Goal: Task Accomplishment & Management: Manage account settings

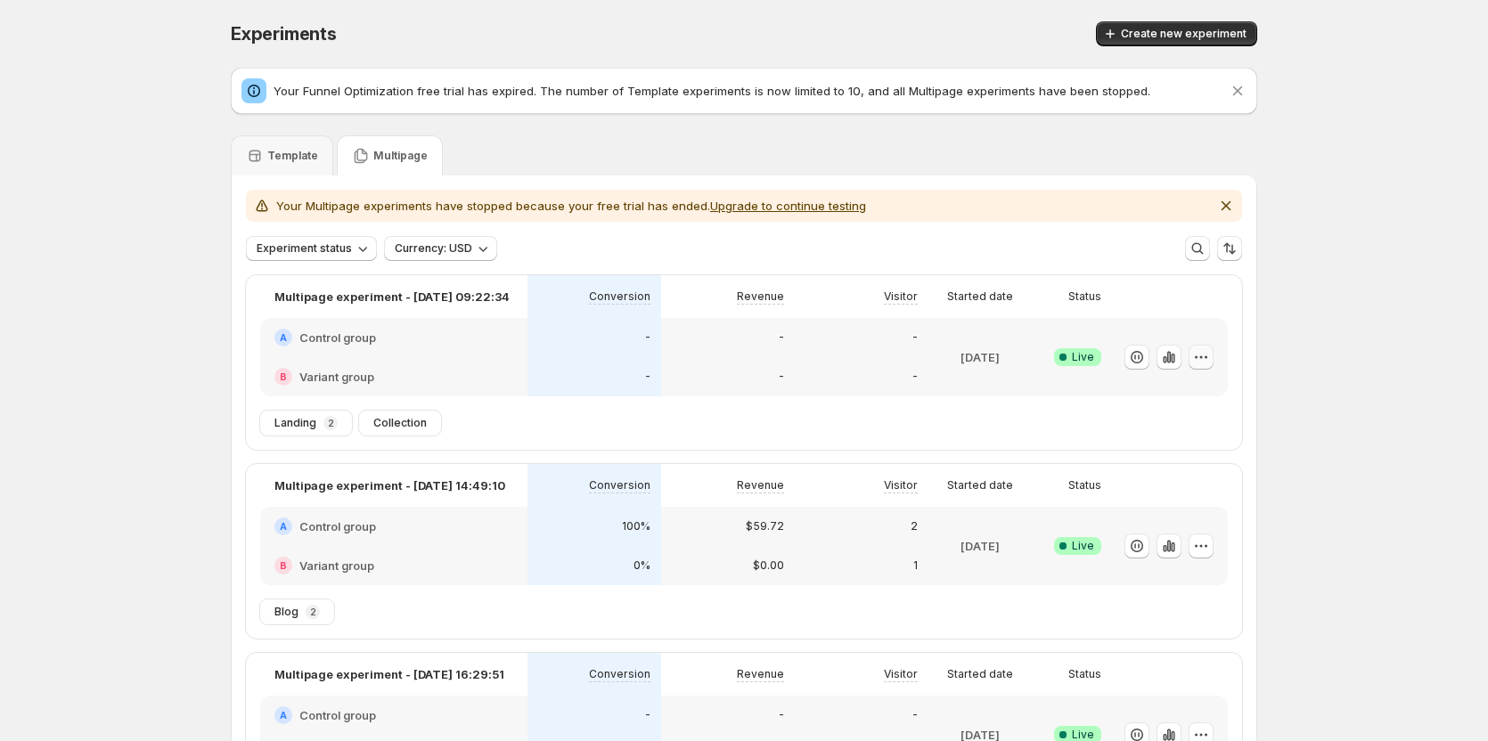
click at [1213, 355] on button "button" at bounding box center [1201, 357] width 25 height 25
click at [1279, 336] on div "Experiments. This page is ready Experiments Create new experiment Your Funnel O…" at bounding box center [743, 646] width 1069 height 1292
click at [1167, 348] on icon "button" at bounding box center [1169, 357] width 18 height 18
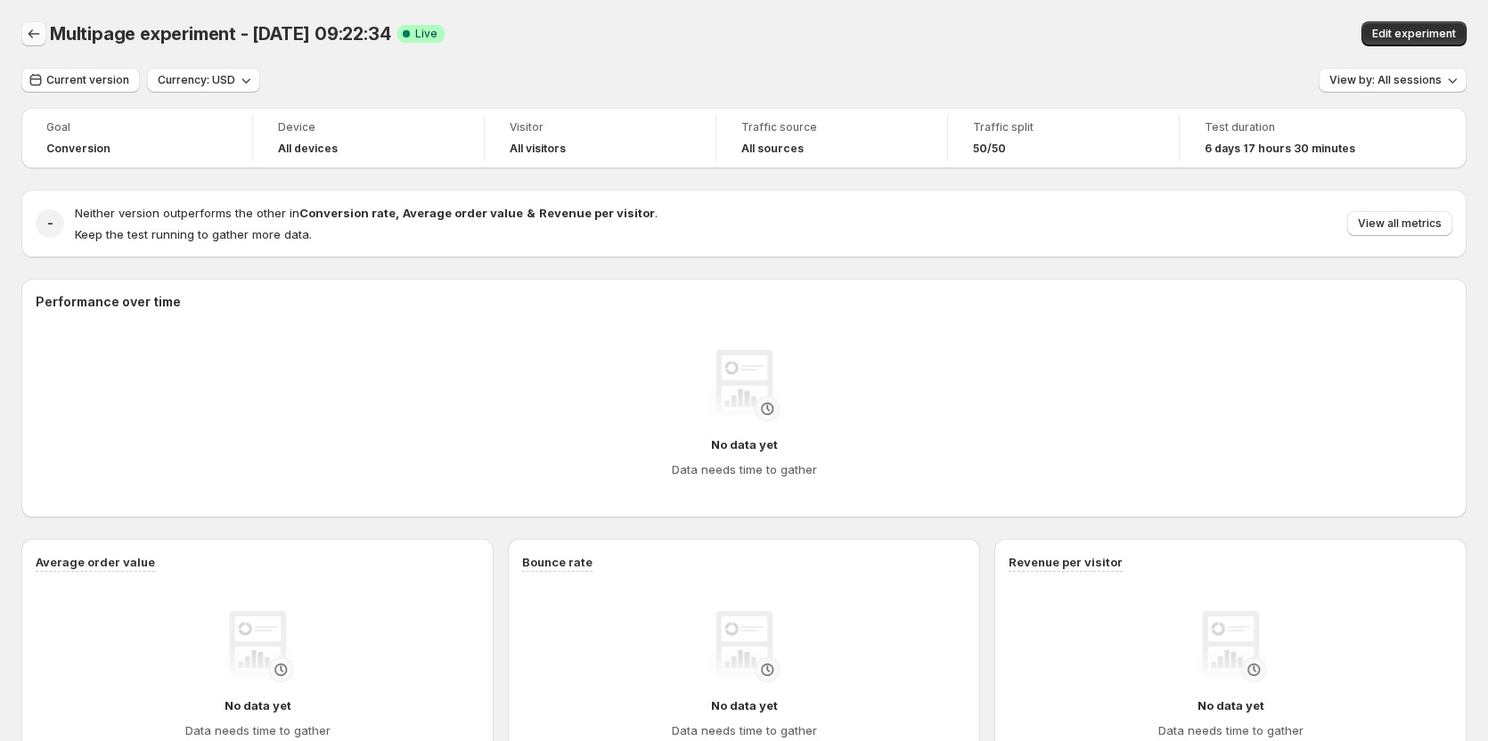
click at [33, 26] on icon "Back" at bounding box center [34, 34] width 18 height 18
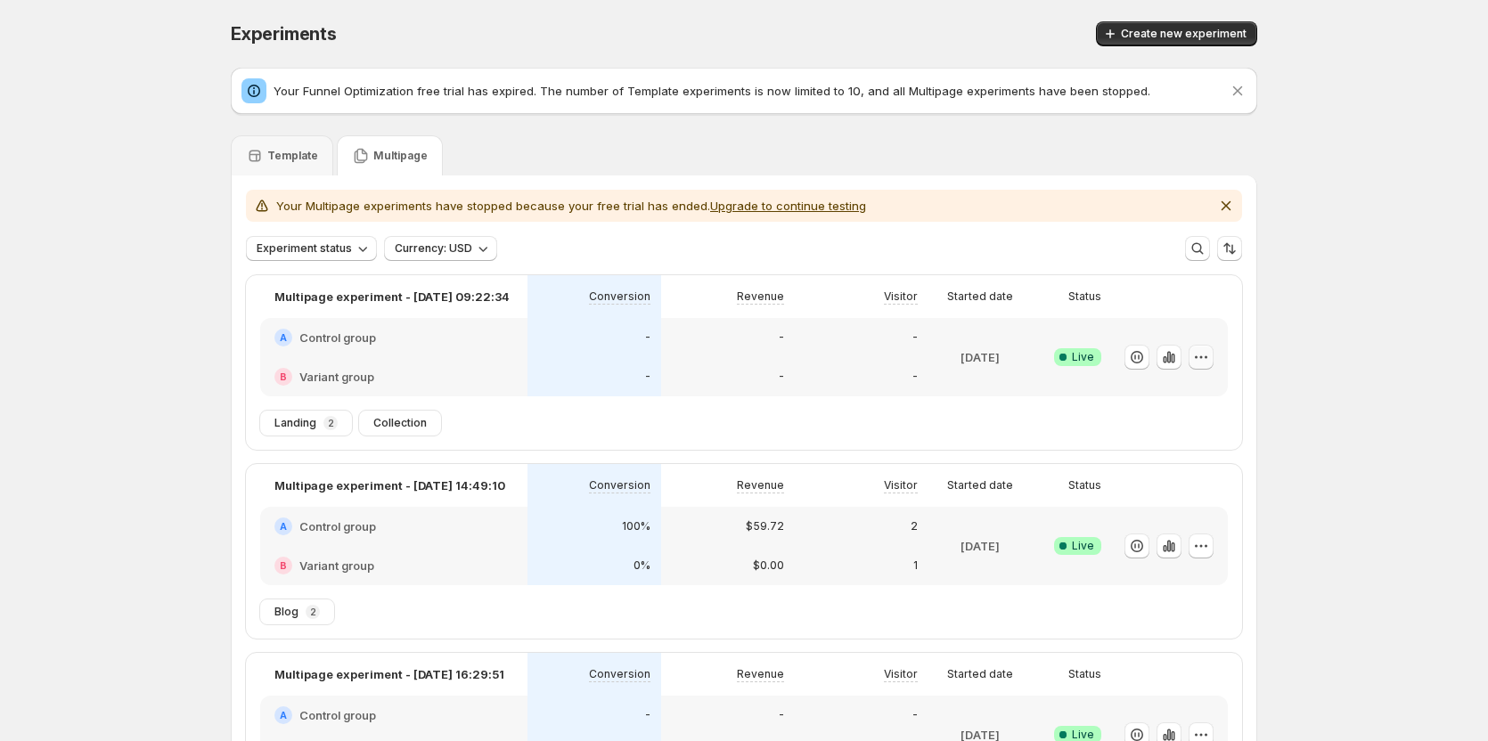
click at [1206, 360] on icon "button" at bounding box center [1201, 357] width 18 height 18
click at [1181, 394] on span "Edit" at bounding box center [1222, 395] width 186 height 18
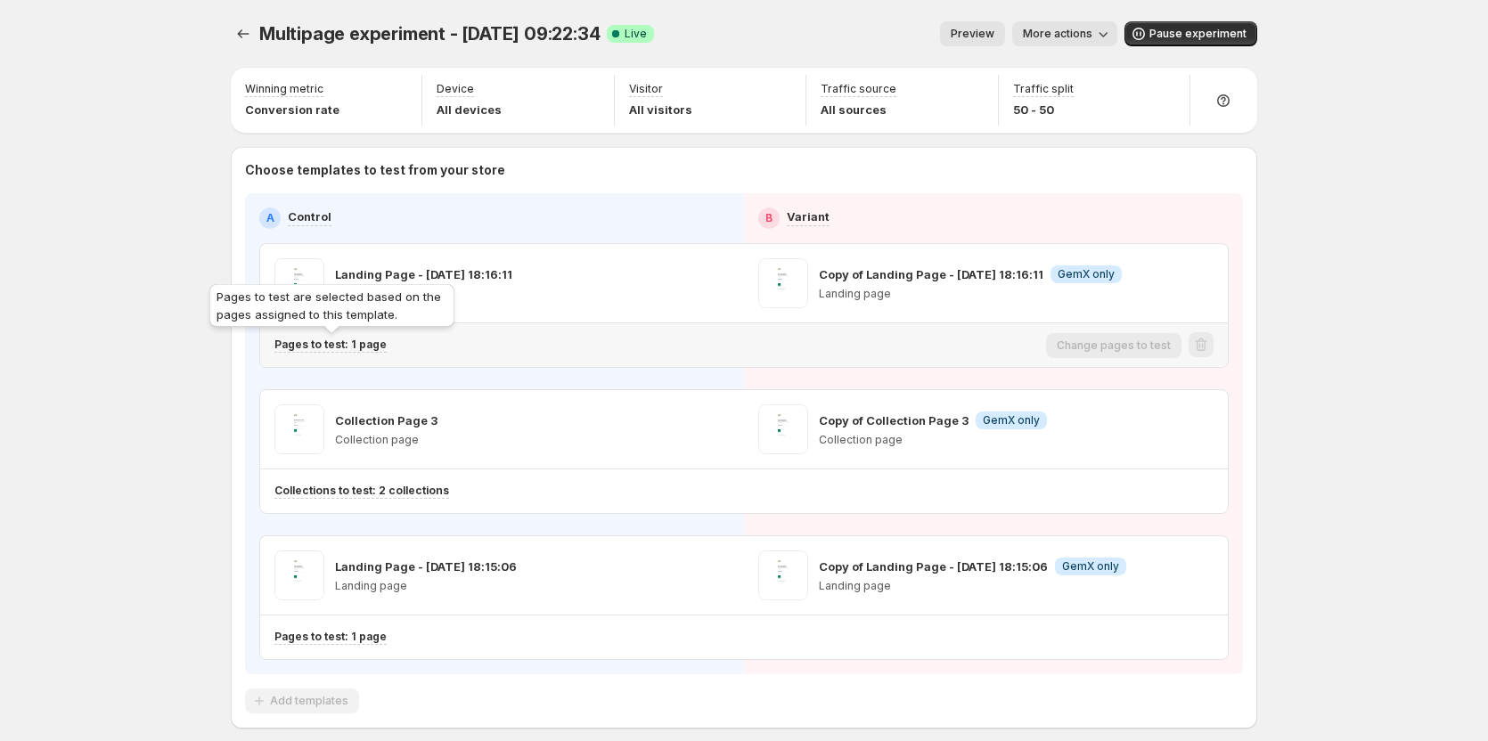
click at [346, 348] on p "Pages to test: 1 page" at bounding box center [330, 345] width 112 height 14
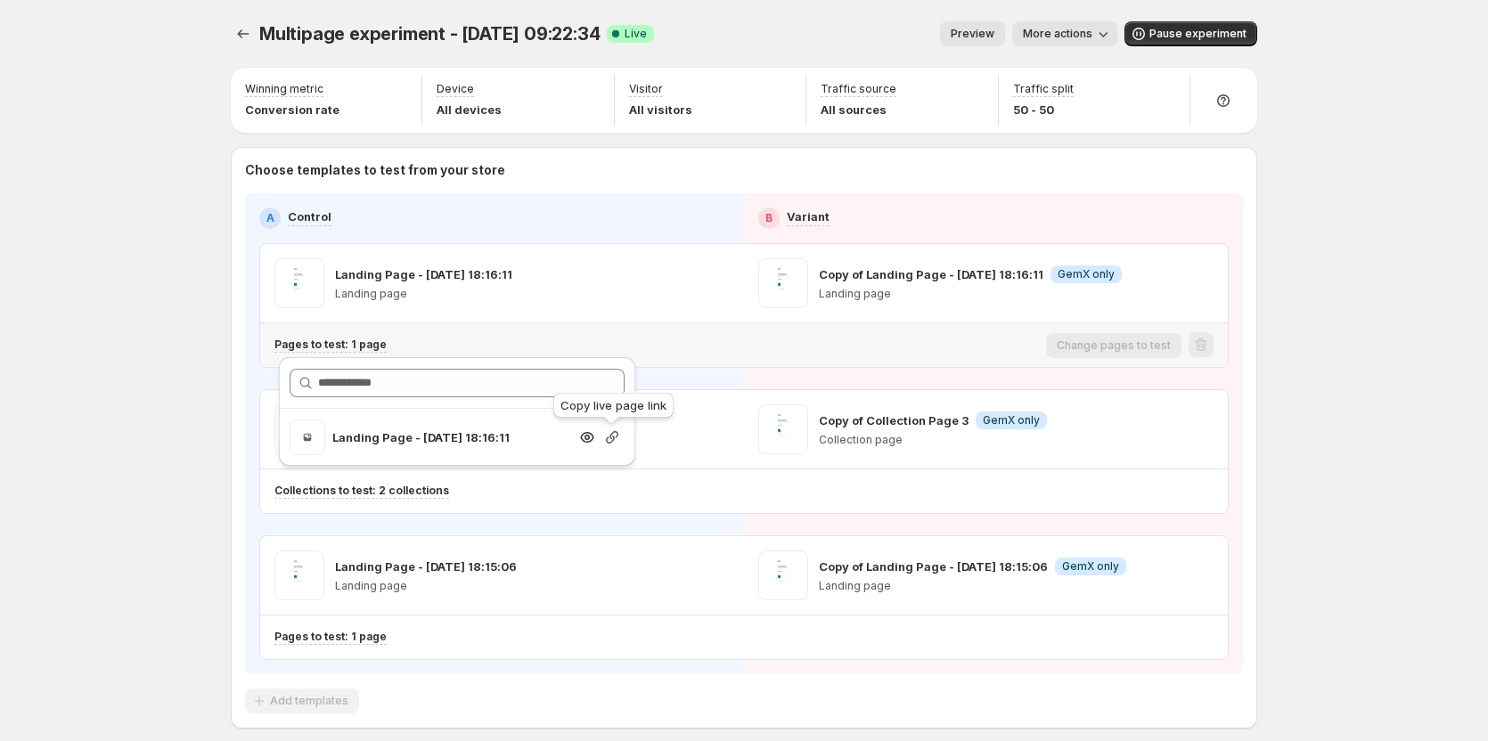
click at [617, 440] on icon "button" at bounding box center [612, 438] width 18 height 18
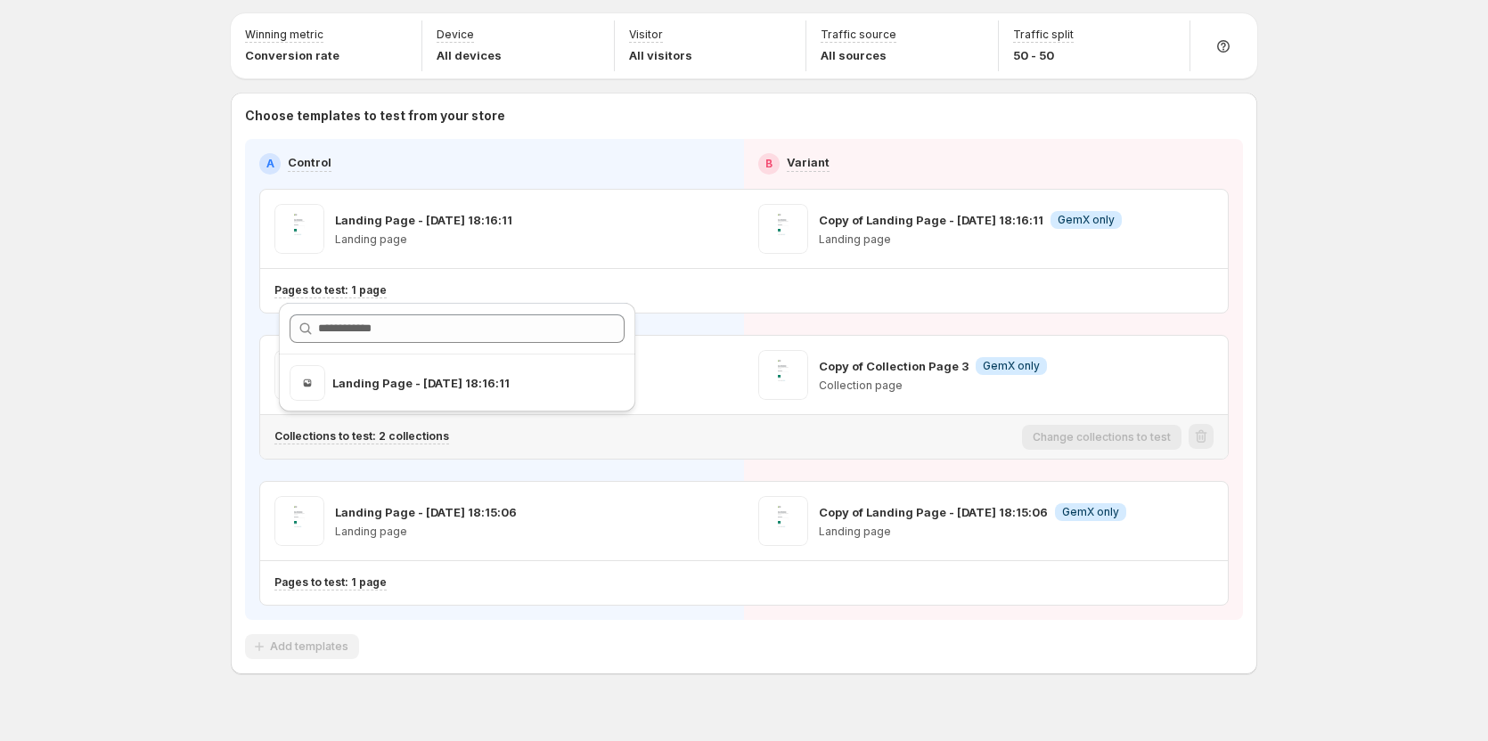
scroll to position [84, 0]
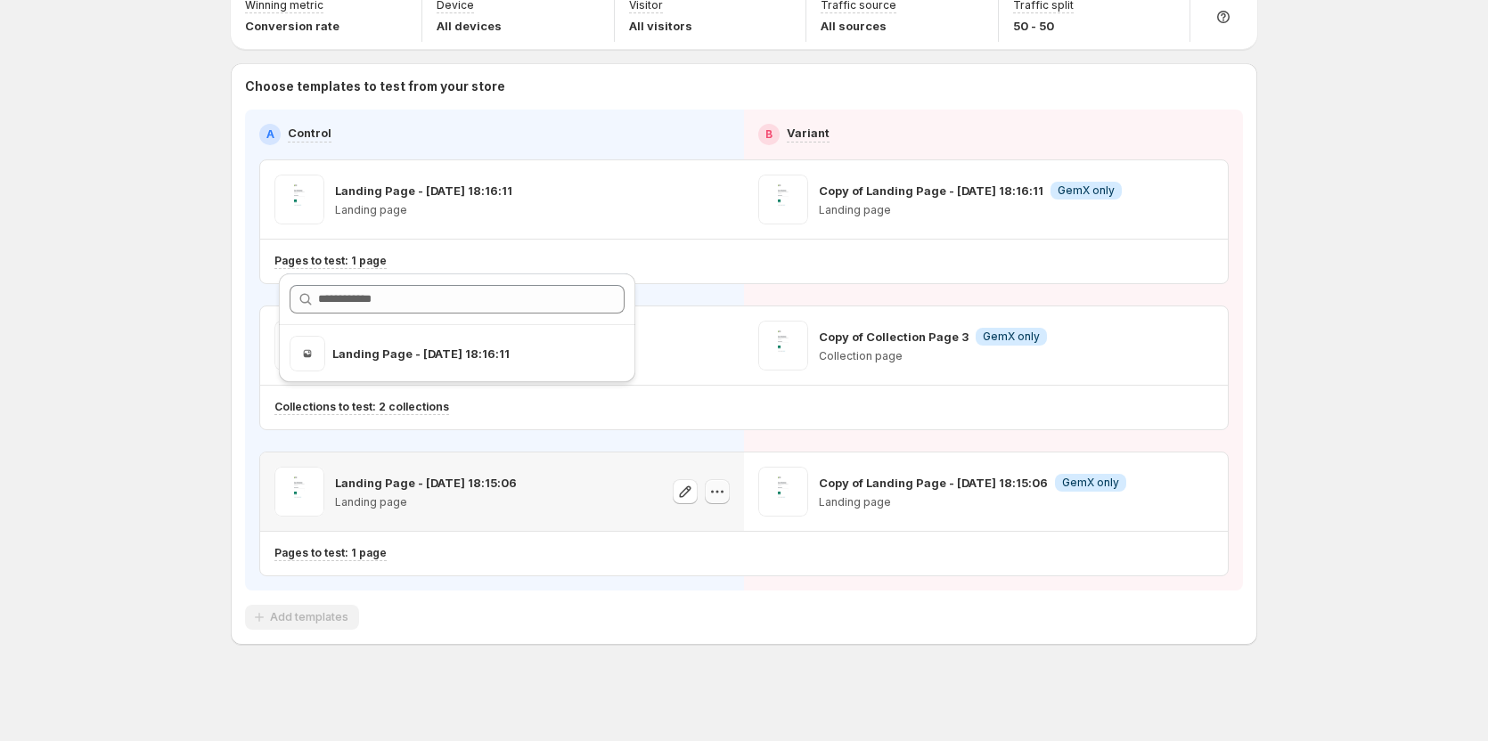
click at [724, 493] on icon "button" at bounding box center [717, 492] width 18 height 18
drag, startPoint x: 431, startPoint y: 551, endPoint x: 388, endPoint y: 552, distance: 42.8
click at [395, 552] on div "Pages to test: 1 page" at bounding box center [656, 553] width 764 height 15
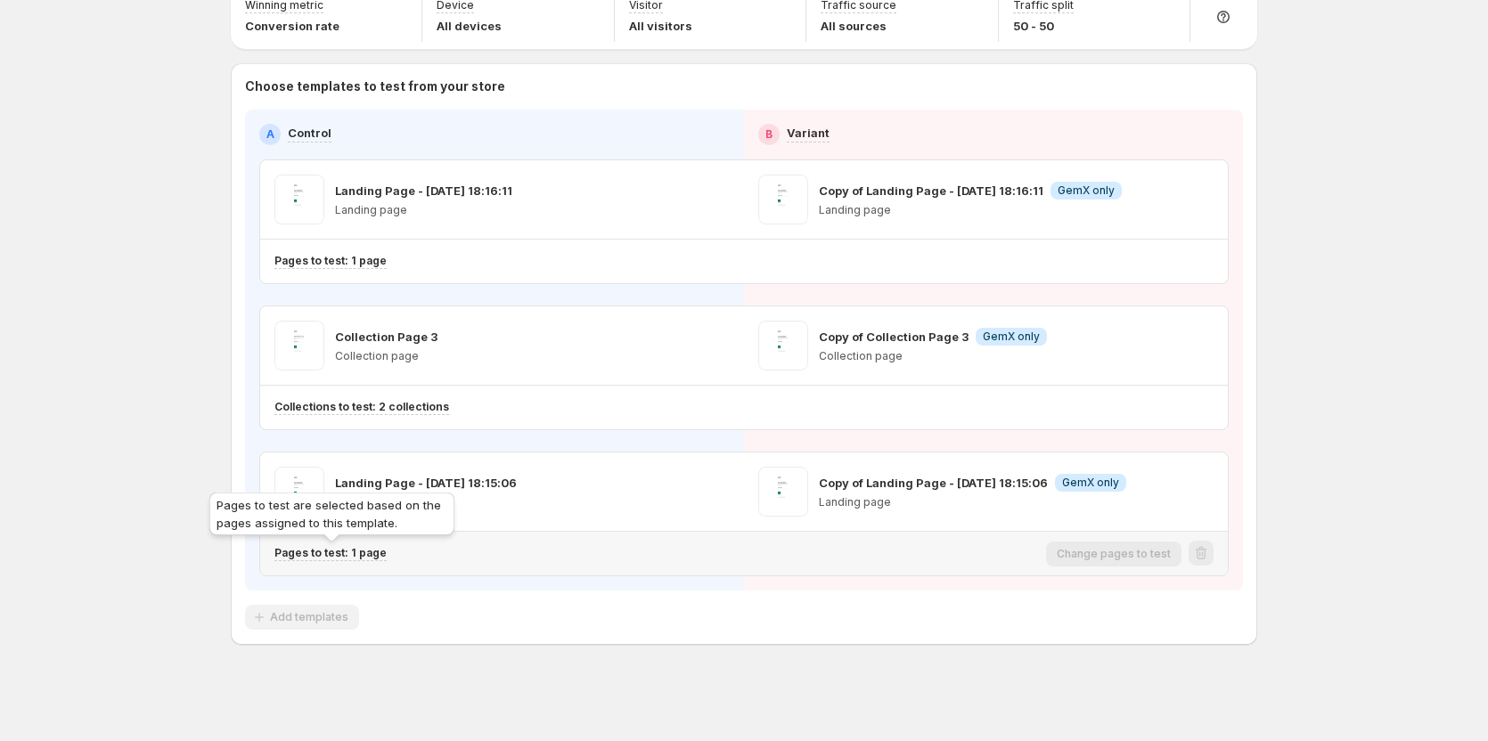
click at [380, 554] on p "Pages to test: 1 page" at bounding box center [330, 553] width 112 height 14
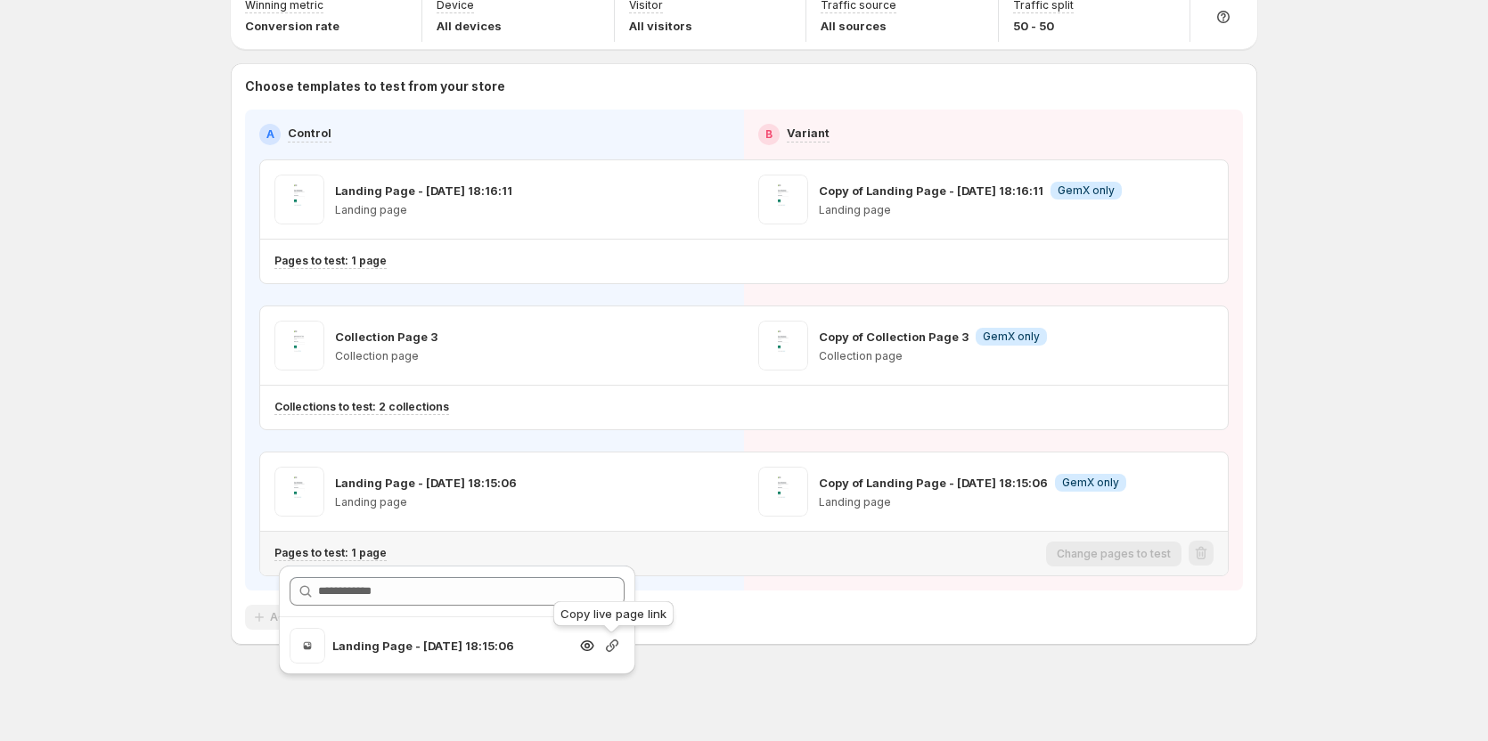
click at [617, 651] on icon "button" at bounding box center [612, 646] width 18 height 18
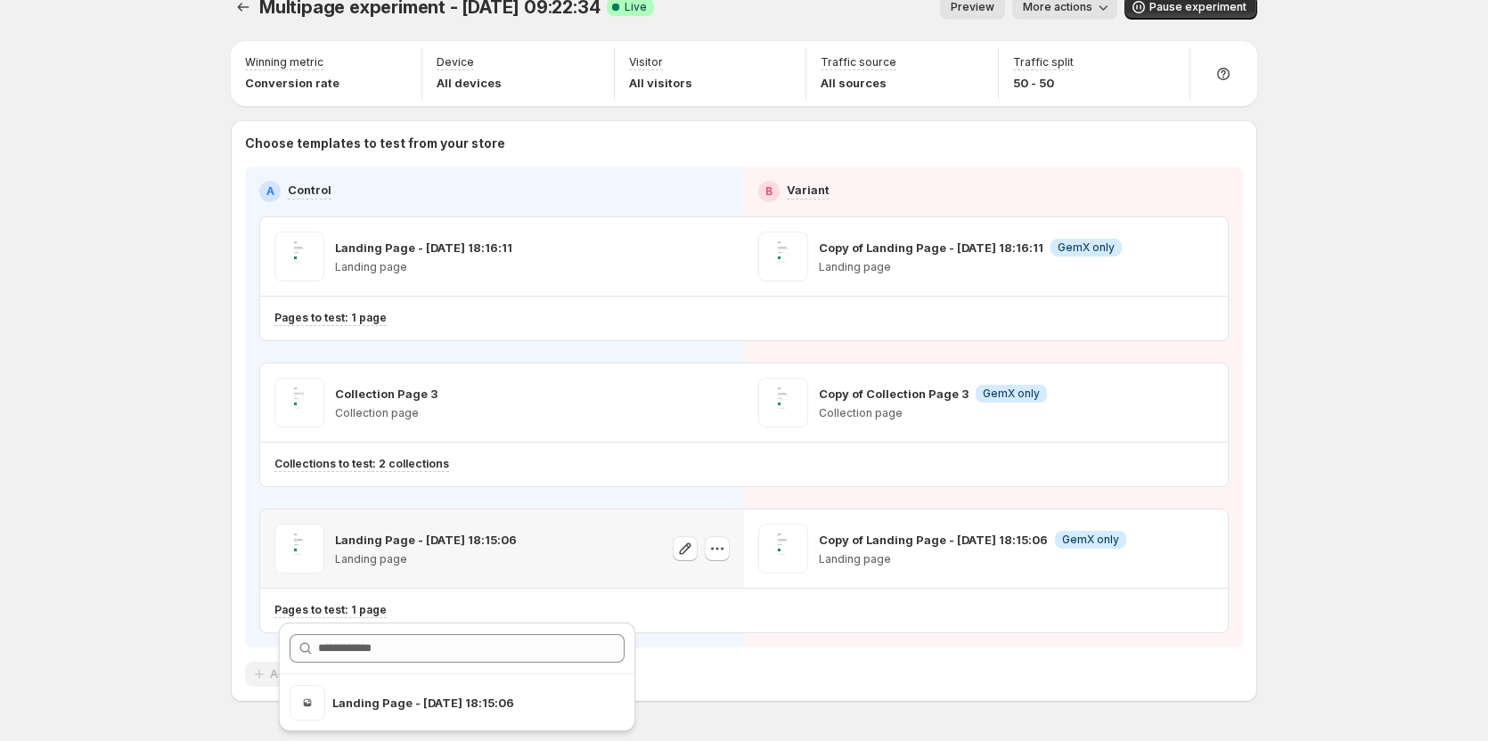
scroll to position [0, 0]
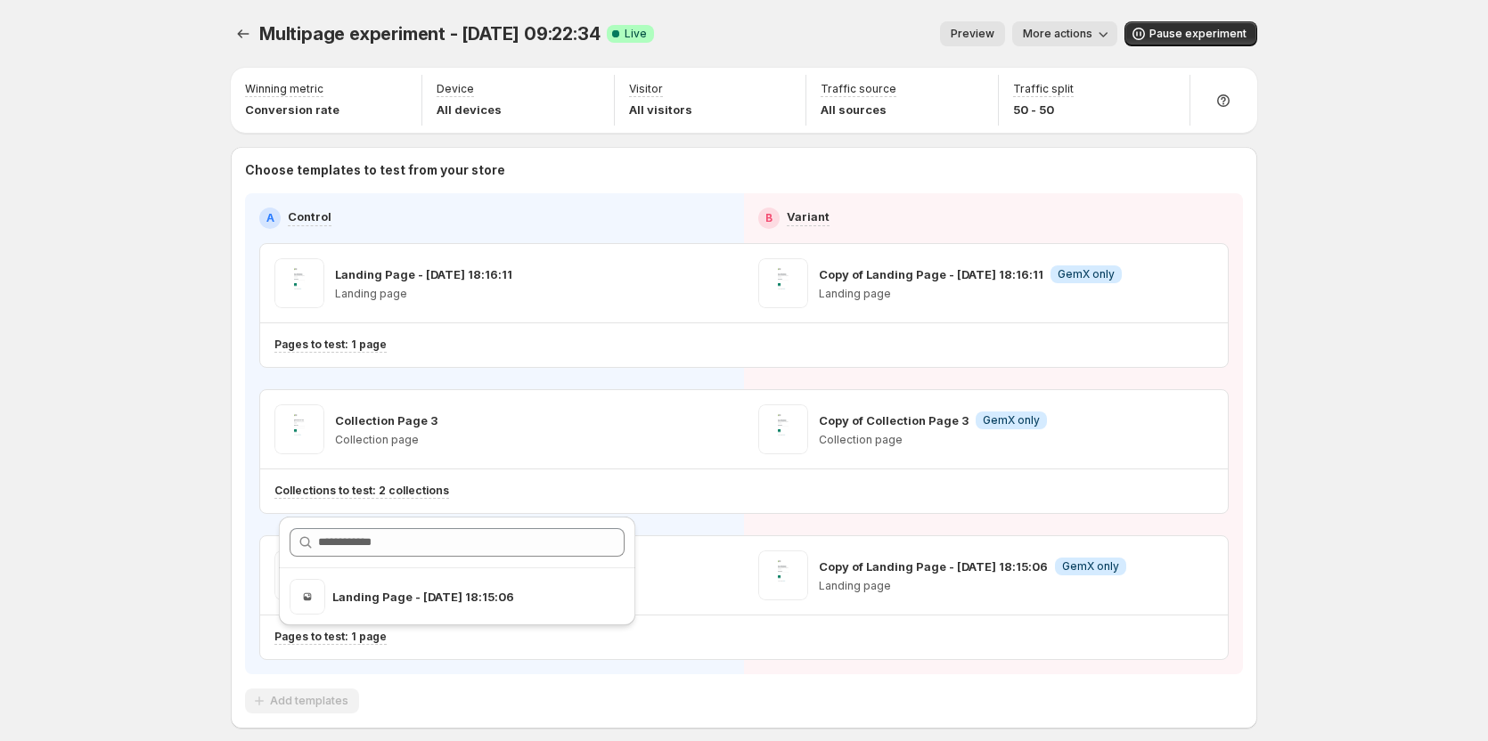
click at [191, 438] on div "Multipage experiment - Sep 3, 09:22:34. This page is ready Multipage experiment…" at bounding box center [744, 412] width 1488 height 825
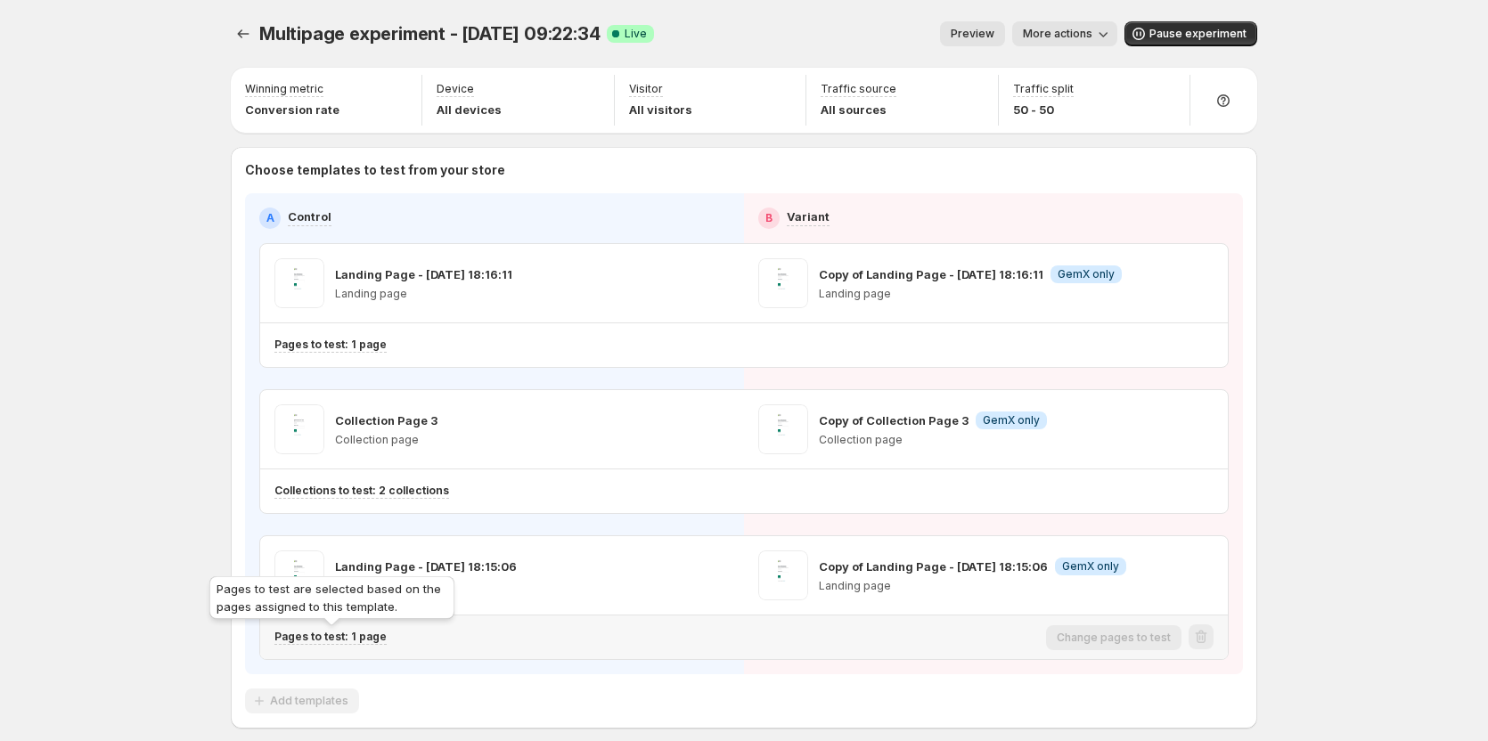
click at [374, 641] on p "Pages to test: 1 page" at bounding box center [330, 637] width 112 height 14
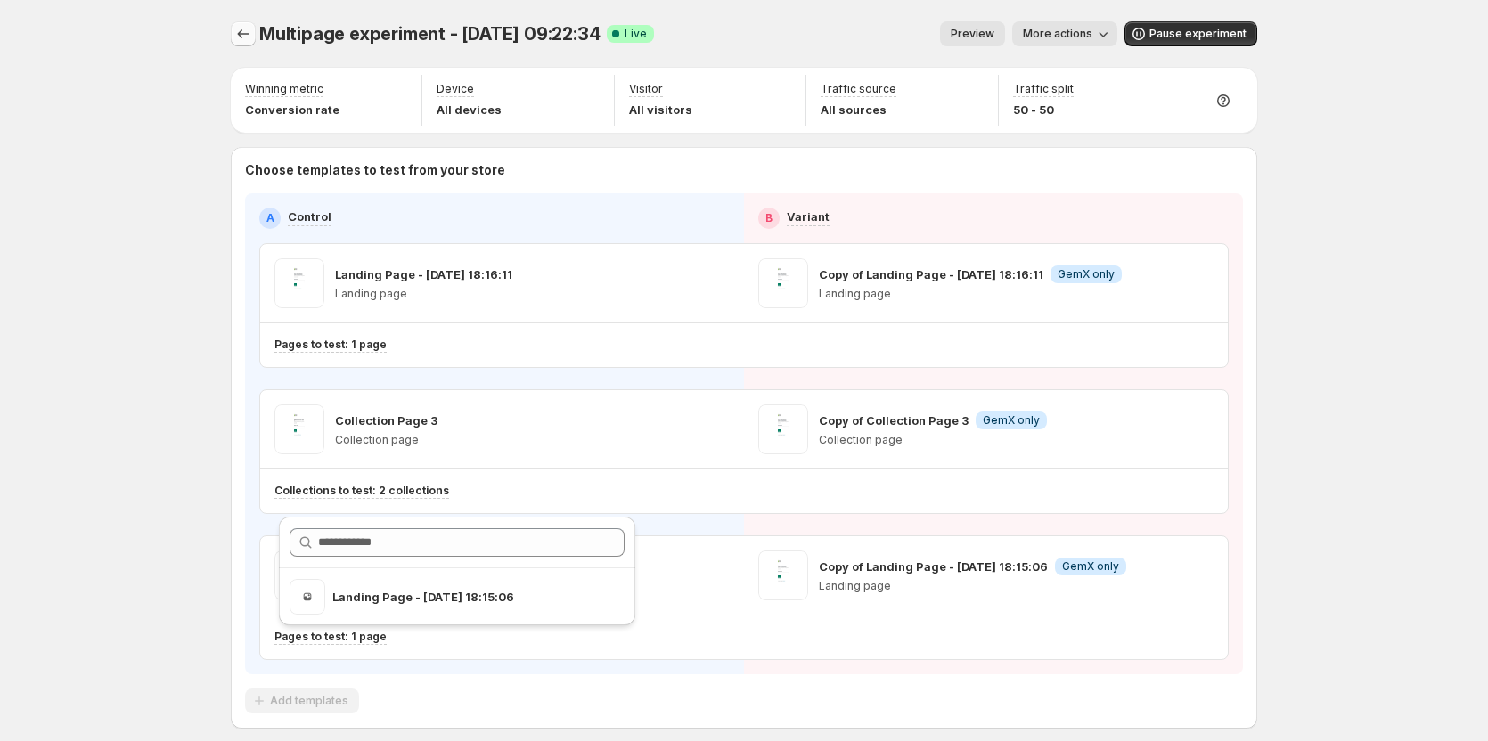
click at [252, 41] on icon "Experiments" at bounding box center [243, 34] width 18 height 18
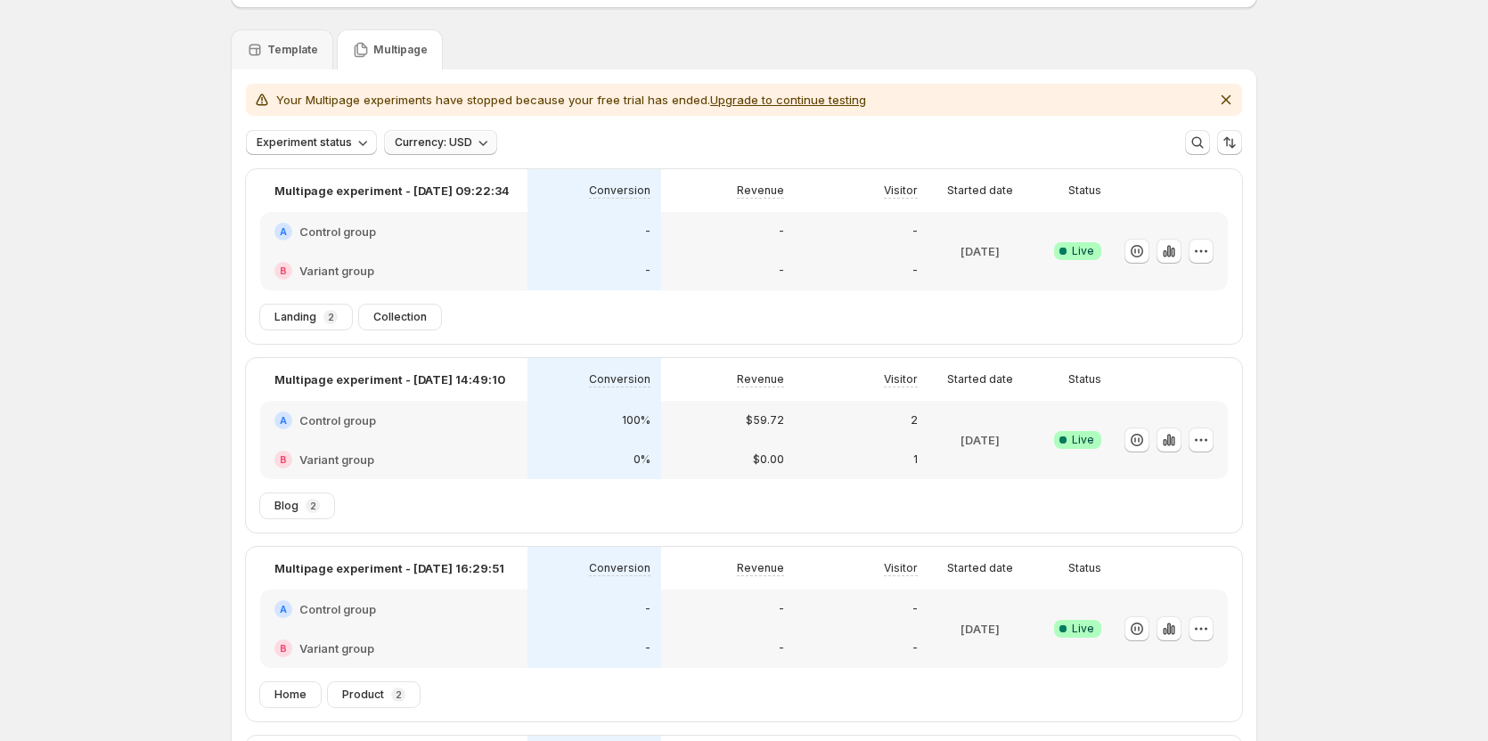
scroll to position [105, 0]
click at [390, 55] on p "Multipage" at bounding box center [400, 51] width 54 height 14
click at [1198, 244] on icon "button" at bounding box center [1201, 252] width 18 height 18
click at [1188, 287] on span "Edit" at bounding box center [1222, 290] width 186 height 18
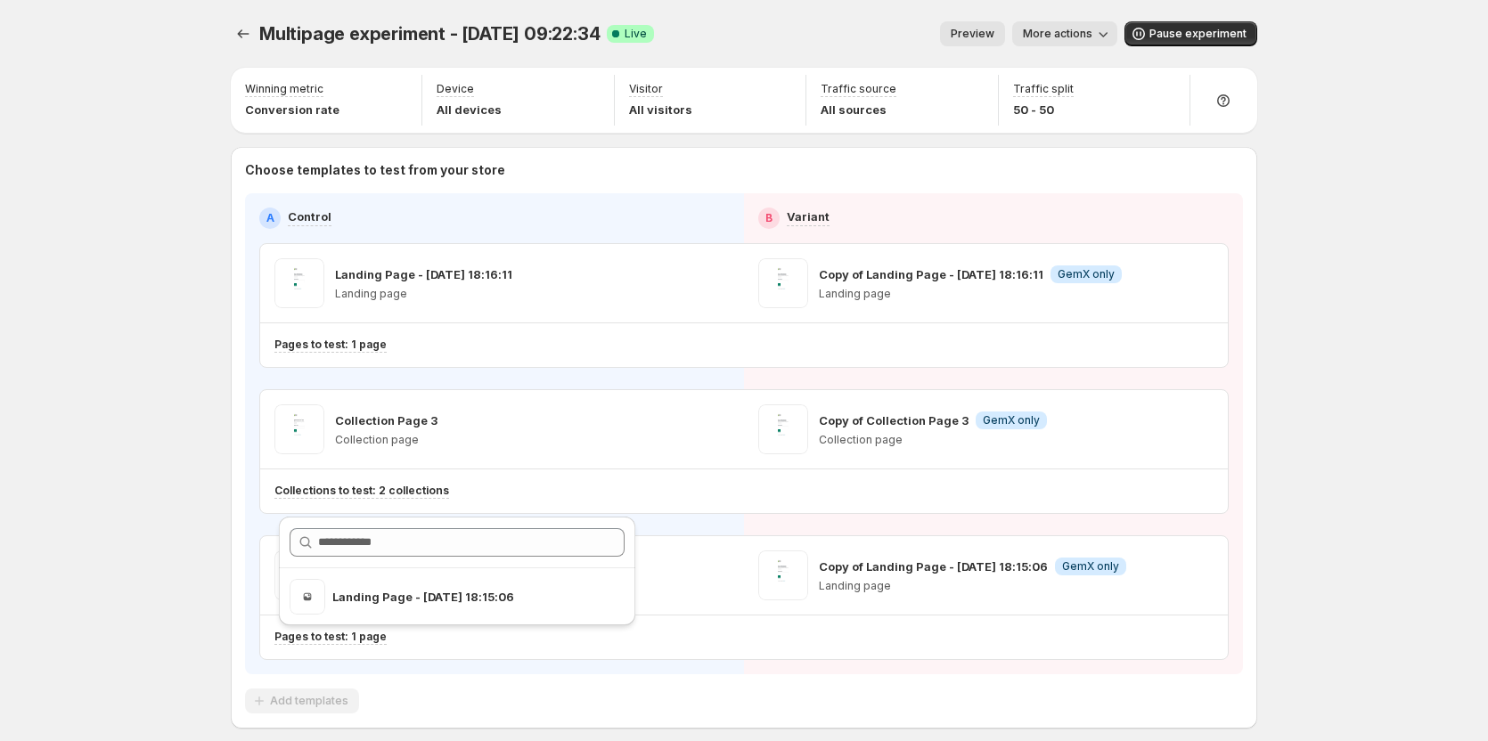
click at [196, 471] on div "Multipage experiment - Sep 3, 09:22:34. This page is ready Multipage experiment…" at bounding box center [744, 412] width 1488 height 825
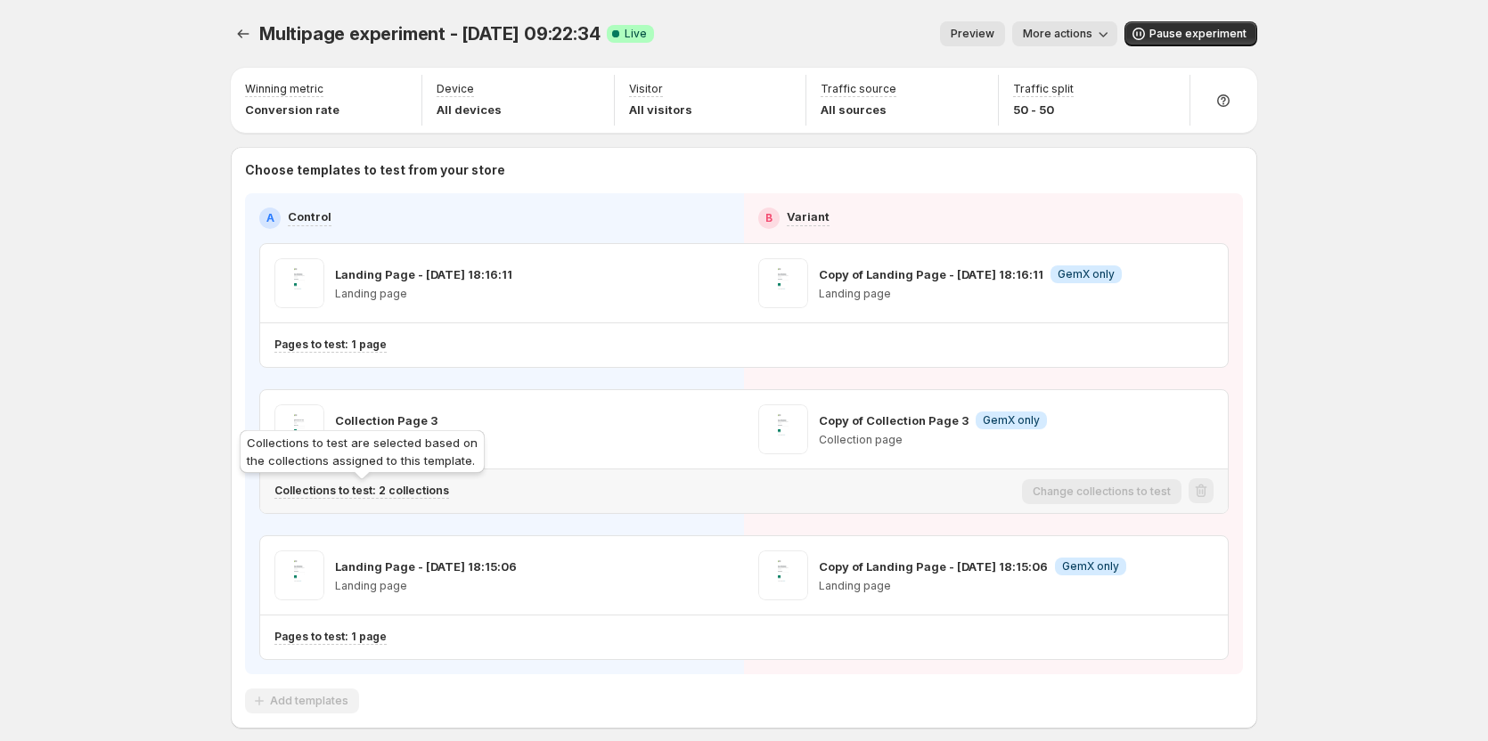
click at [417, 494] on p "Collections to test: 2 collections" at bounding box center [361, 491] width 175 height 14
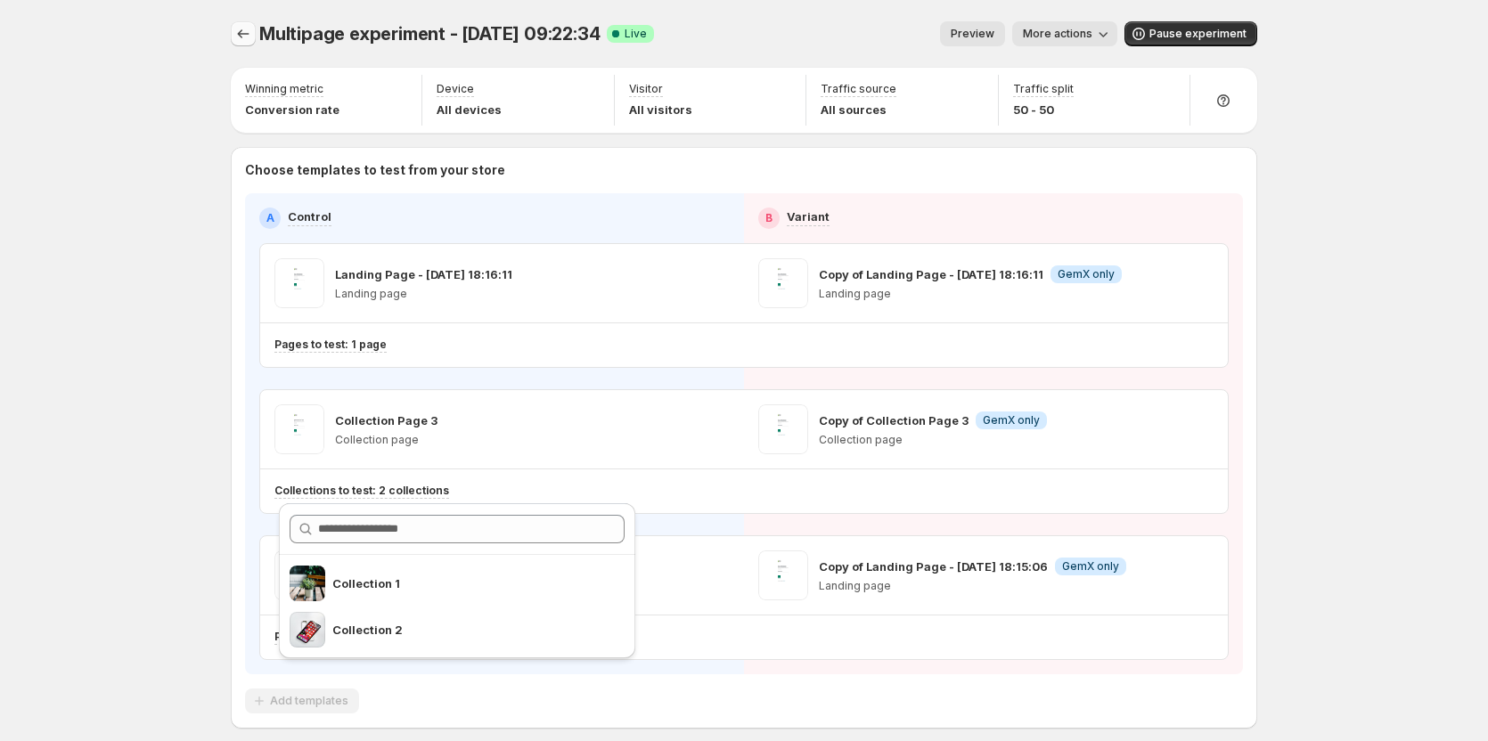
click at [249, 42] on icon "Experiments" at bounding box center [243, 34] width 18 height 18
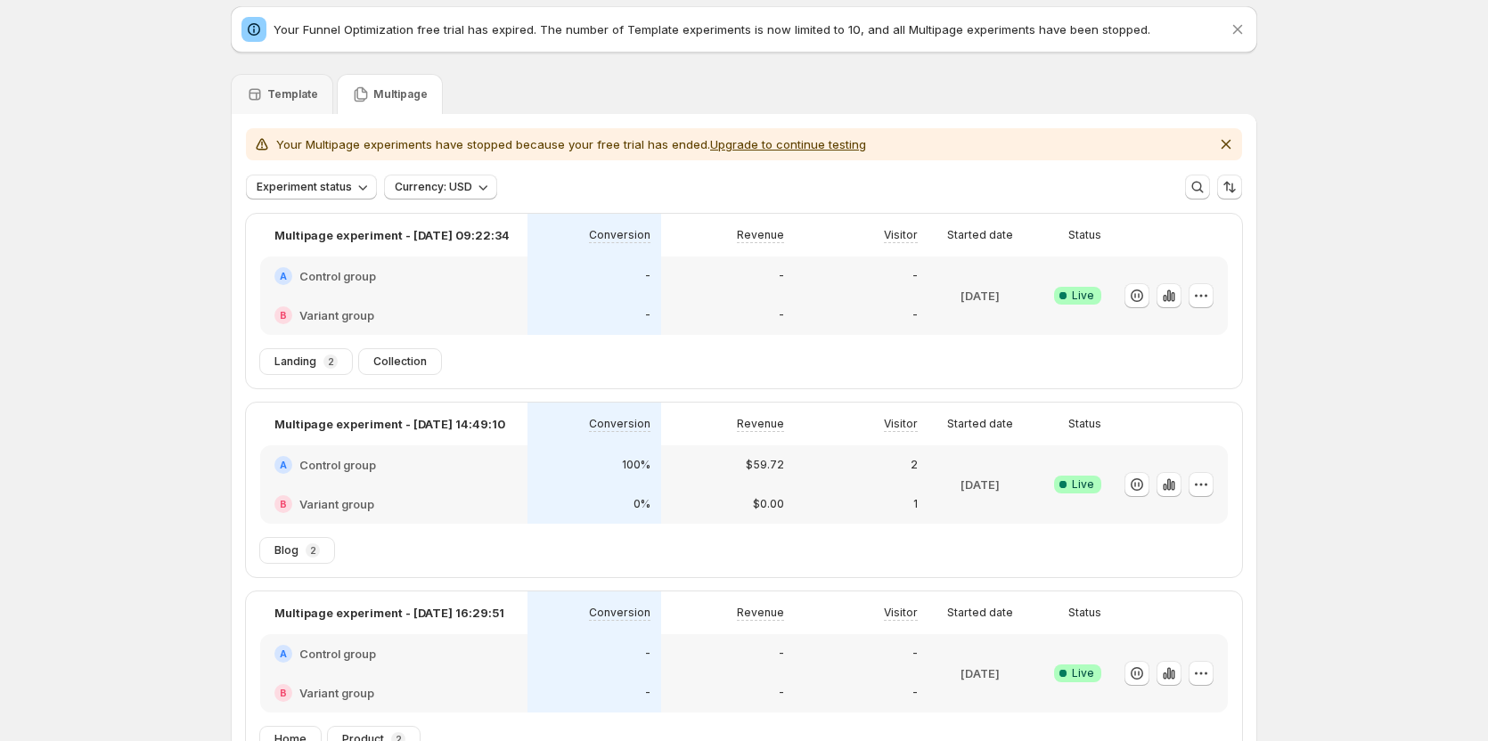
scroll to position [89, 0]
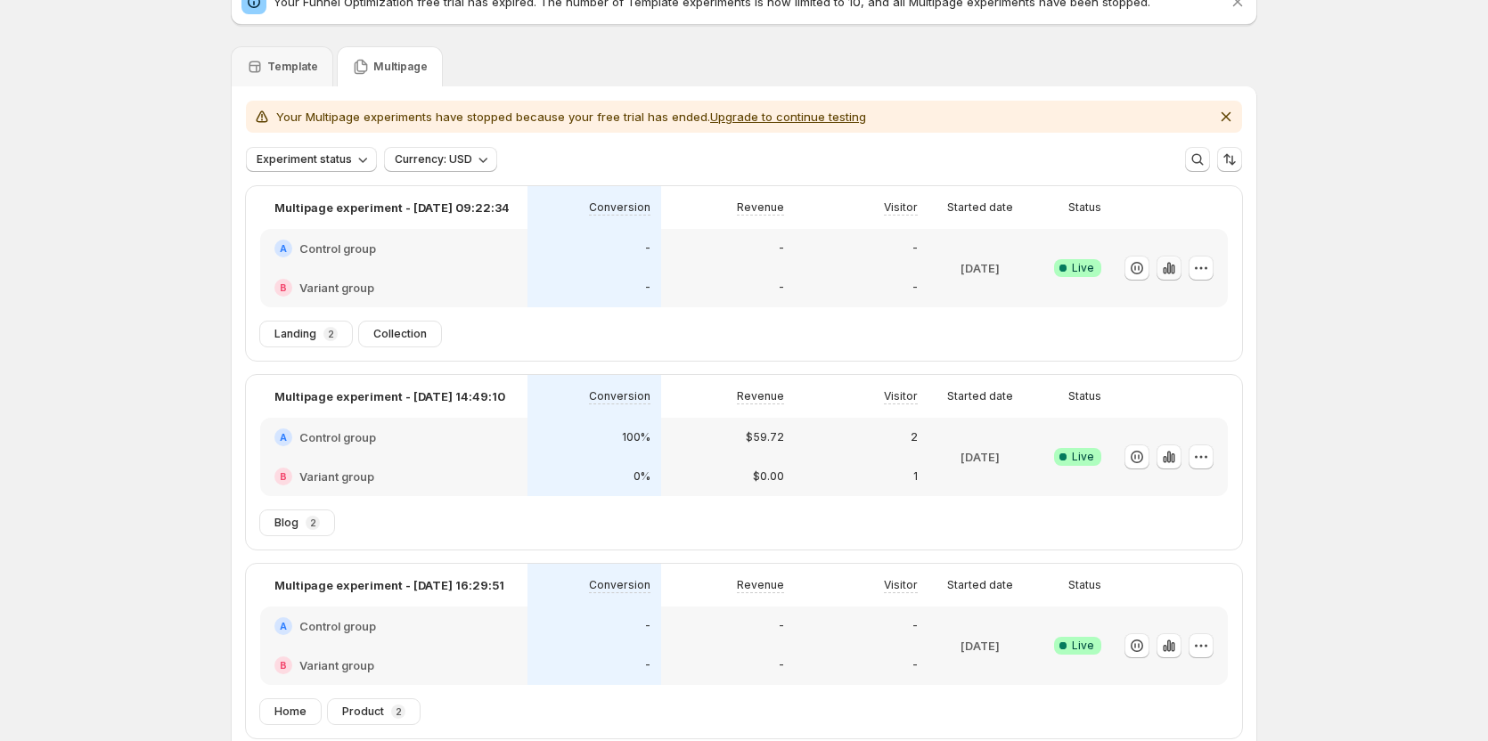
click at [1173, 271] on icon "button" at bounding box center [1169, 268] width 18 height 18
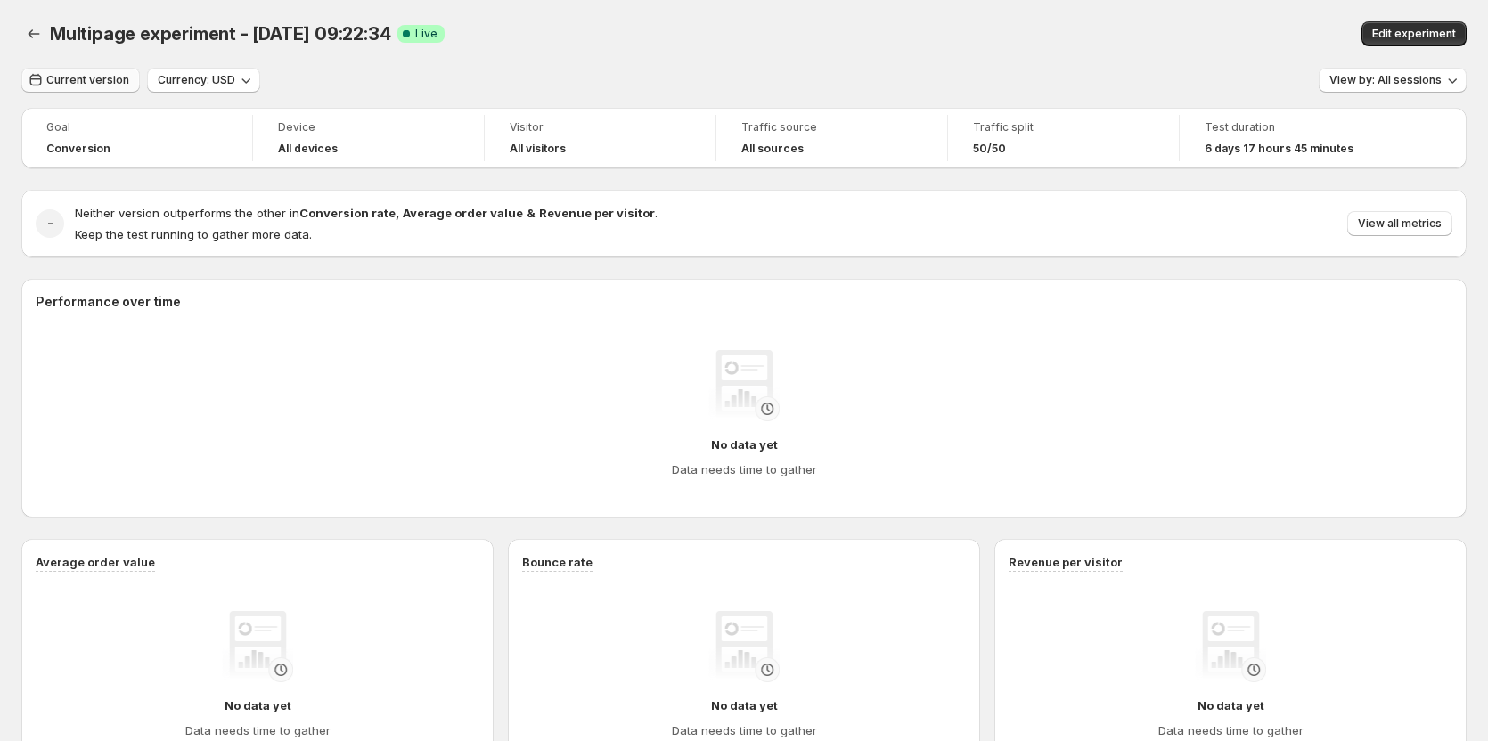
click at [110, 77] on span "Current version" at bounding box center [87, 80] width 83 height 14
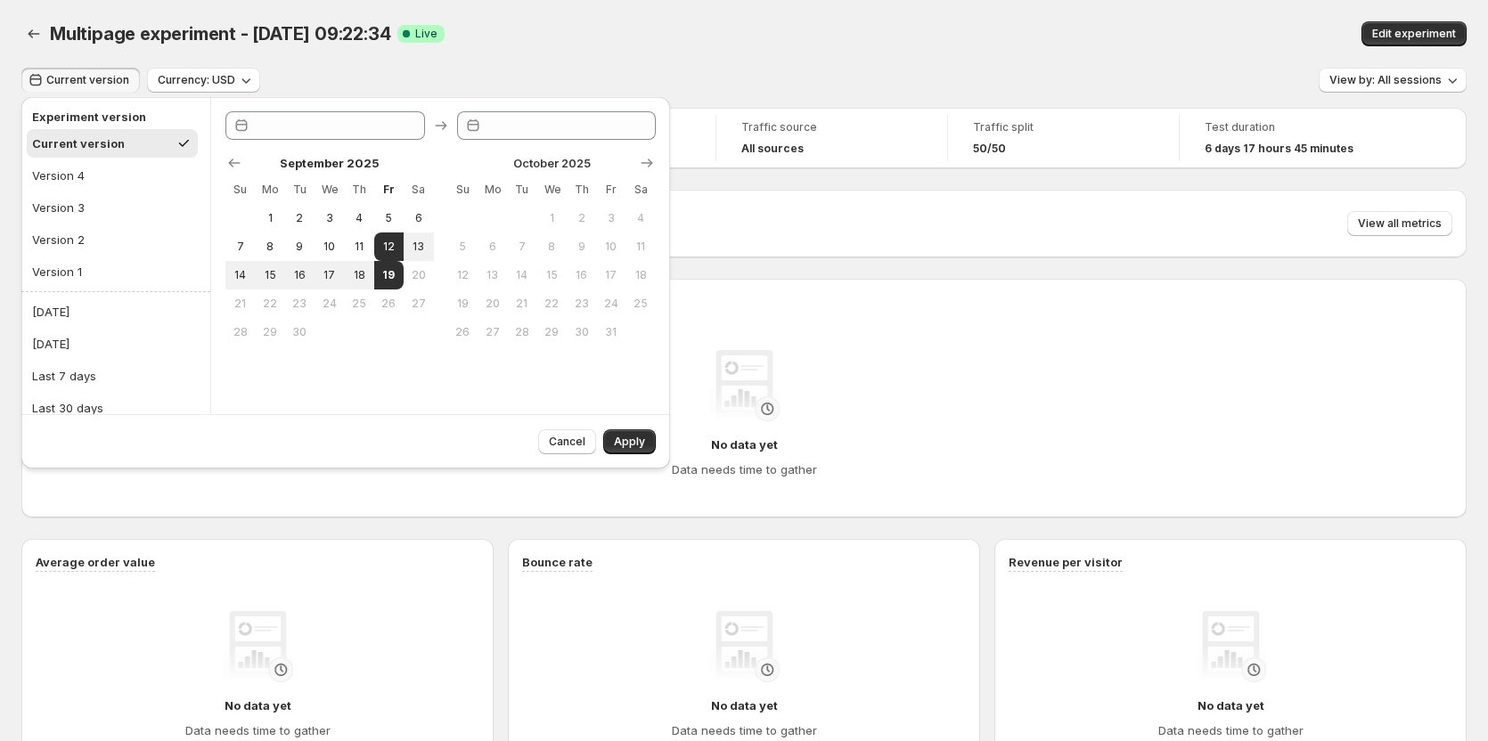
type input "**********"
click at [677, 42] on div "Multipage experiment - Sep 3, 09:22:34 Success Complete Live" at bounding box center [471, 33] width 843 height 25
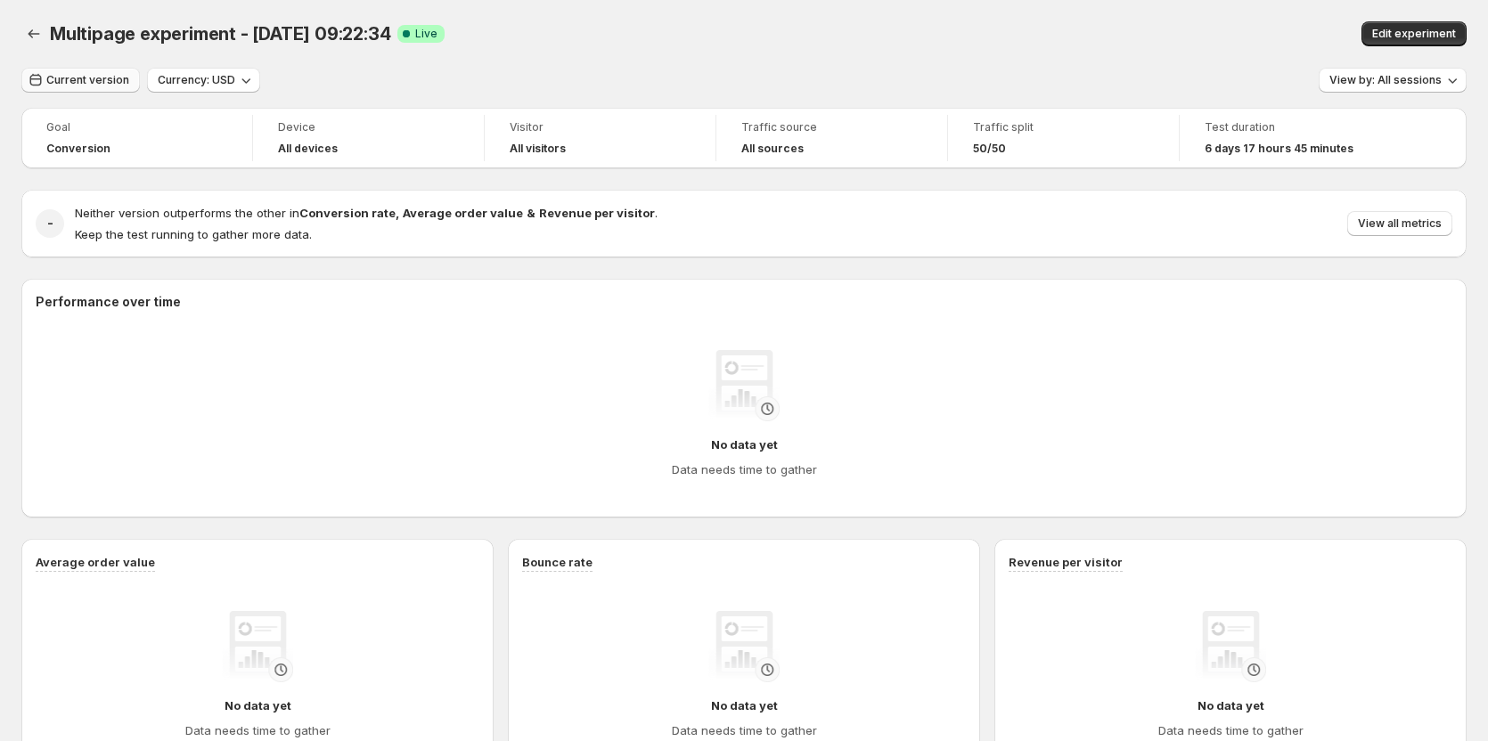
click at [80, 80] on span "Current version" at bounding box center [87, 80] width 83 height 14
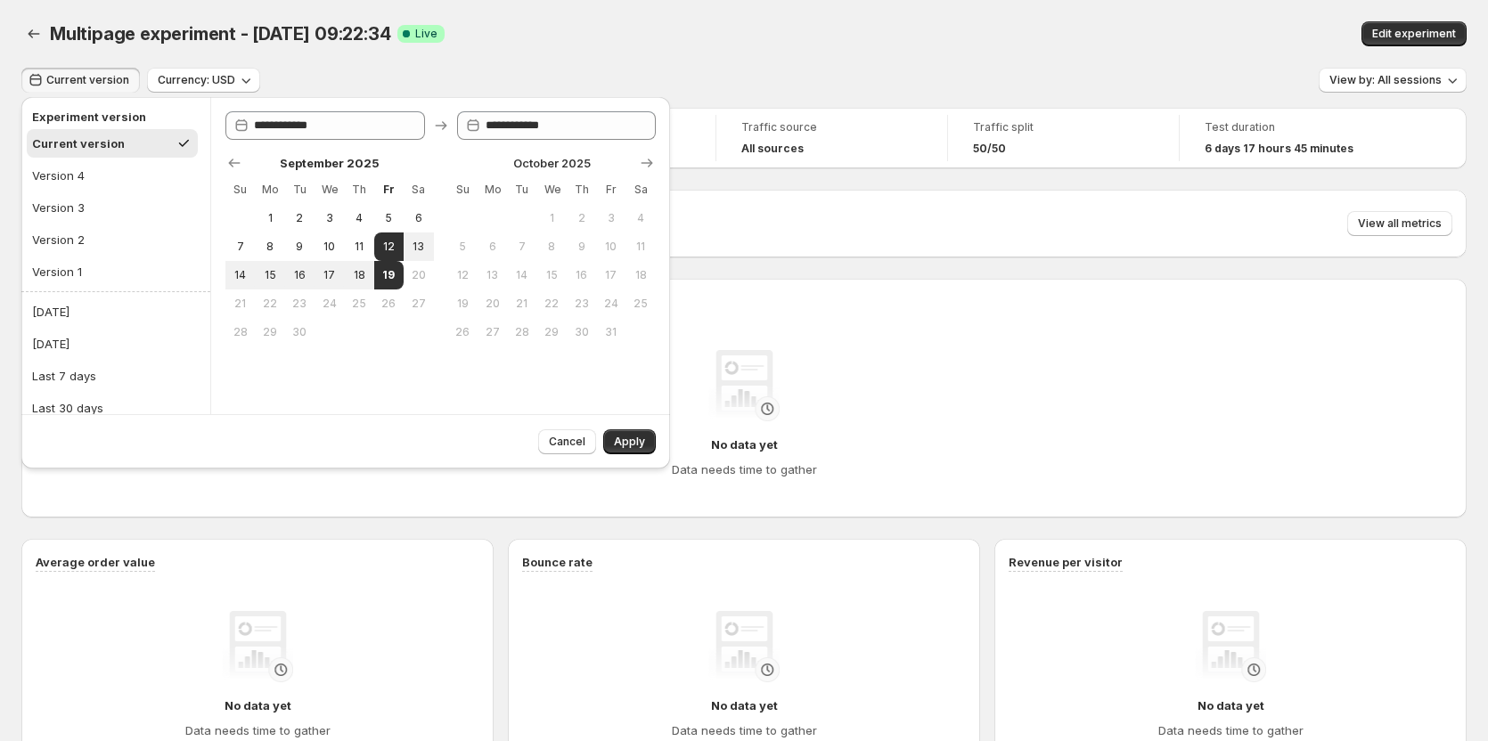
click at [860, 69] on div "Current version Currency: USD View by: All sessions" at bounding box center [743, 81] width 1445 height 26
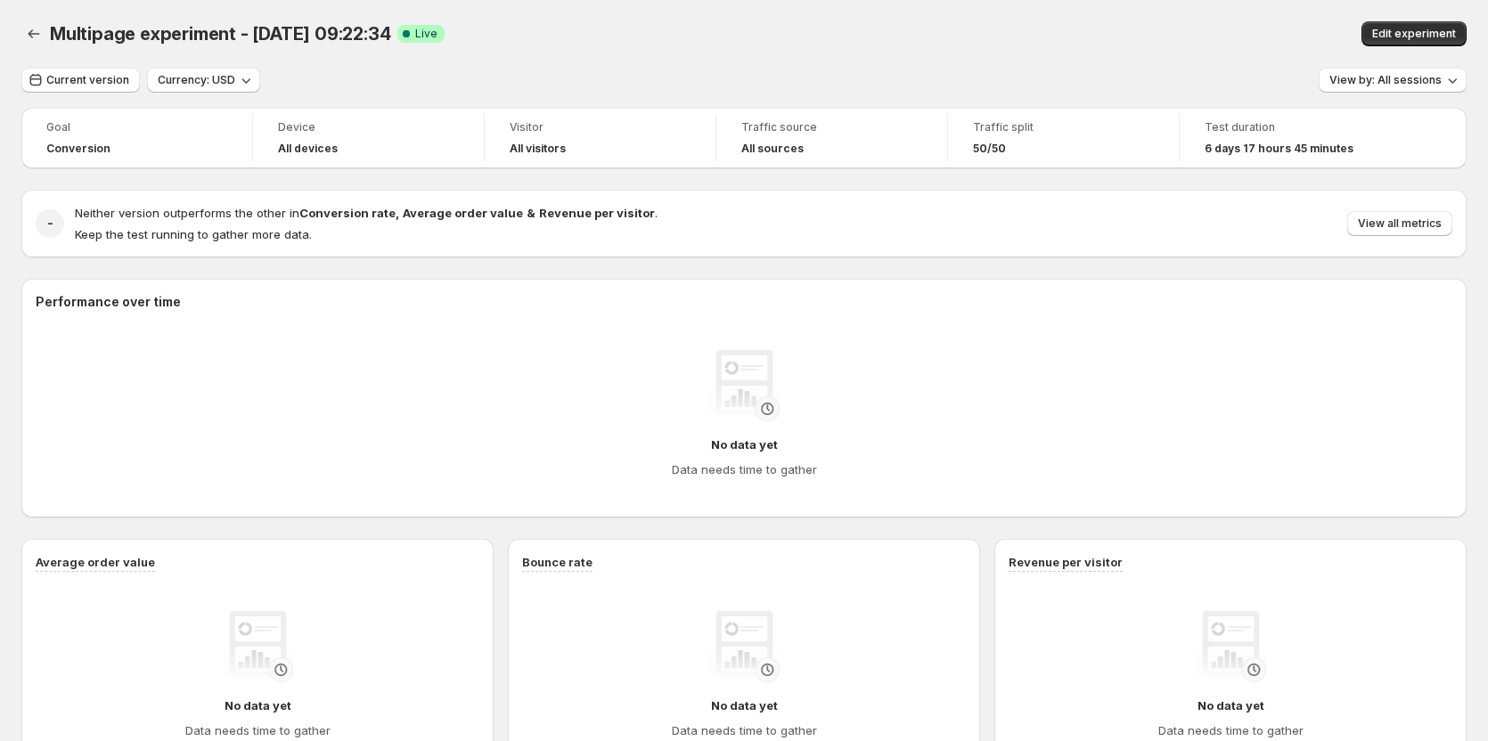
click at [65, 94] on div "Current version Currency: USD View by: All sessions Goal Conversion Device All …" at bounding box center [743, 694] width 1445 height 1252
click at [81, 77] on span "Current version" at bounding box center [87, 80] width 83 height 14
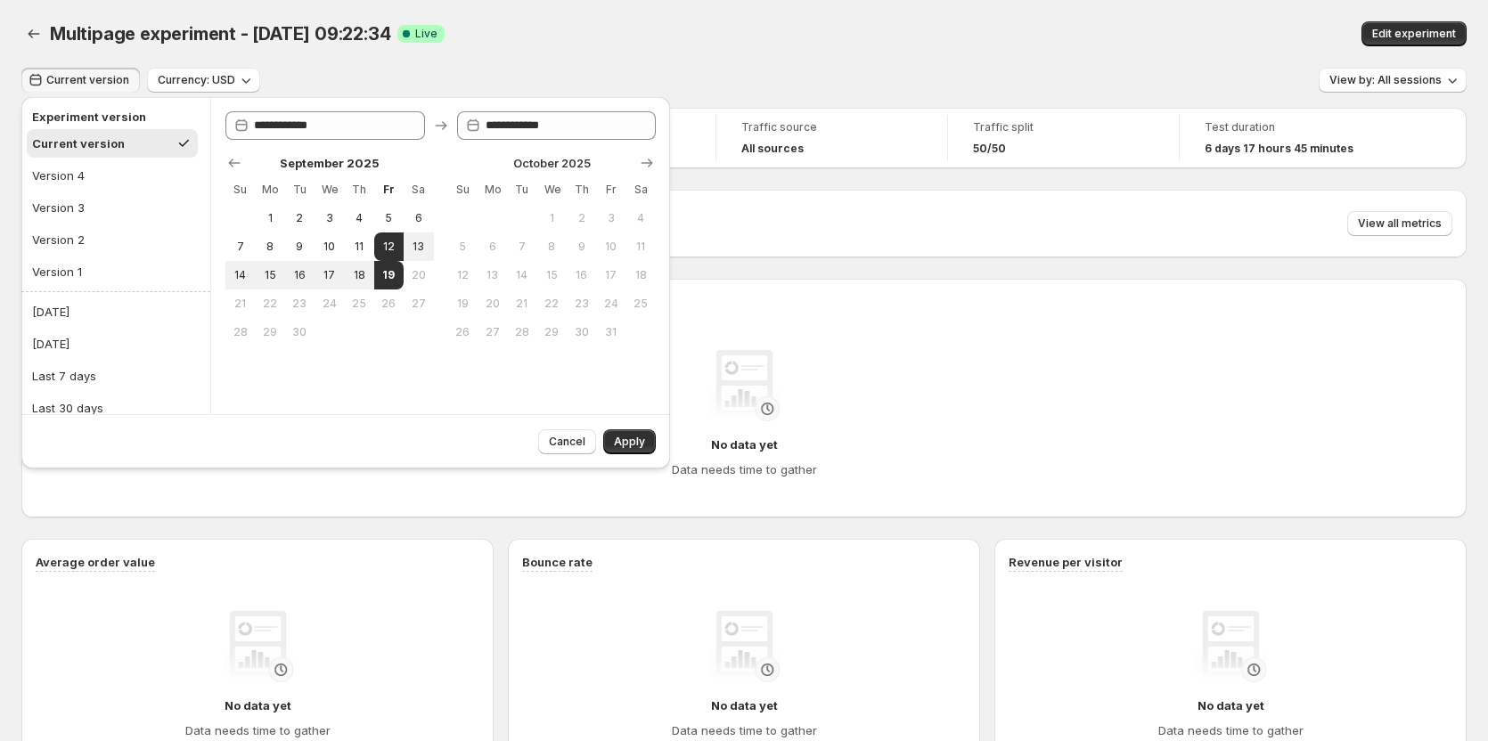
click at [462, 38] on div "Multipage experiment - Sep 3, 09:22:34 Success Complete Live" at bounding box center [471, 33] width 843 height 25
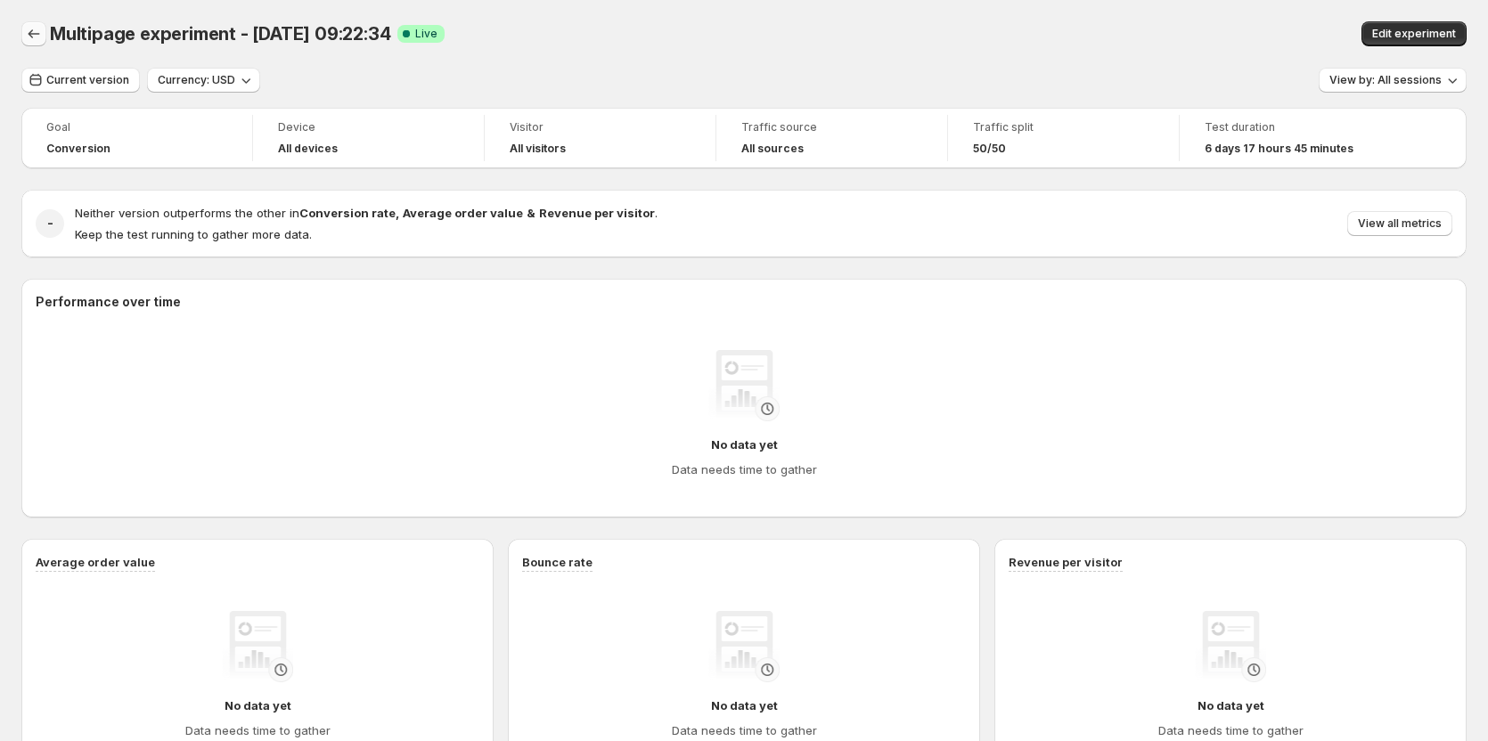
click at [32, 33] on icon "Back" at bounding box center [34, 34] width 18 height 18
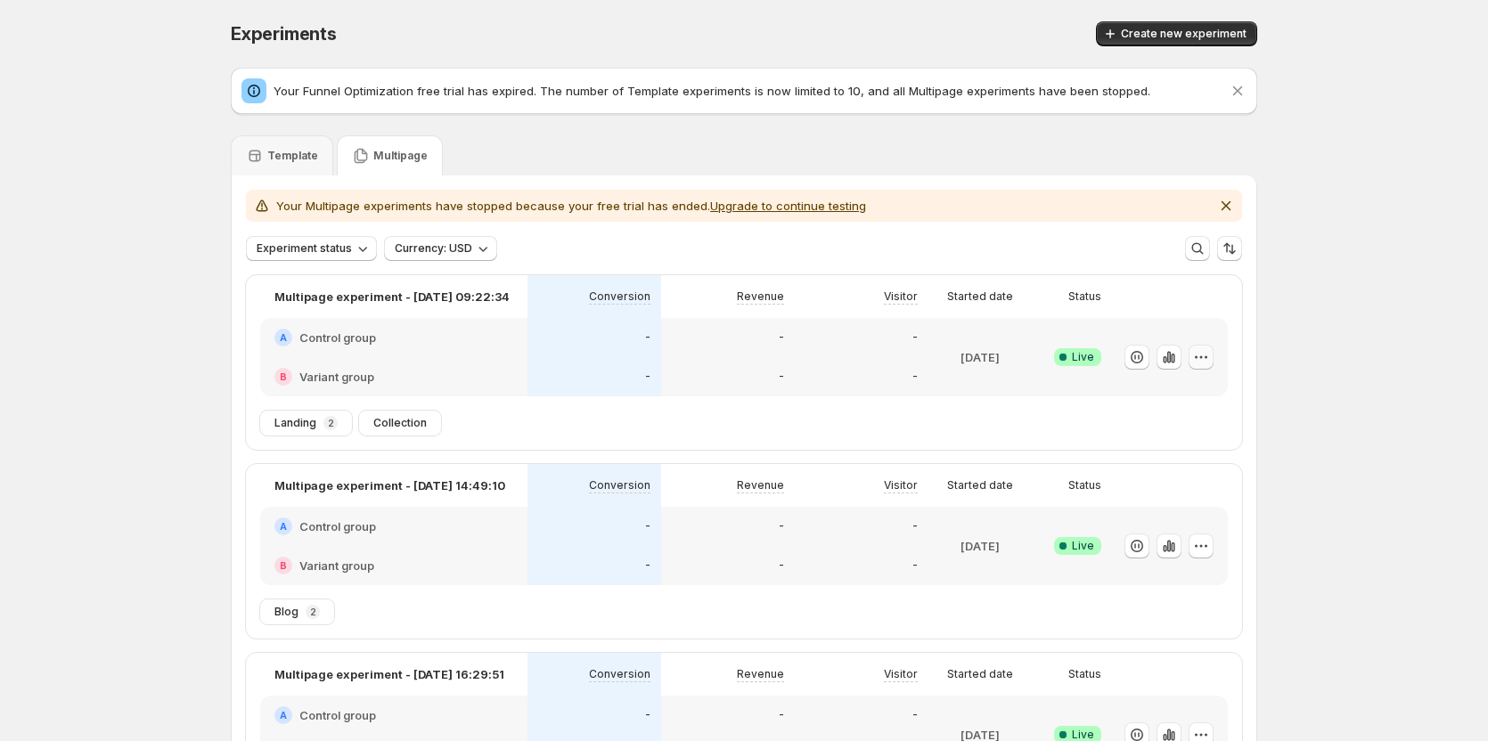
click at [1213, 358] on button "button" at bounding box center [1201, 357] width 25 height 25
click at [1181, 396] on span "Edit" at bounding box center [1222, 395] width 186 height 18
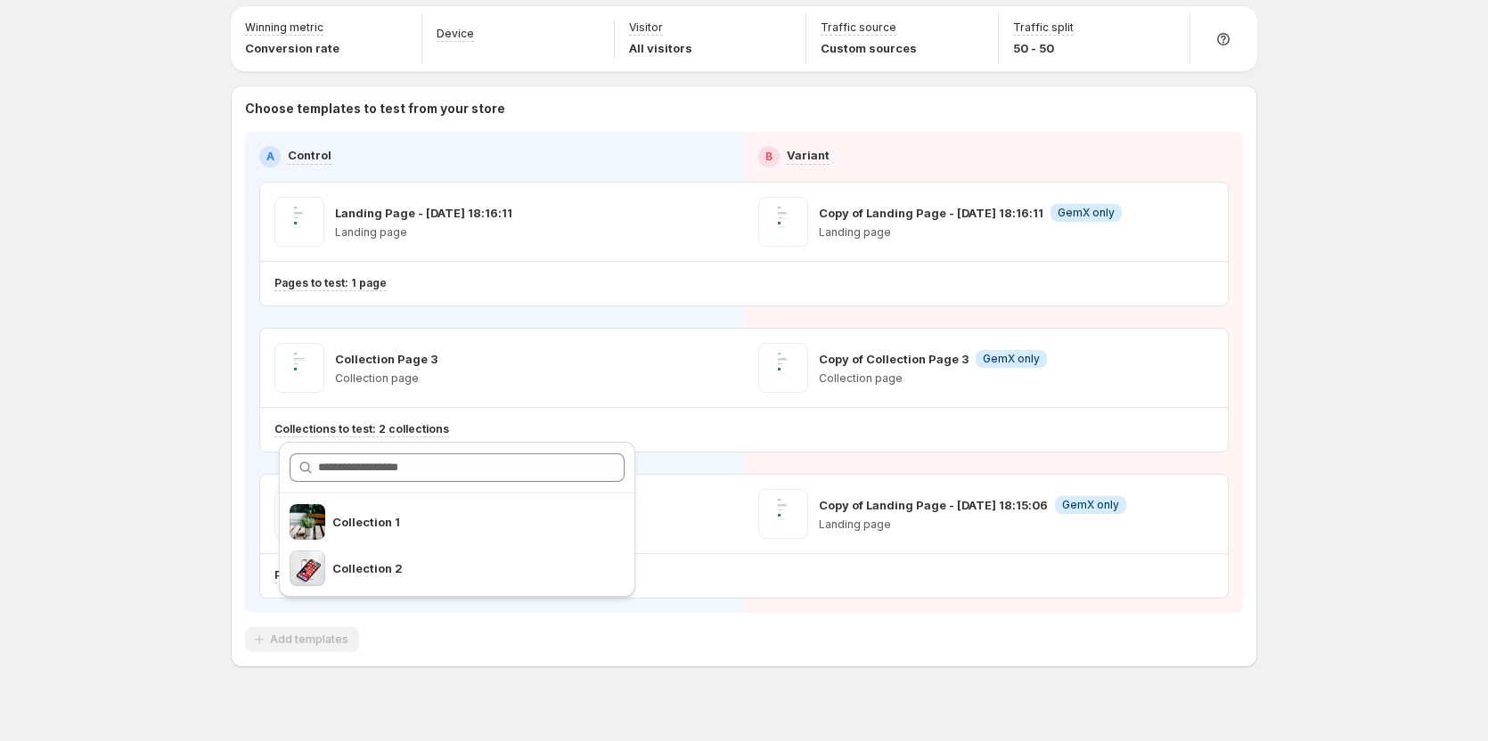
scroll to position [84, 0]
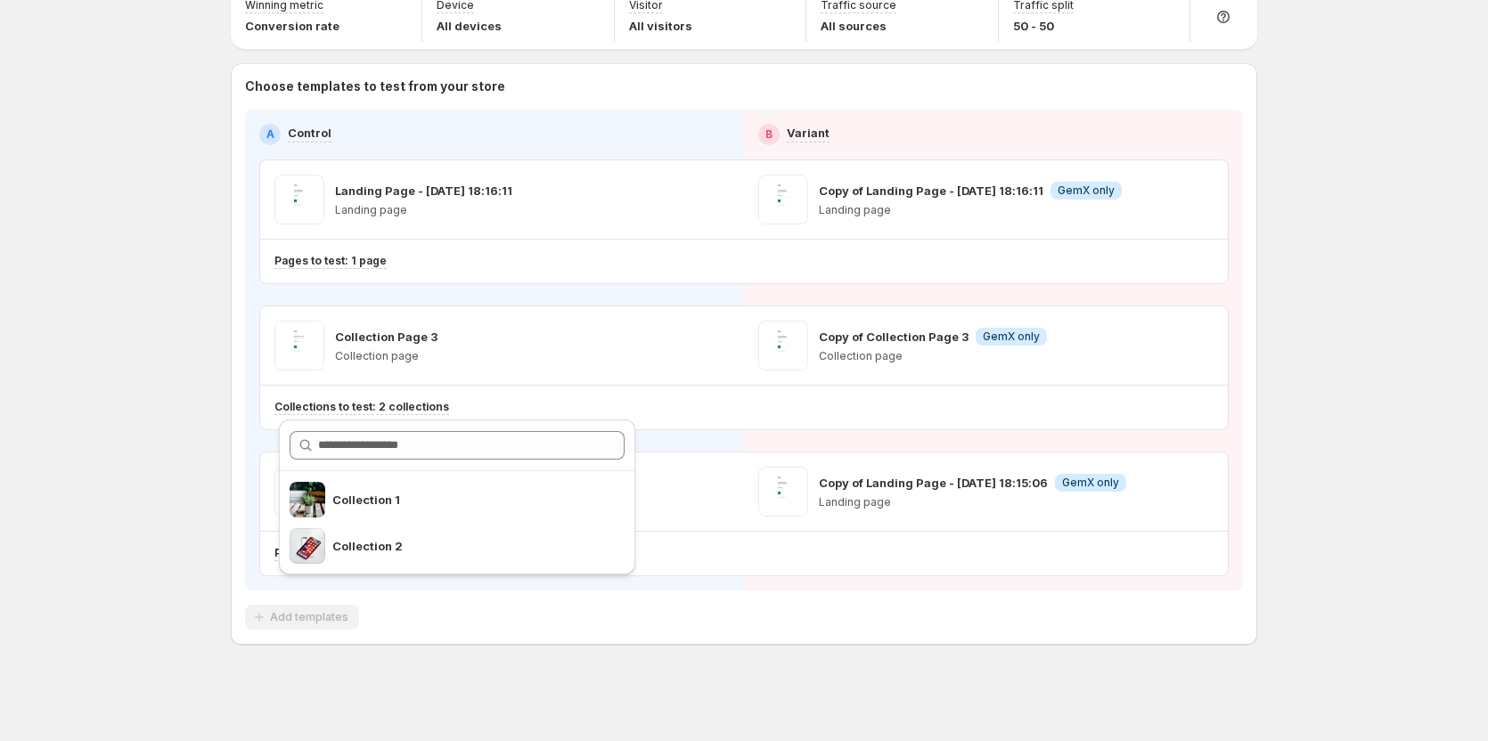
click at [226, 468] on div "Multipage experiment - Sep 3, 09:22:34. This page is ready Multipage experiment…" at bounding box center [743, 328] width 1069 height 825
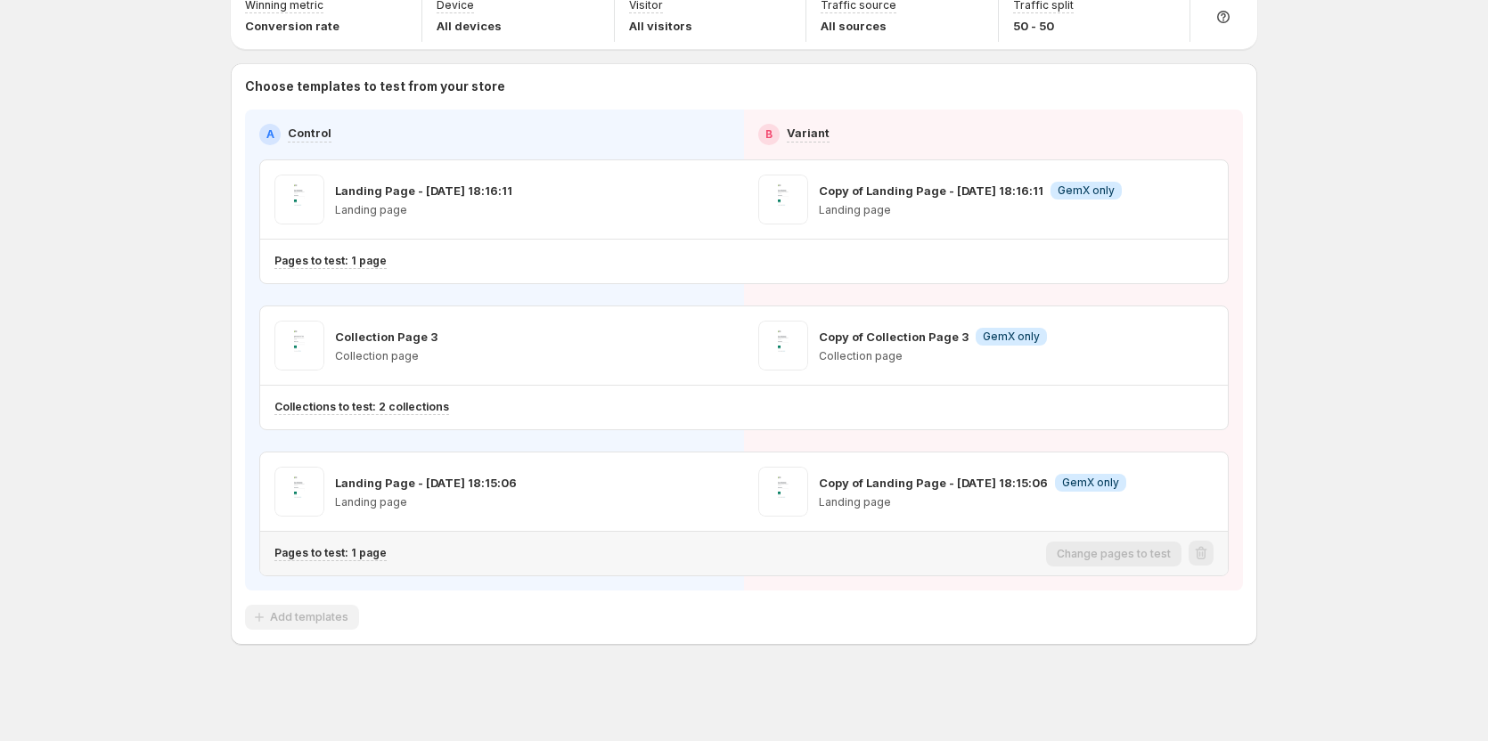
click at [371, 563] on div "Pages to test: 1 page" at bounding box center [656, 553] width 764 height 29
click at [370, 558] on p "Pages to test: 1 page" at bounding box center [330, 553] width 112 height 14
click at [126, 558] on div "Multipage experiment - Sep 3, 09:22:34. This page is ready Multipage experiment…" at bounding box center [744, 328] width 1488 height 825
click at [358, 560] on div "Pages to test: 1 page" at bounding box center [330, 553] width 112 height 15
click at [225, 507] on div "Multipage experiment - Sep 3, 09:22:34. This page is ready Multipage experiment…" at bounding box center [743, 328] width 1069 height 825
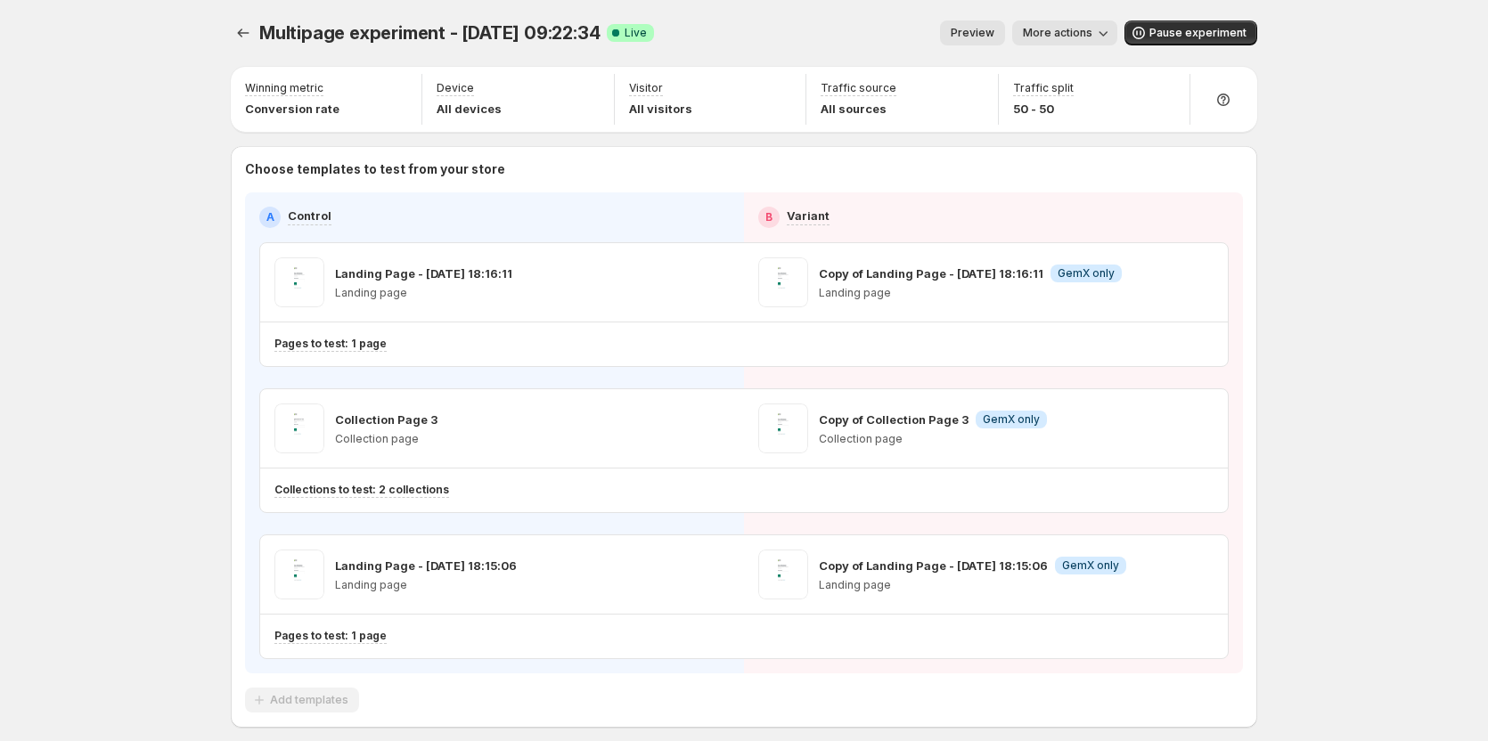
scroll to position [0, 0]
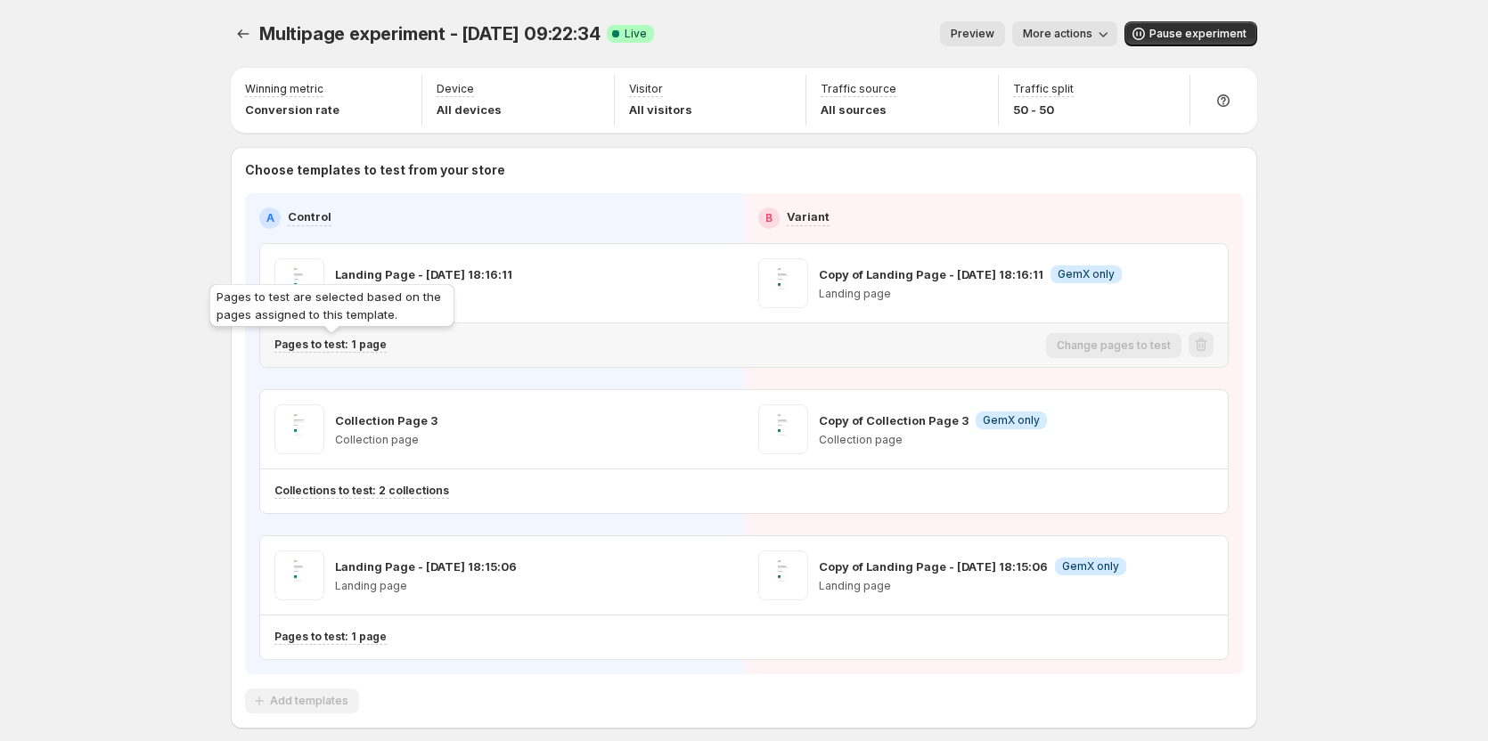
click at [374, 345] on p "Pages to test: 1 page" at bounding box center [330, 345] width 112 height 14
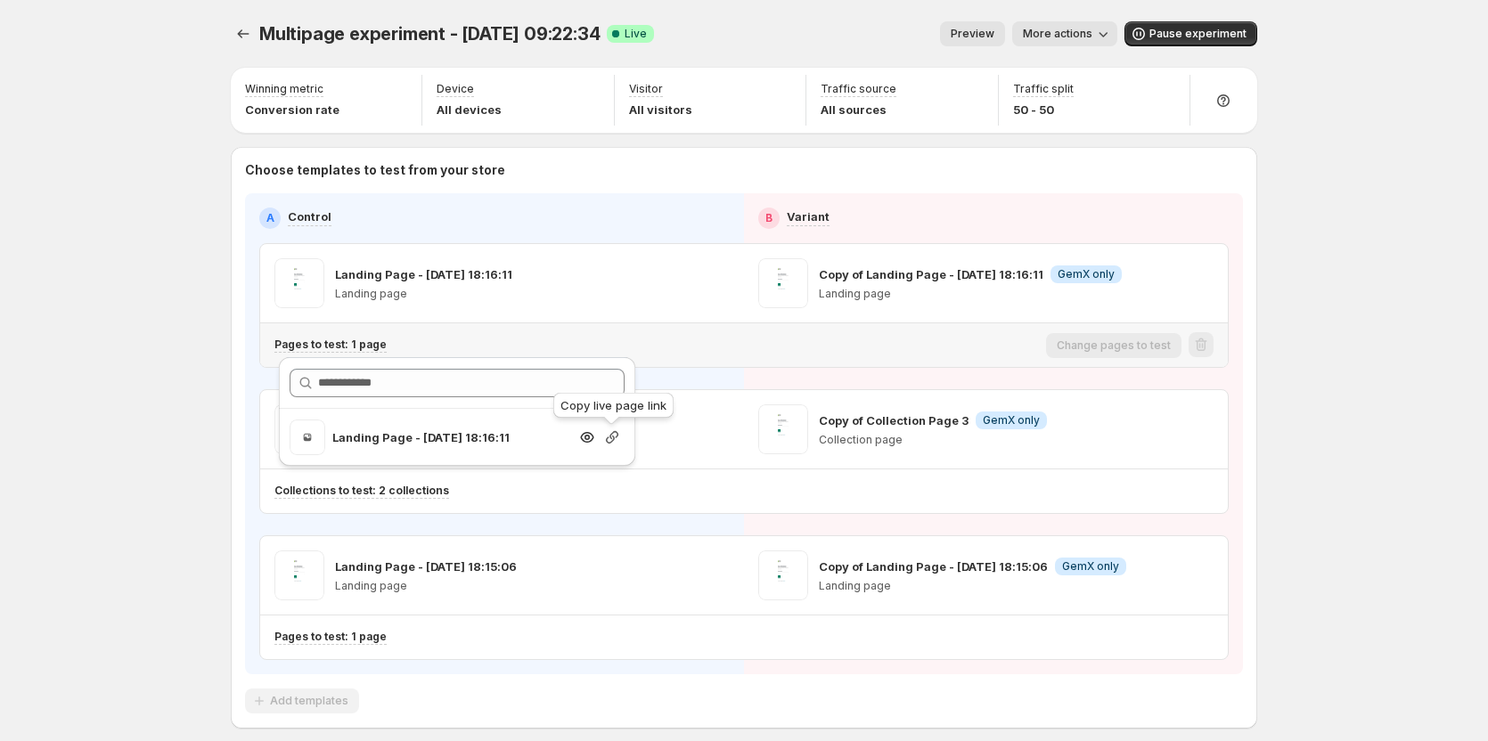
click at [617, 439] on icon "button" at bounding box center [612, 438] width 18 height 18
click at [182, 405] on div "Multipage experiment - Sep 3, 09:22:34. This page is ready Multipage experiment…" at bounding box center [744, 412] width 1488 height 825
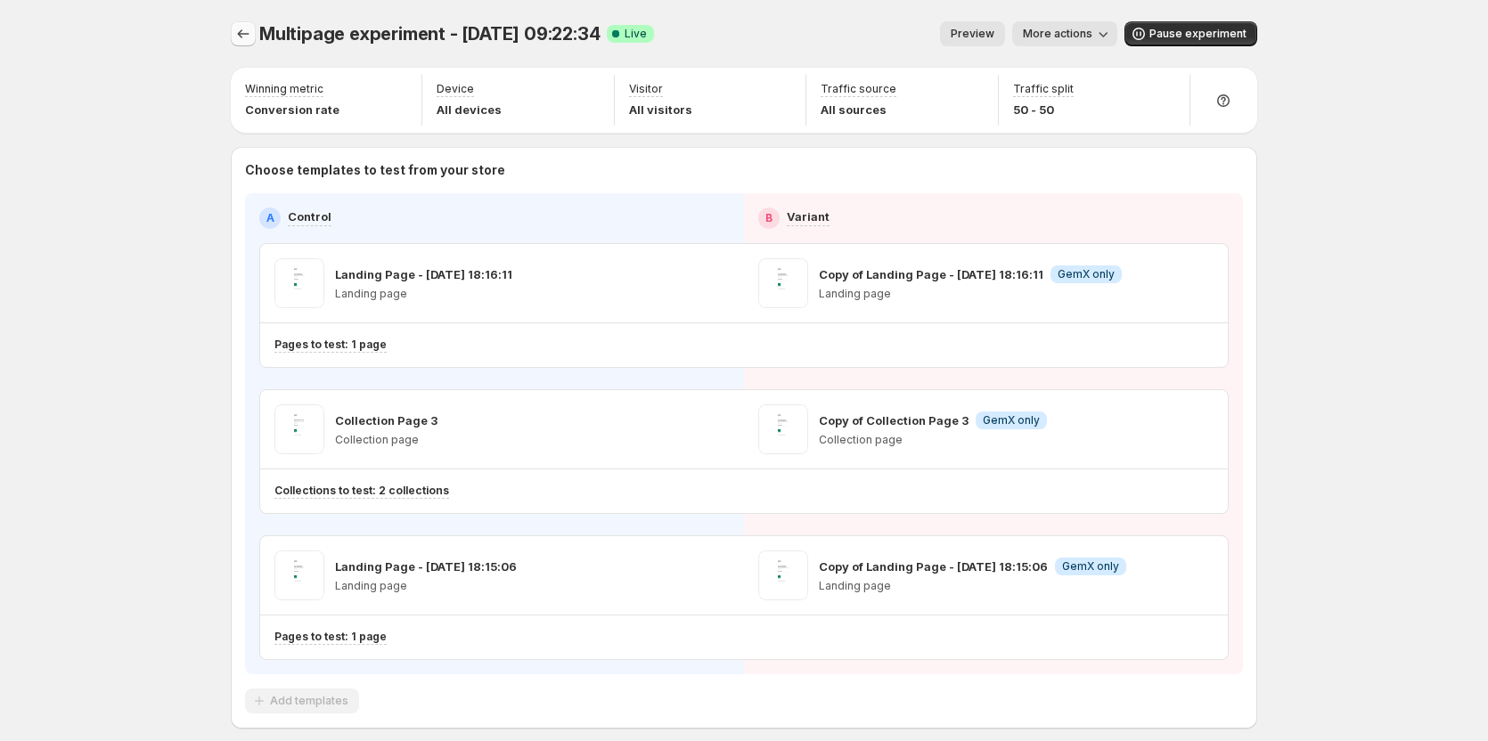
click at [250, 40] on icon "Experiments" at bounding box center [243, 34] width 18 height 18
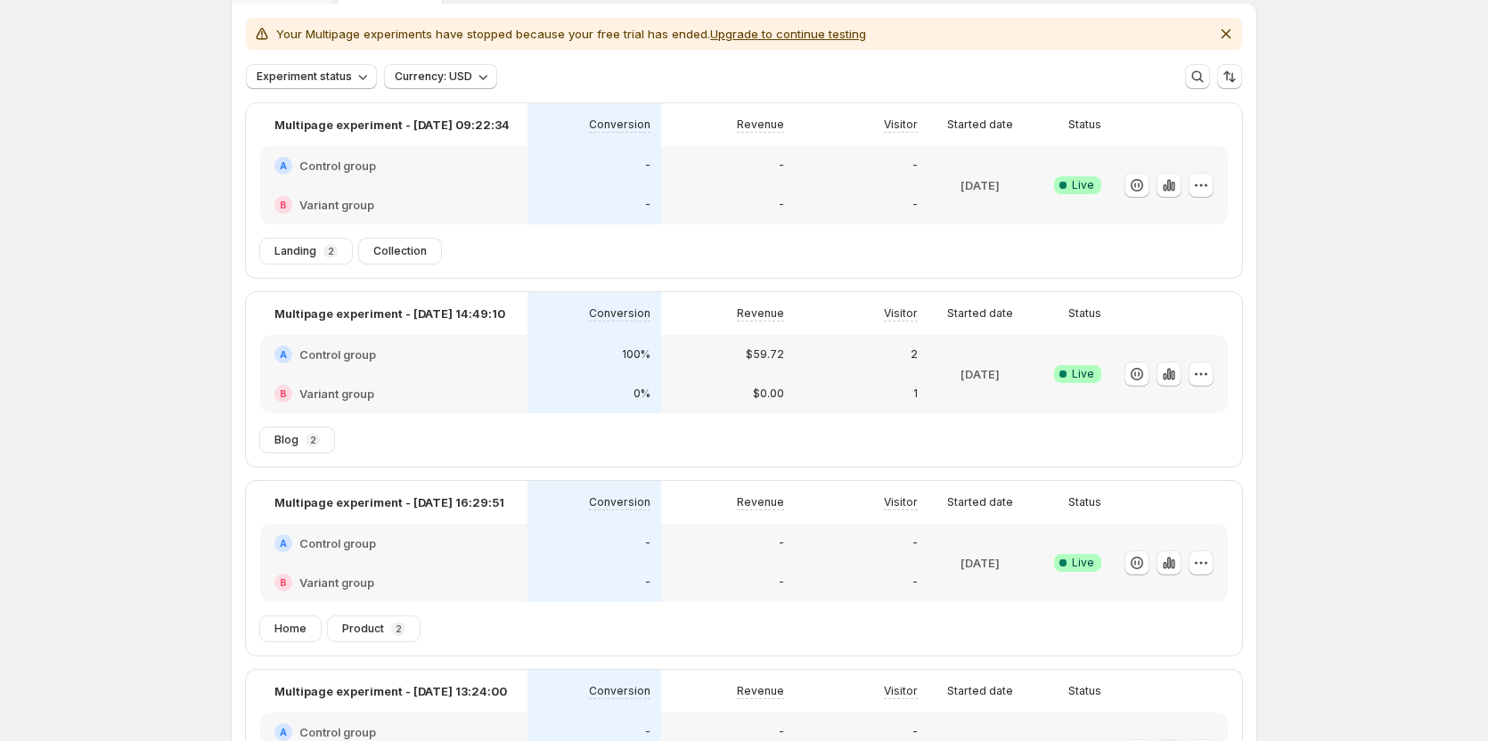
scroll to position [178, 0]
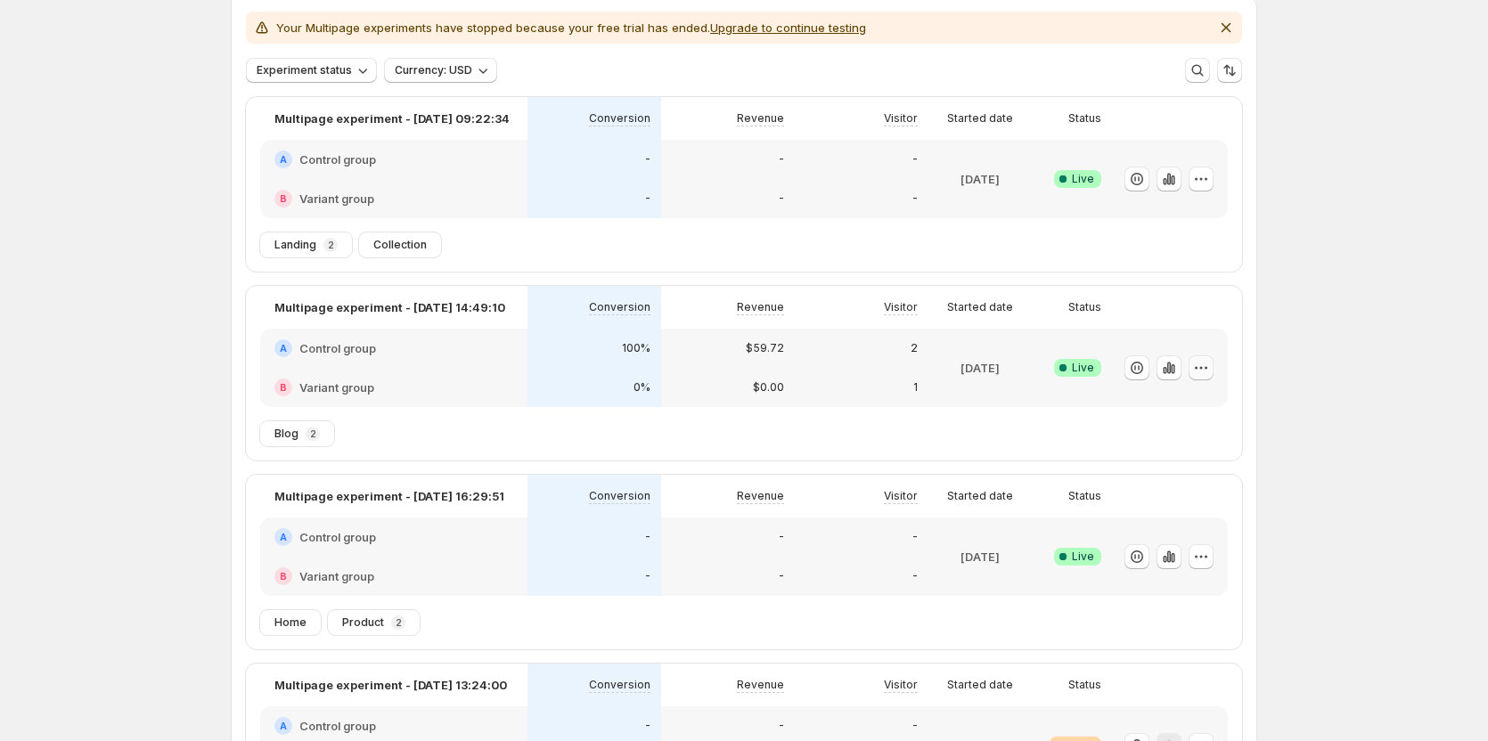
click at [1213, 362] on button "button" at bounding box center [1201, 367] width 25 height 25
click at [1195, 401] on span "Edit" at bounding box center [1222, 405] width 186 height 18
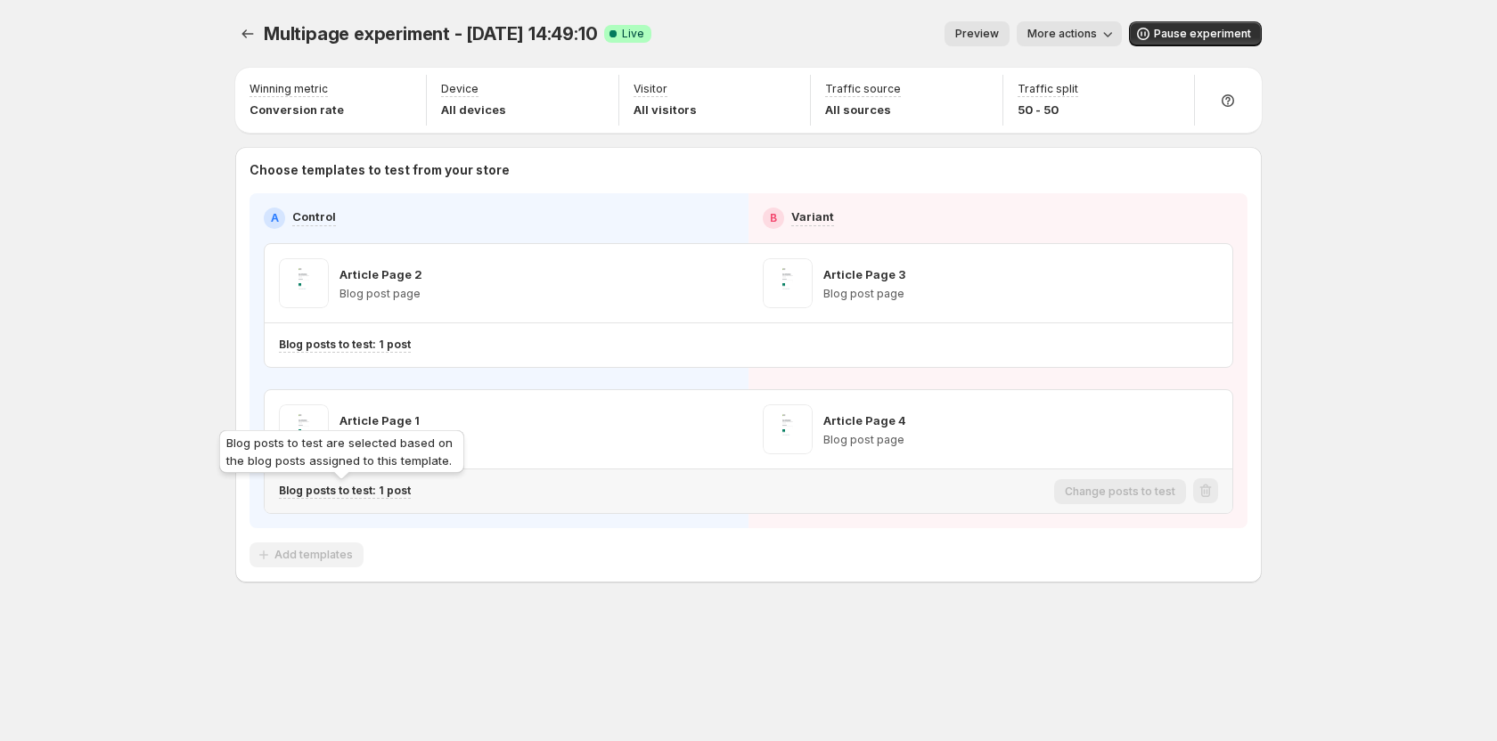
click at [350, 491] on p "Blog posts to test: 1 post" at bounding box center [345, 491] width 132 height 14
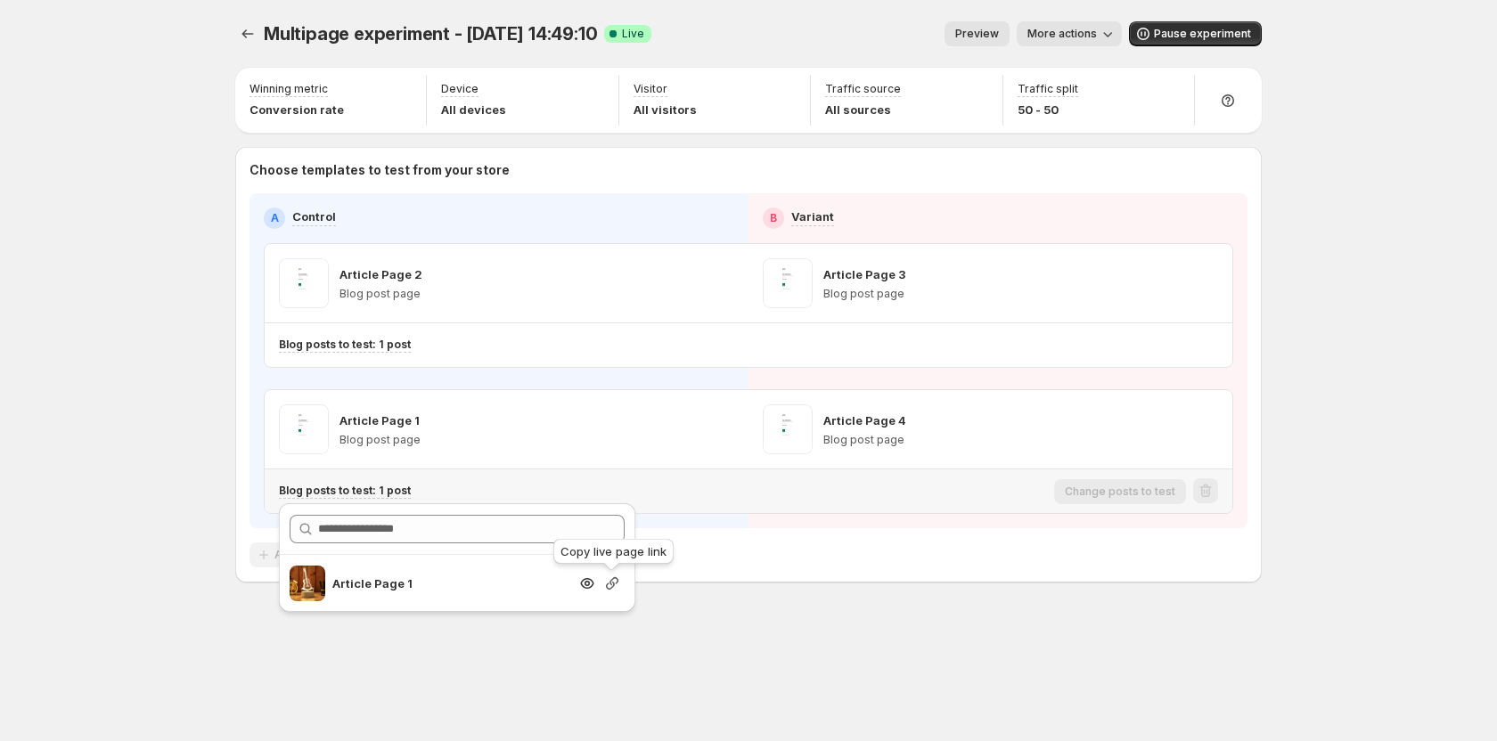
click at [613, 584] on icon "button" at bounding box center [612, 583] width 12 height 12
click at [255, 29] on icon "Experiments" at bounding box center [248, 34] width 18 height 18
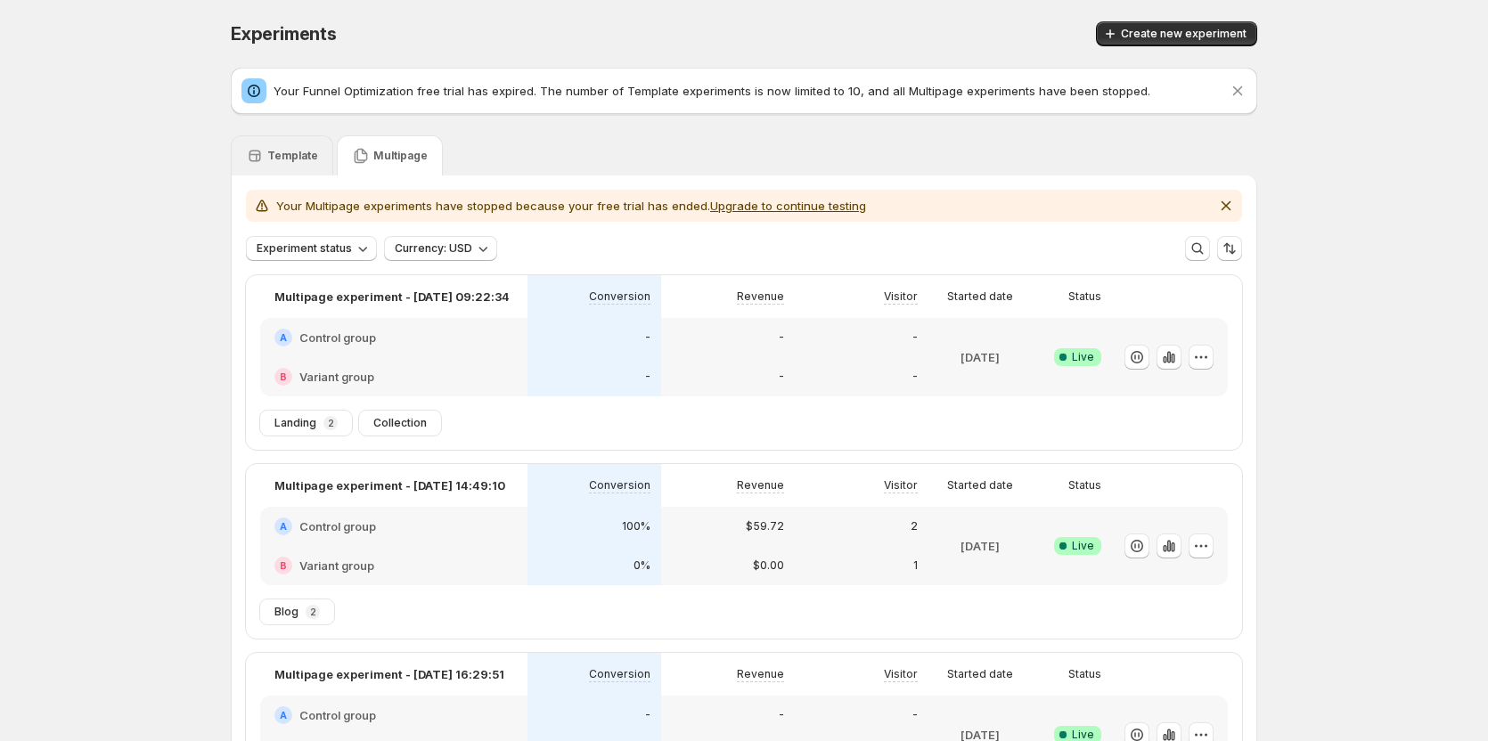
click at [282, 144] on div "Template" at bounding box center [282, 155] width 102 height 40
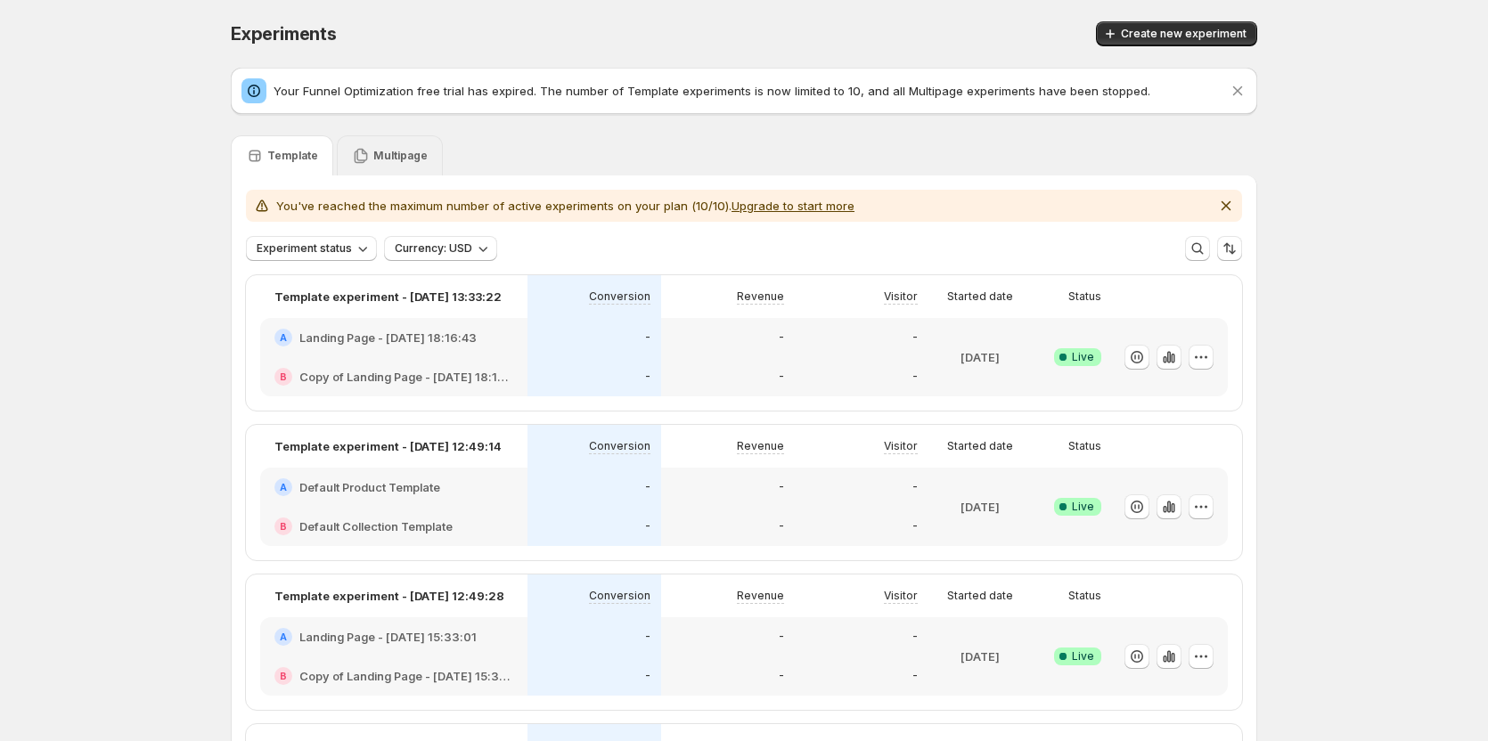
click at [375, 145] on div "Multipage" at bounding box center [390, 155] width 106 height 40
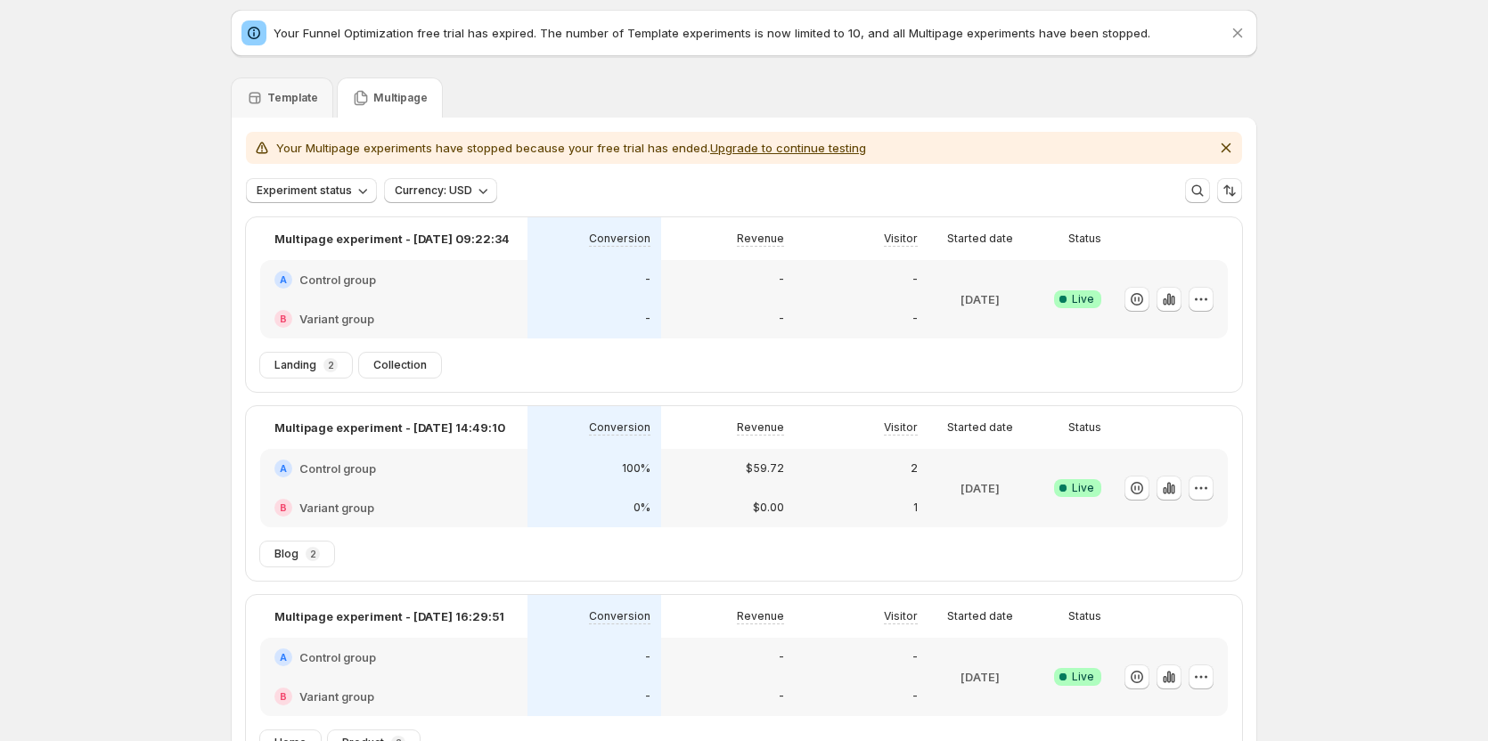
scroll to position [89, 0]
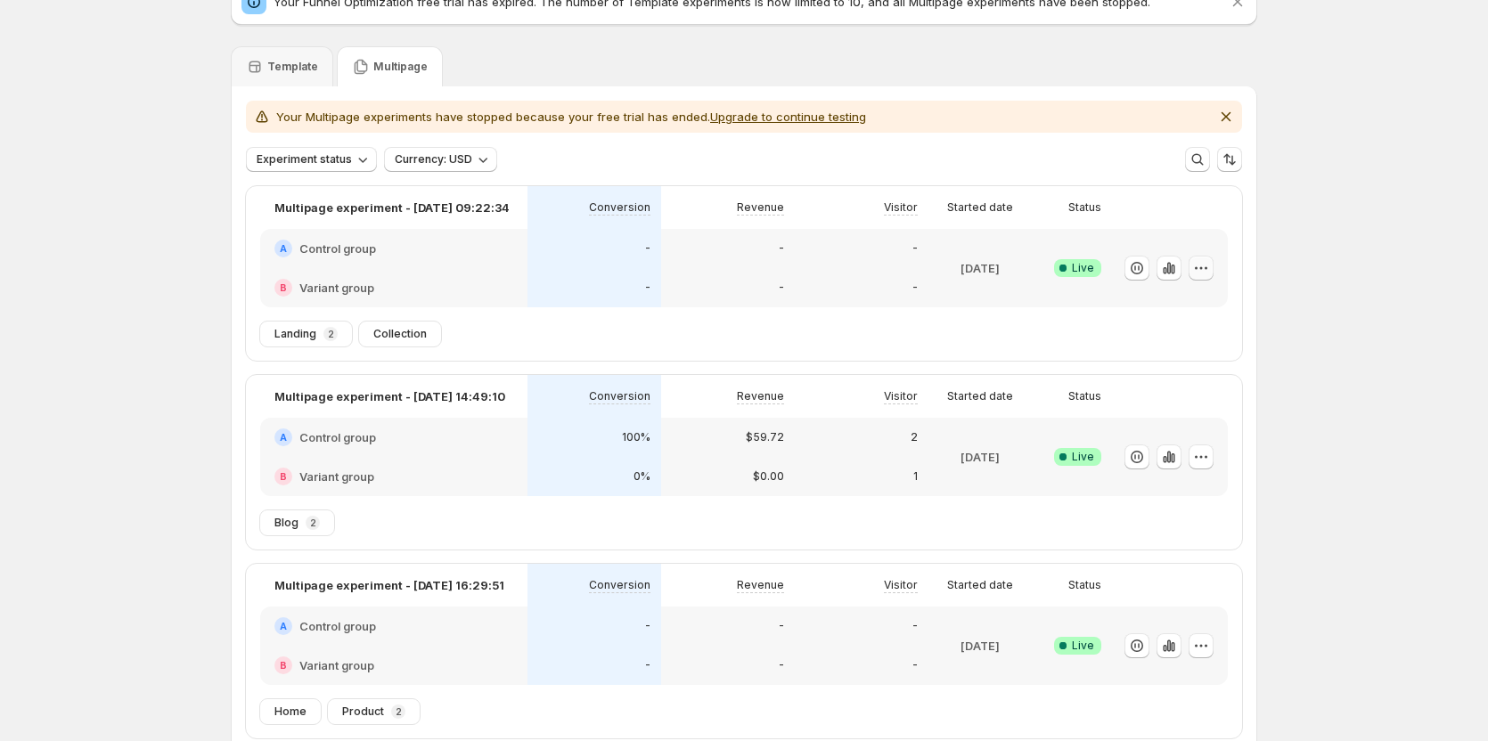
click at [1210, 262] on icon "button" at bounding box center [1201, 268] width 18 height 18
click at [1172, 300] on span "Edit" at bounding box center [1222, 306] width 186 height 18
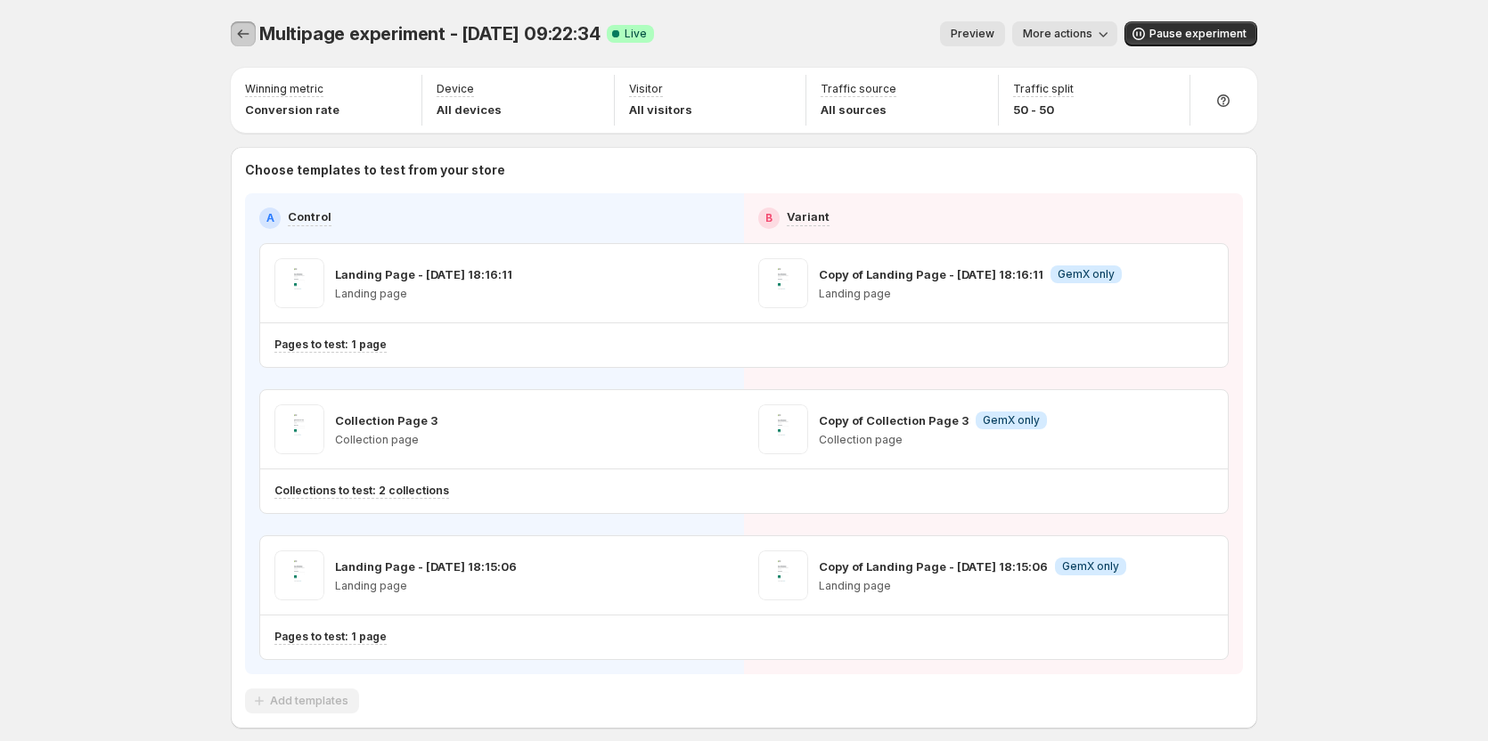
click at [245, 27] on icon "Experiments" at bounding box center [243, 34] width 18 height 18
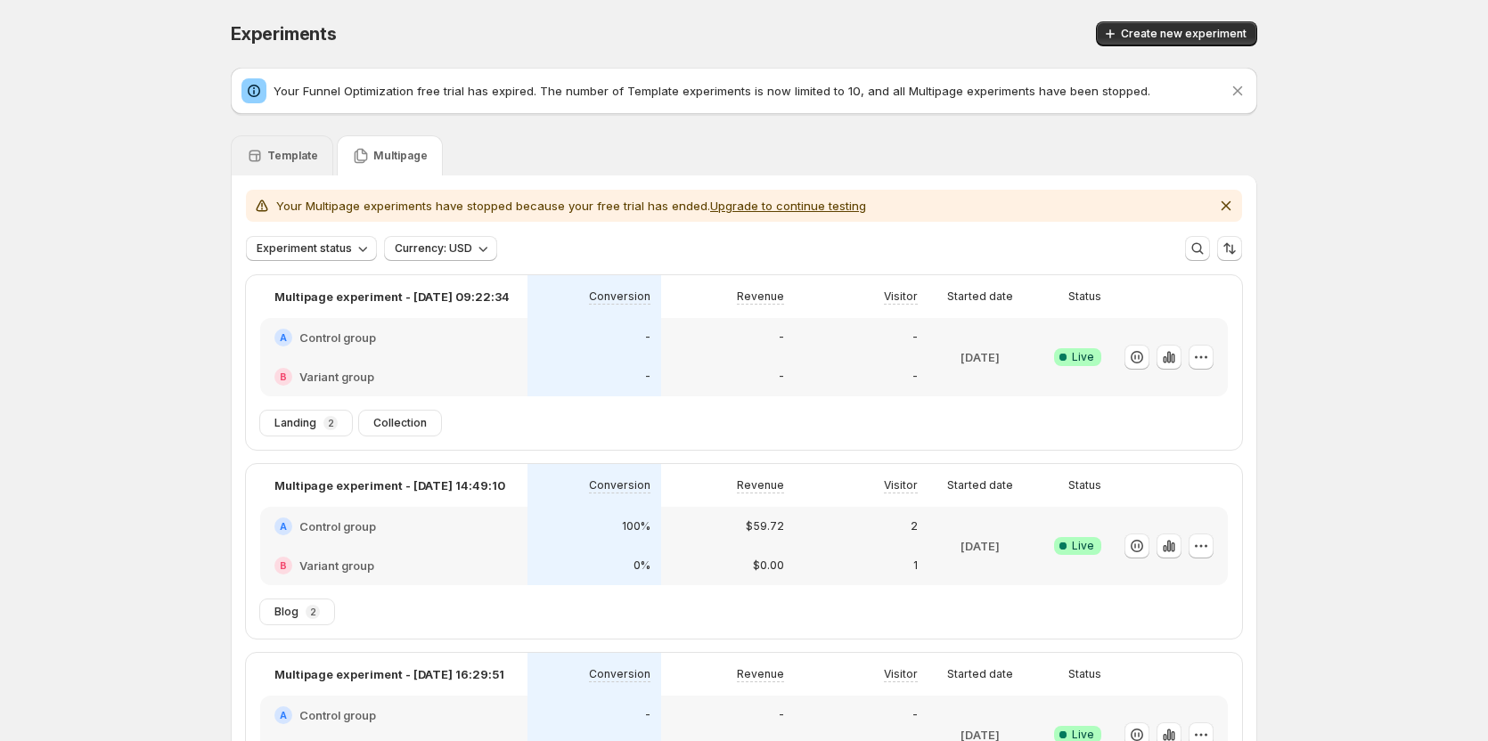
click at [312, 156] on p "Template" at bounding box center [292, 156] width 51 height 14
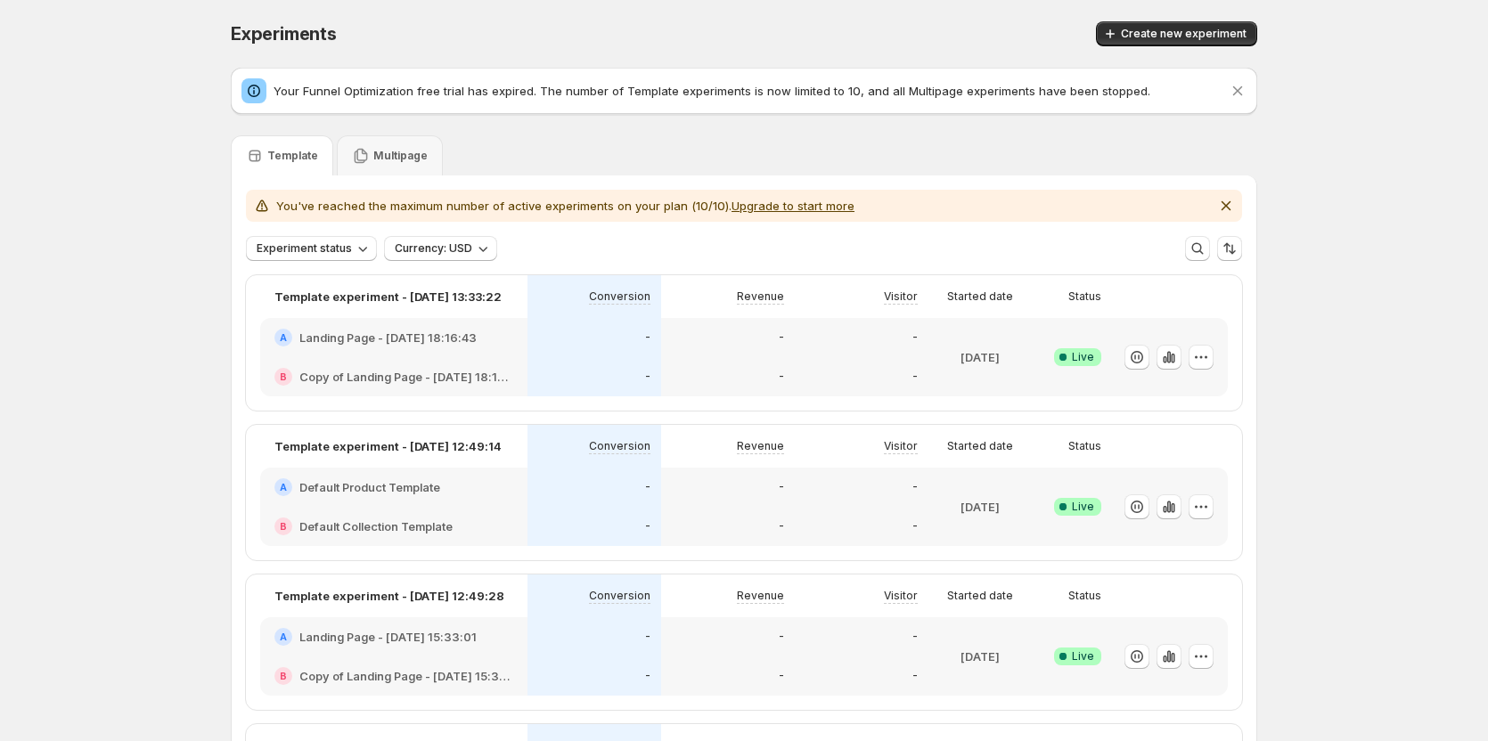
click at [1140, 357] on icon "button" at bounding box center [1139, 357] width 2 height 5
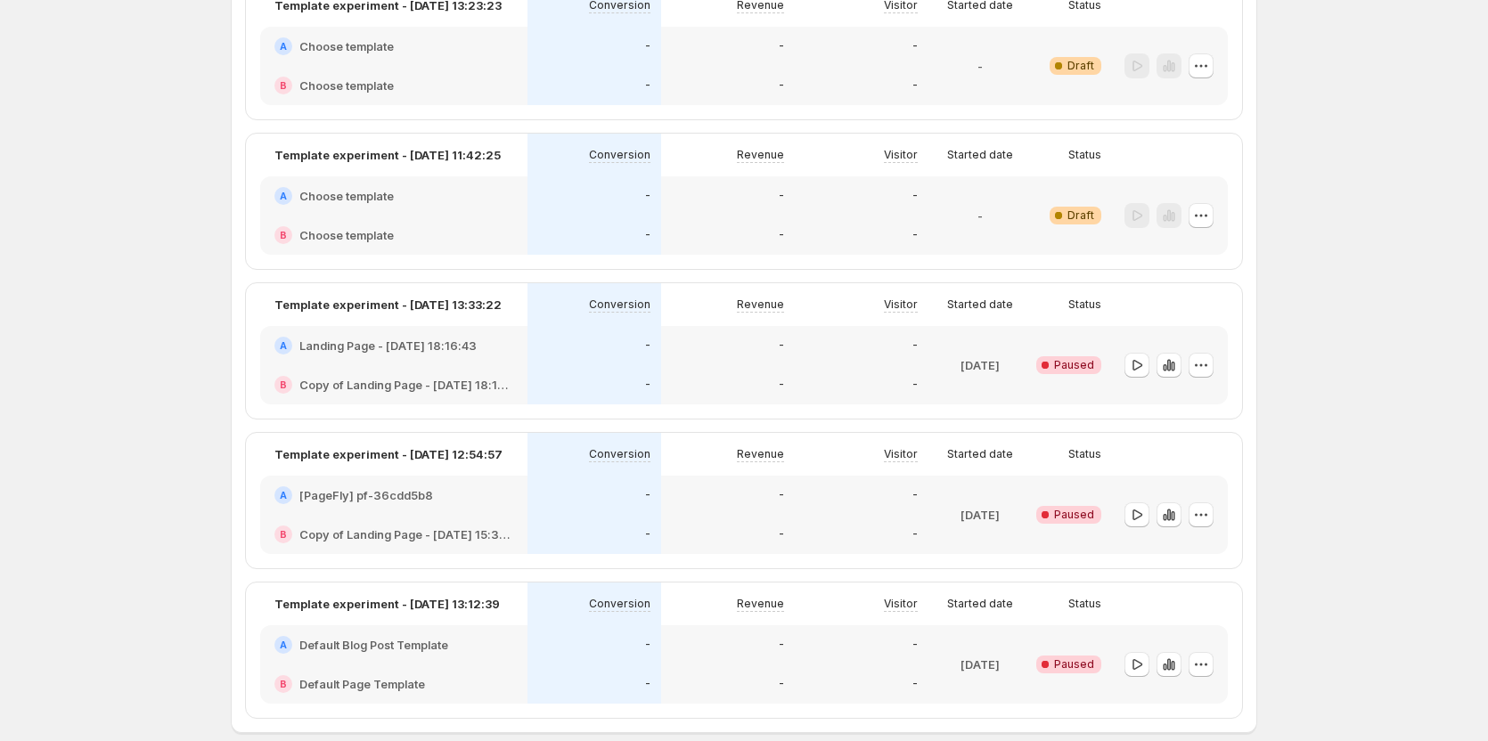
scroll to position [1680, 0]
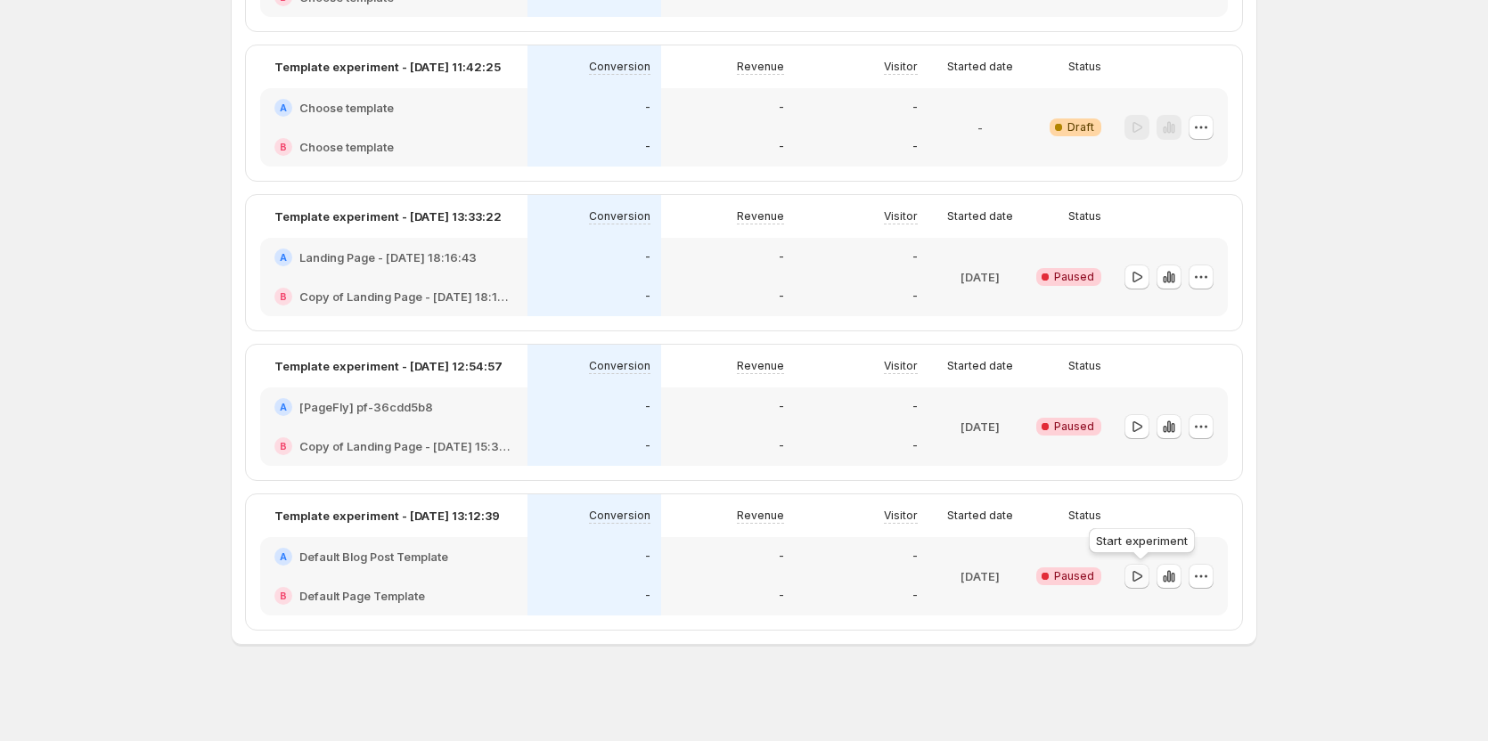
click at [1137, 581] on icon "button" at bounding box center [1137, 577] width 18 height 18
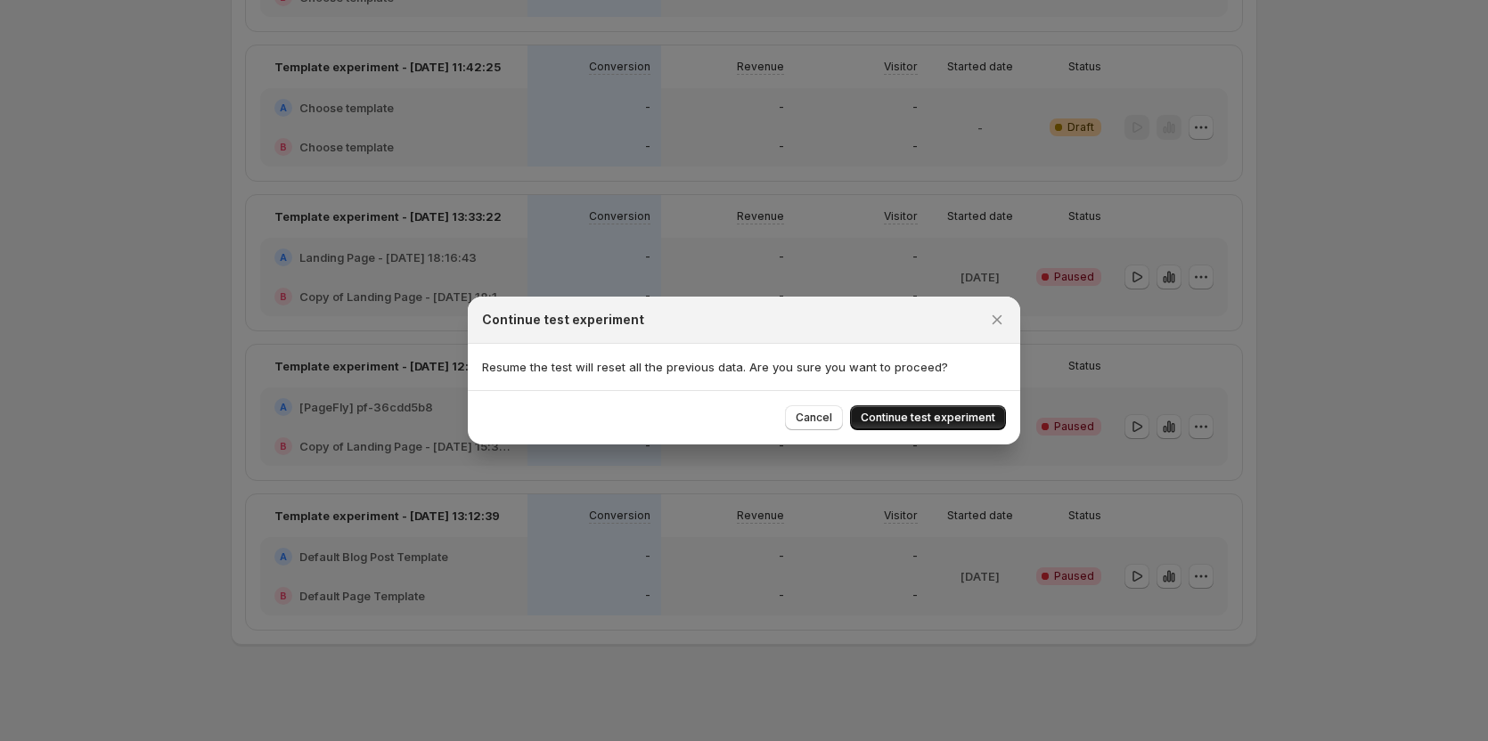
click at [934, 422] on span "Continue test experiment" at bounding box center [928, 418] width 135 height 14
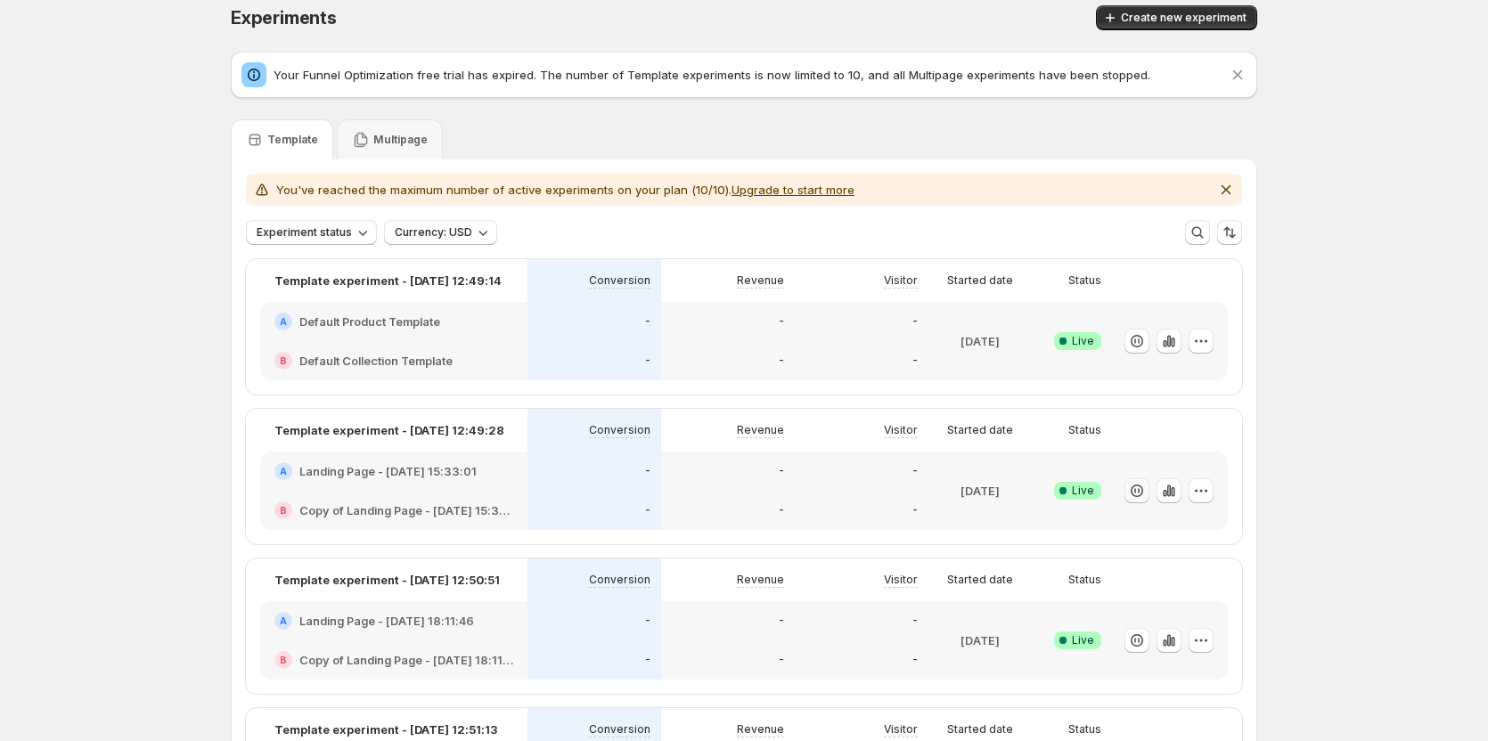
scroll to position [0, 0]
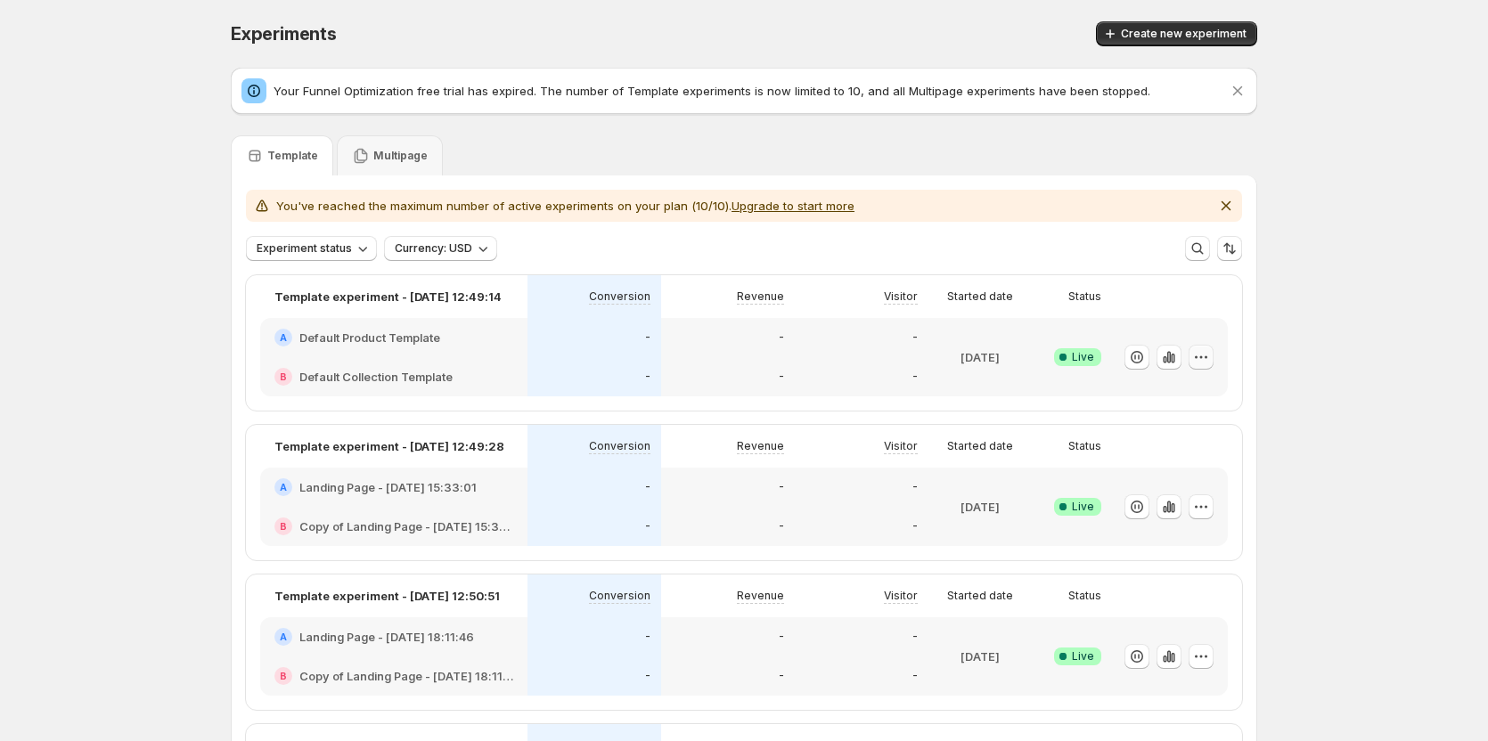
click at [1198, 353] on icon "button" at bounding box center [1201, 357] width 18 height 18
click at [1154, 397] on span "Edit" at bounding box center [1222, 395] width 186 height 18
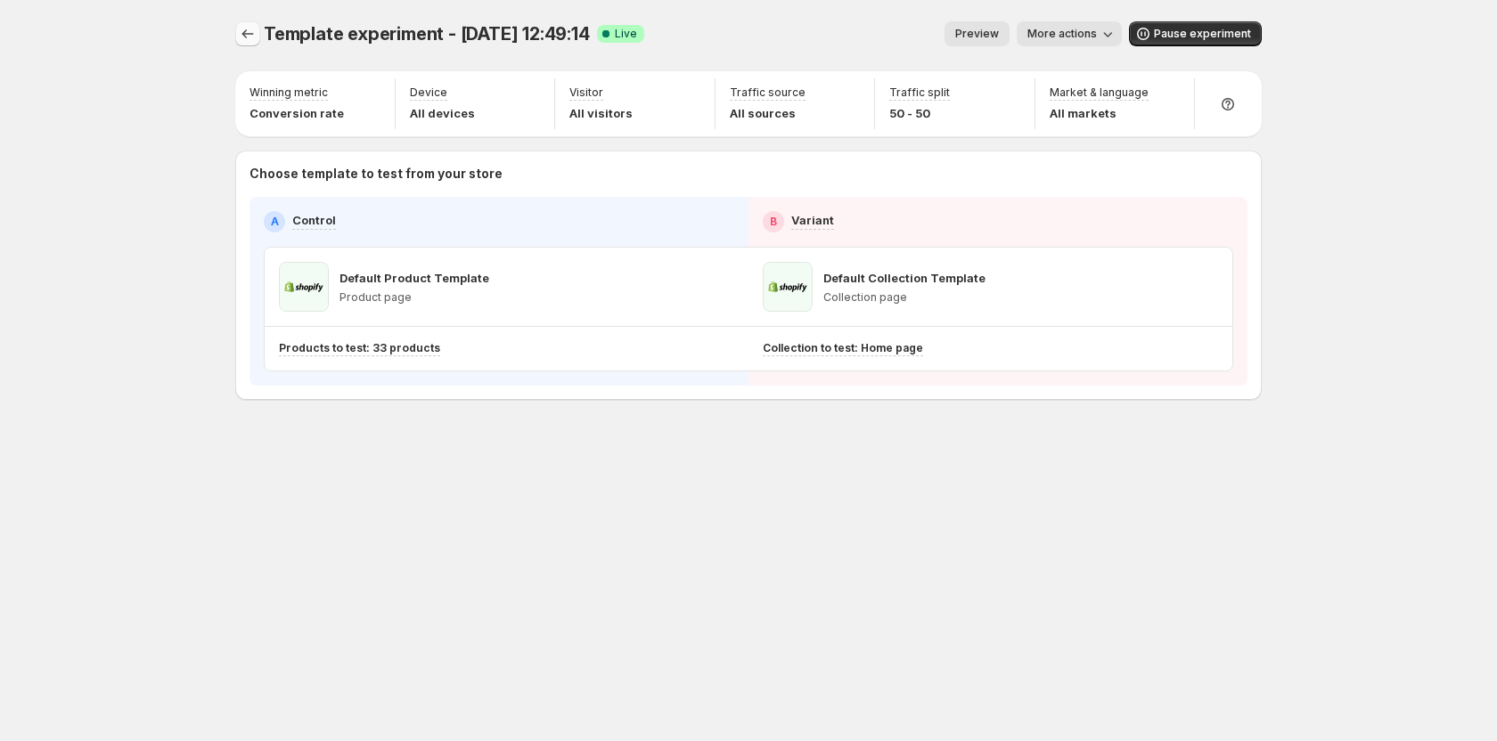
click at [247, 41] on icon "Experiments" at bounding box center [248, 34] width 18 height 18
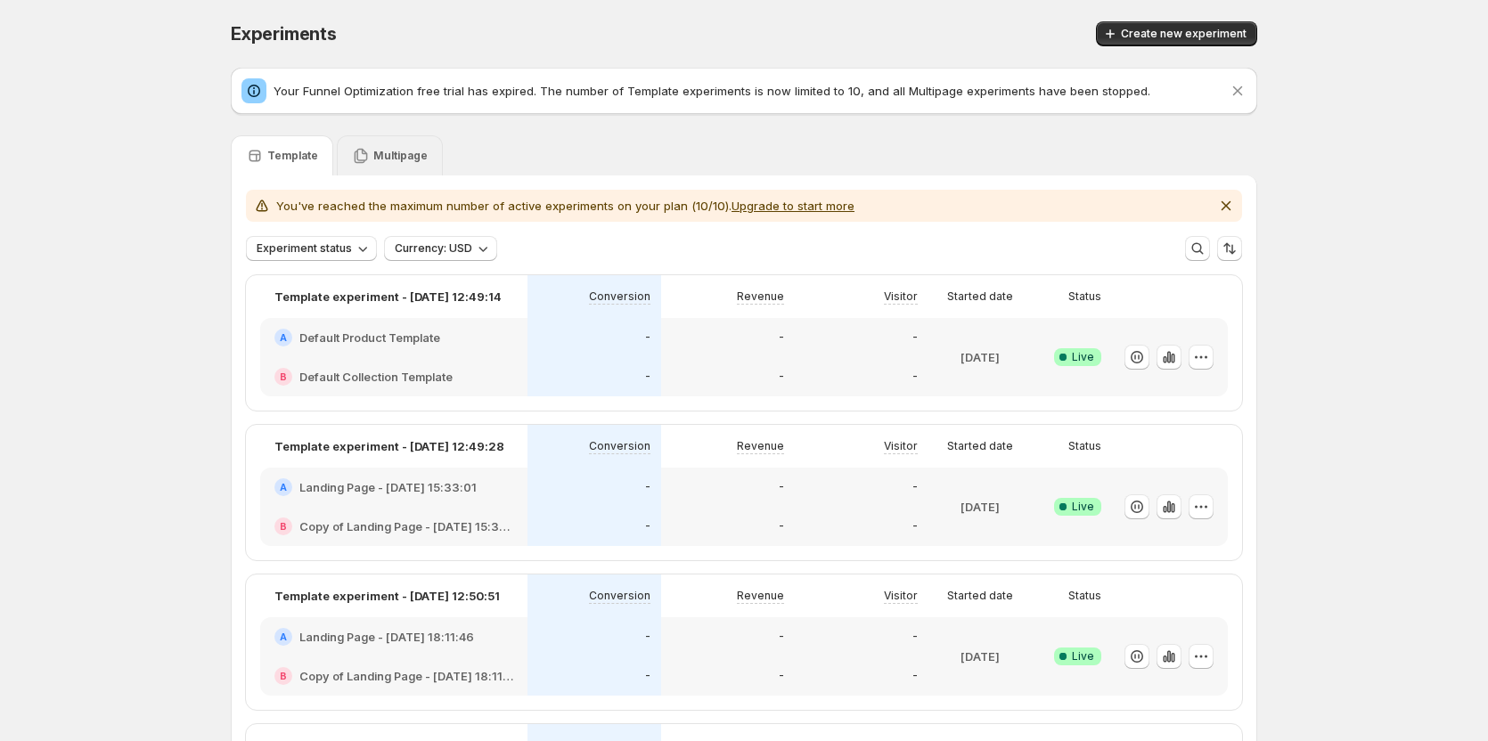
click at [404, 159] on p "Multipage" at bounding box center [400, 156] width 54 height 14
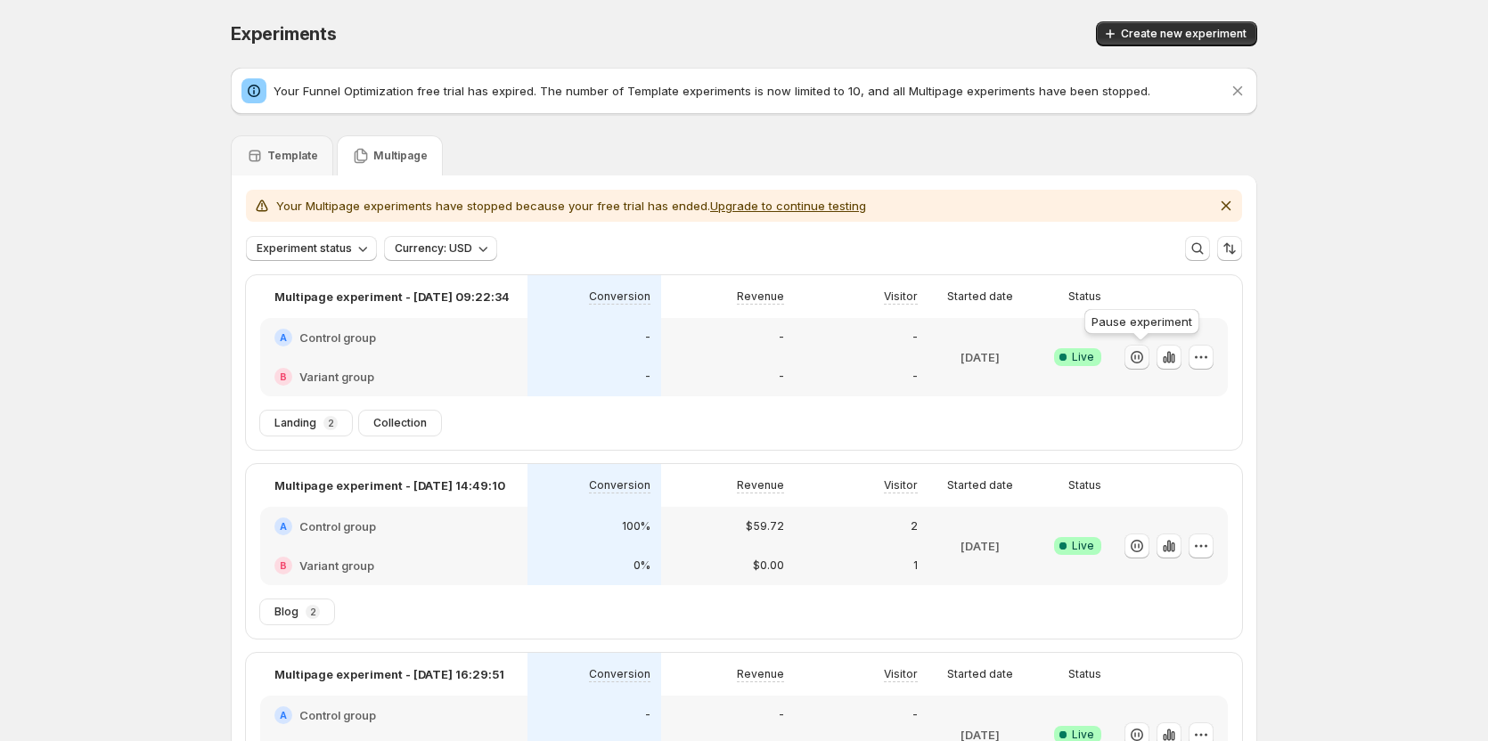
click at [1146, 355] on icon "button" at bounding box center [1137, 357] width 18 height 18
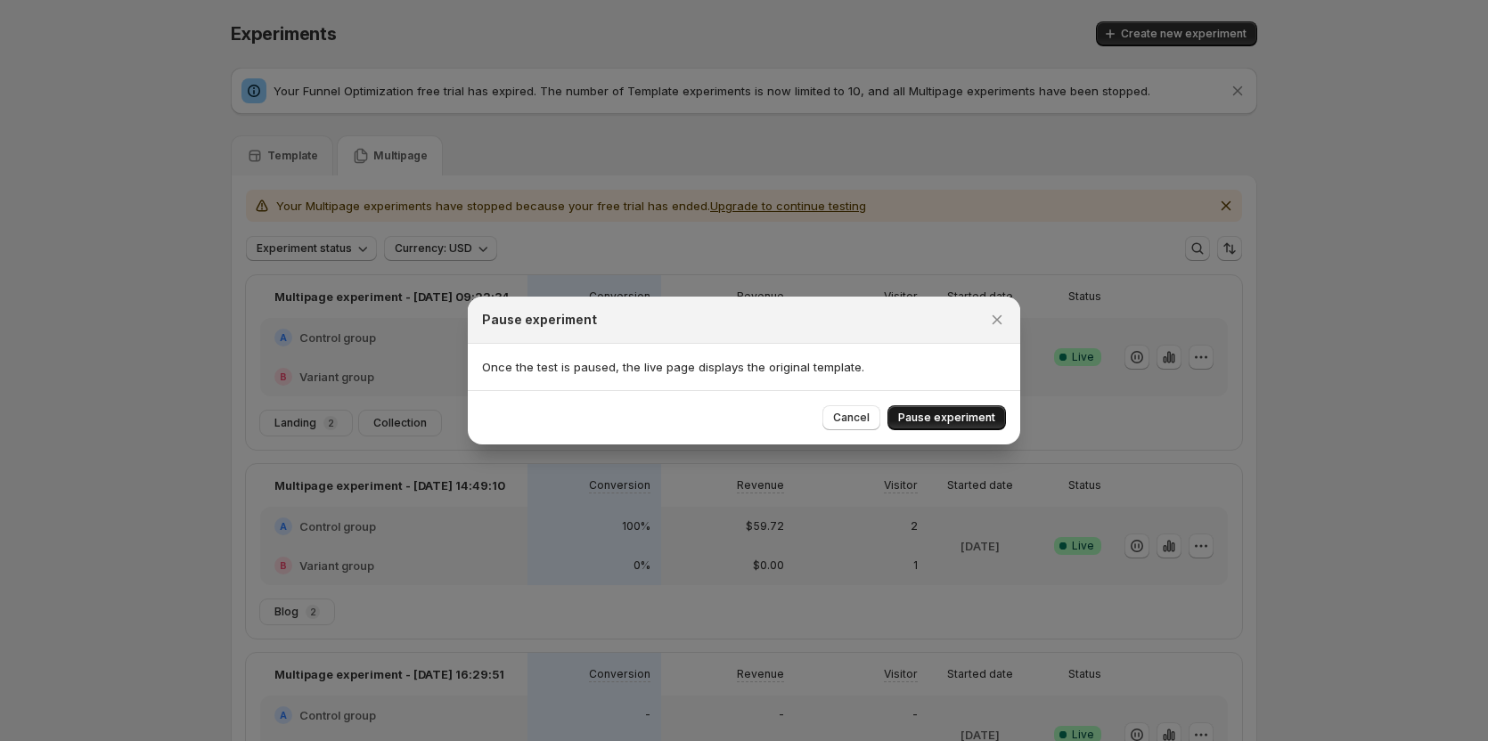
click at [960, 417] on span "Pause experiment" at bounding box center [946, 418] width 97 height 14
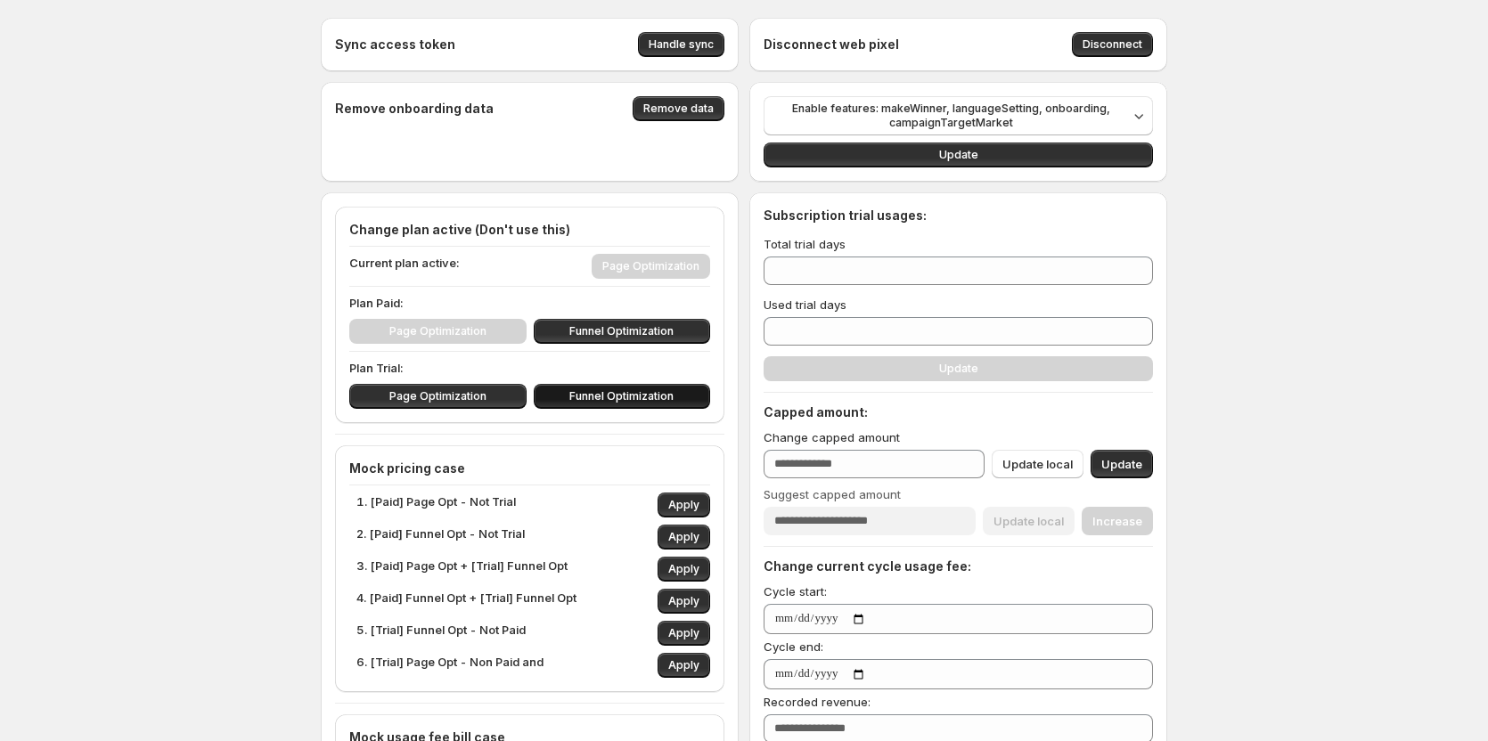
click at [604, 388] on button "Funnel Optimization" at bounding box center [622, 396] width 177 height 25
type input "**"
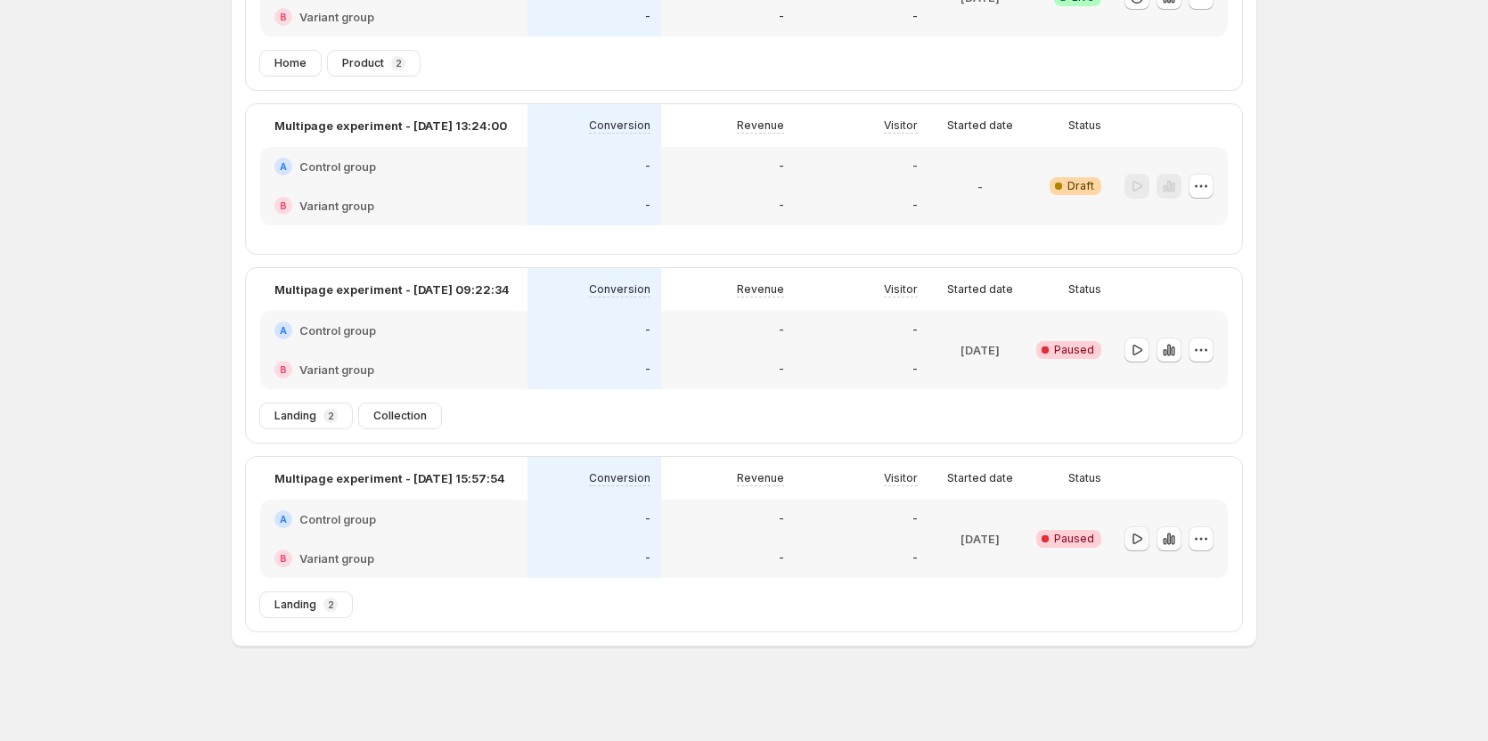
scroll to position [437, 0]
click at [1141, 540] on icon "button" at bounding box center [1137, 537] width 18 height 18
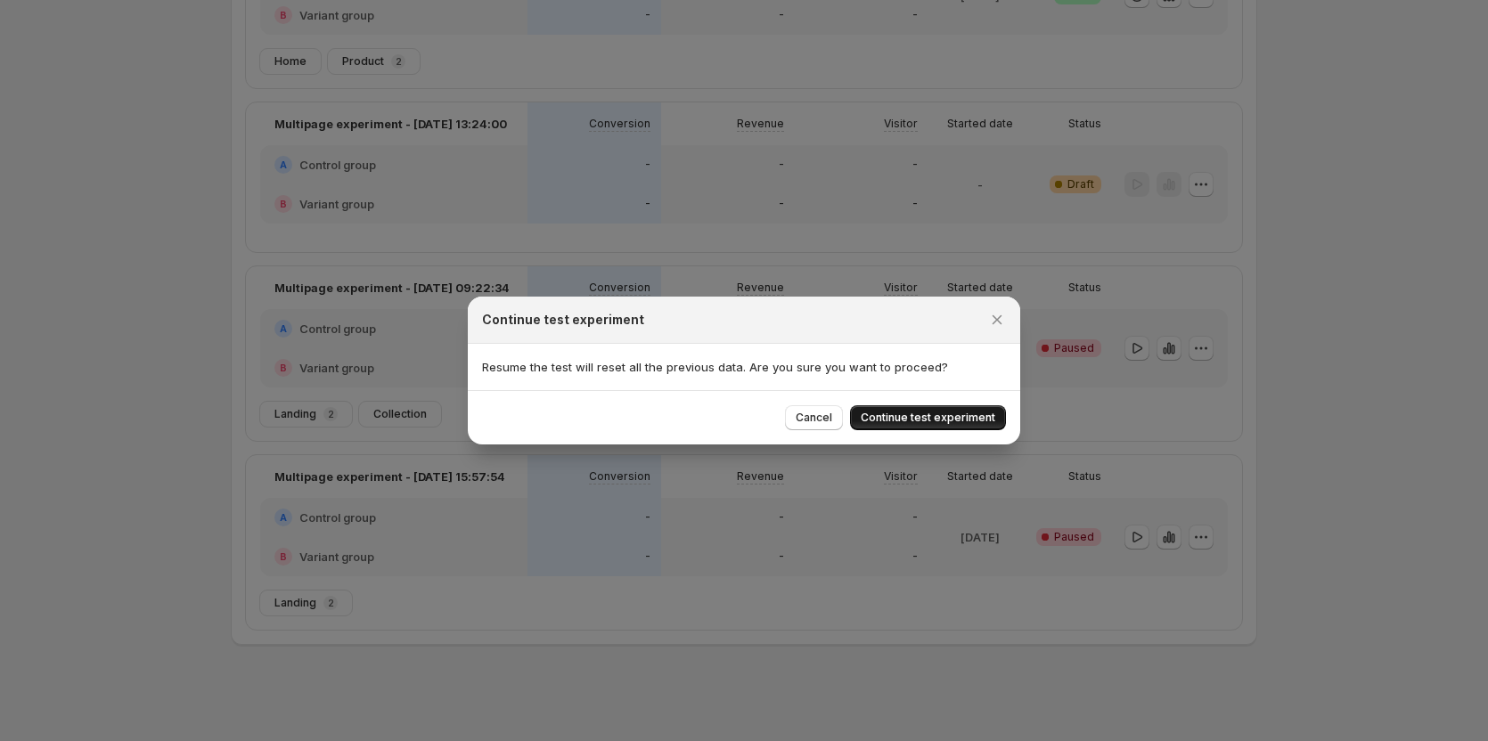
click at [973, 422] on span "Continue test experiment" at bounding box center [928, 418] width 135 height 14
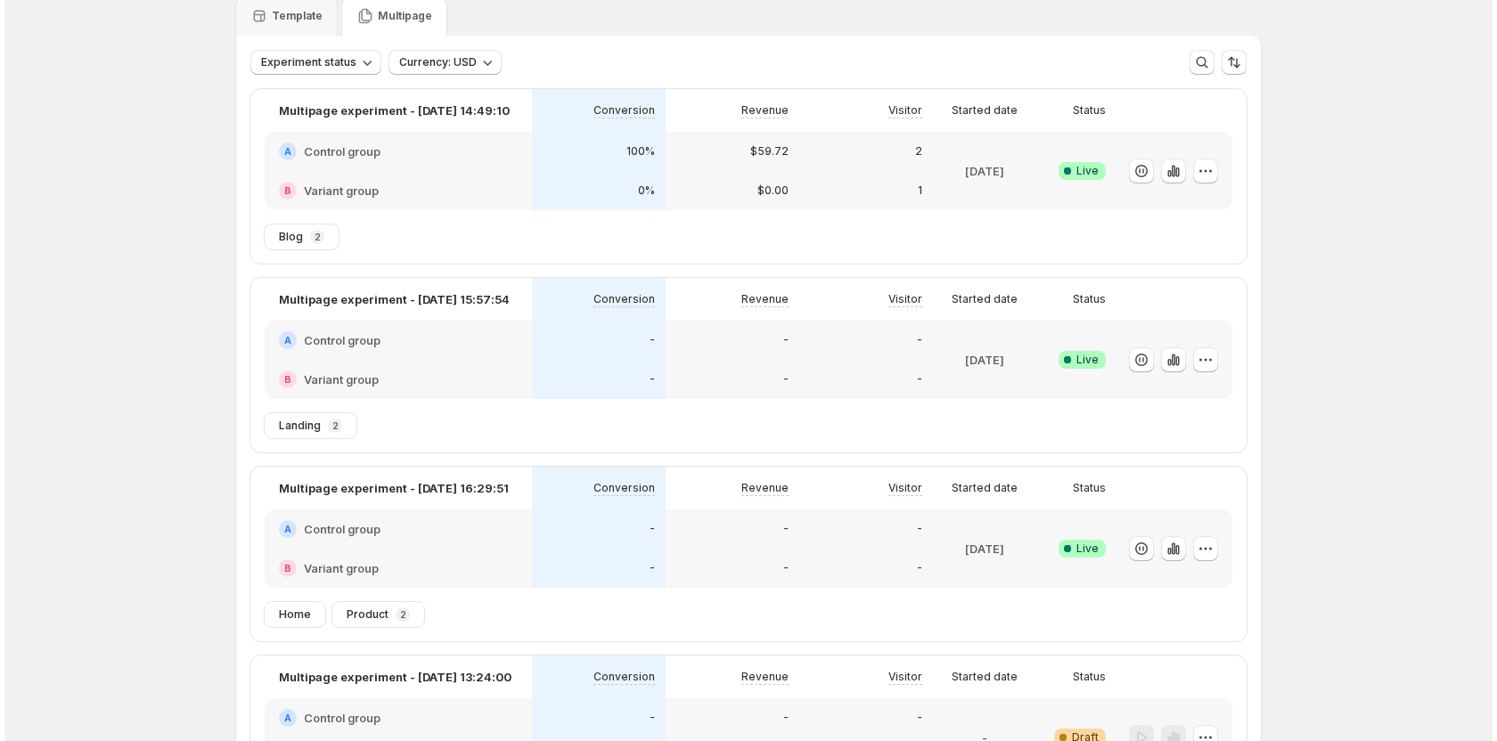
scroll to position [0, 0]
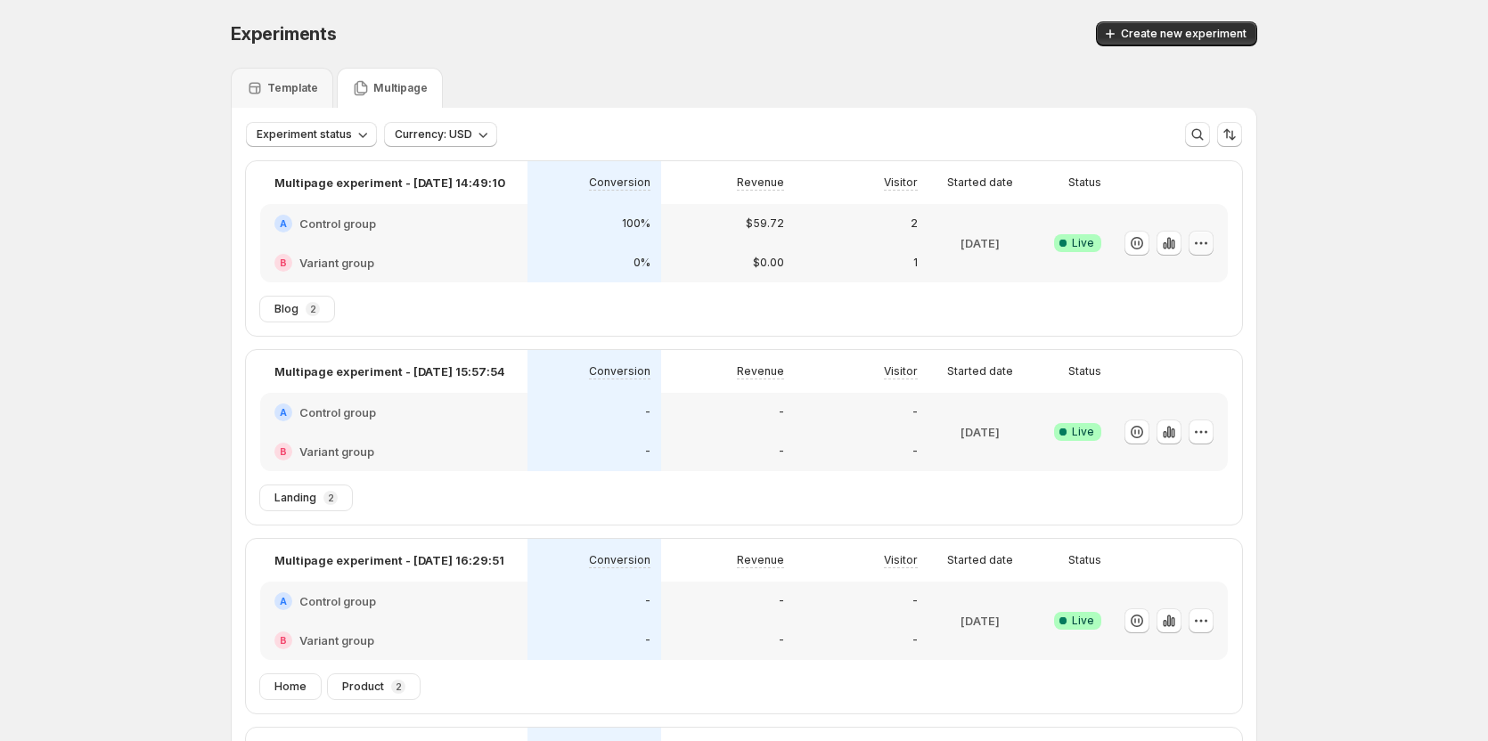
click at [1198, 241] on icon "button" at bounding box center [1201, 243] width 18 height 18
click at [1175, 276] on span "Edit" at bounding box center [1222, 281] width 186 height 18
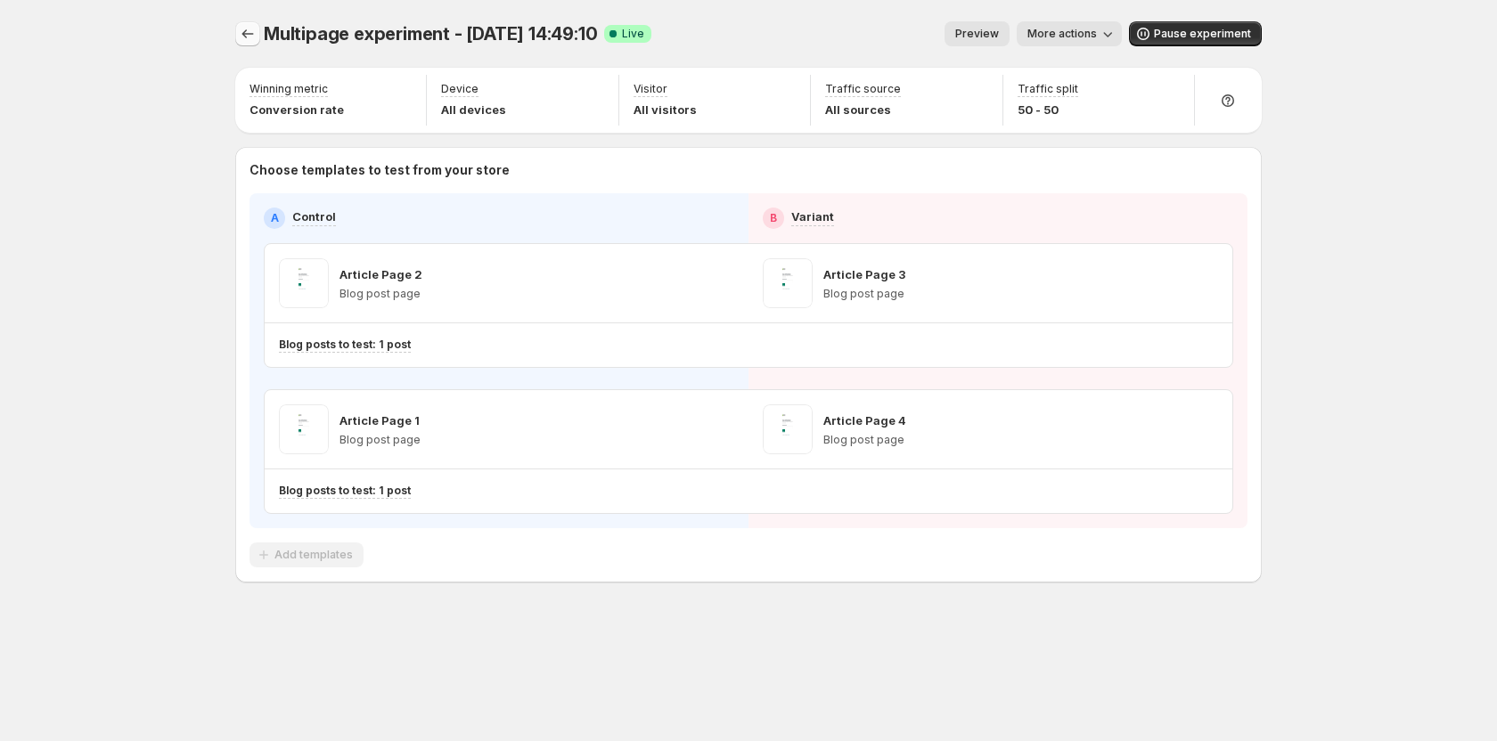
click at [230, 30] on div "Multipage experiment - Sep 3, 14:49:10. This page is ready Multipage experiment…" at bounding box center [748, 339] width 1069 height 679
click at [248, 31] on icon "Experiments" at bounding box center [248, 34] width 18 height 18
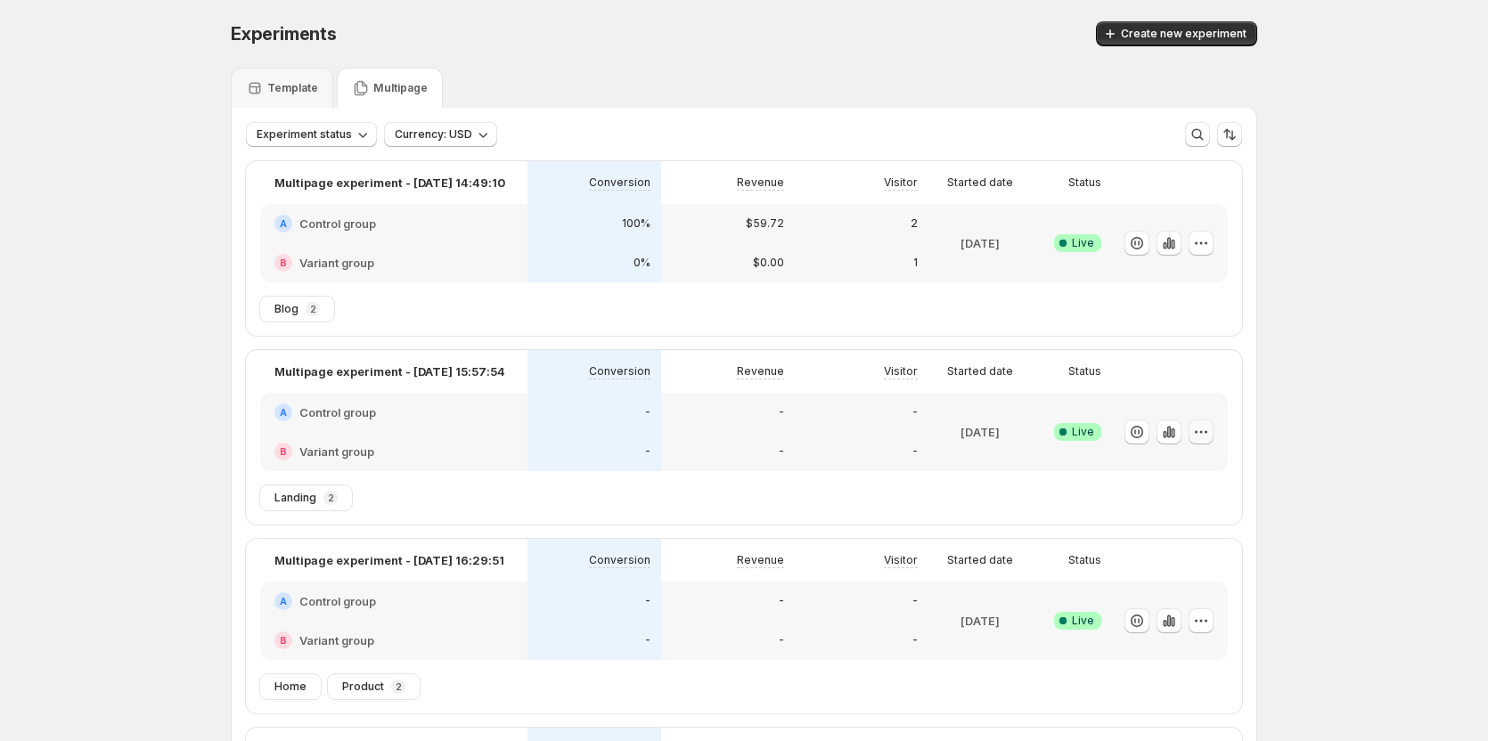
click at [1207, 433] on icon "button" at bounding box center [1201, 432] width 18 height 18
click at [1303, 403] on div "Experiments. This page is ready Experiments Create new experiment Template Mult…" at bounding box center [744, 589] width 1488 height 1178
click at [1201, 245] on icon "button" at bounding box center [1201, 243] width 18 height 18
click at [1193, 284] on span "Edit" at bounding box center [1222, 281] width 186 height 18
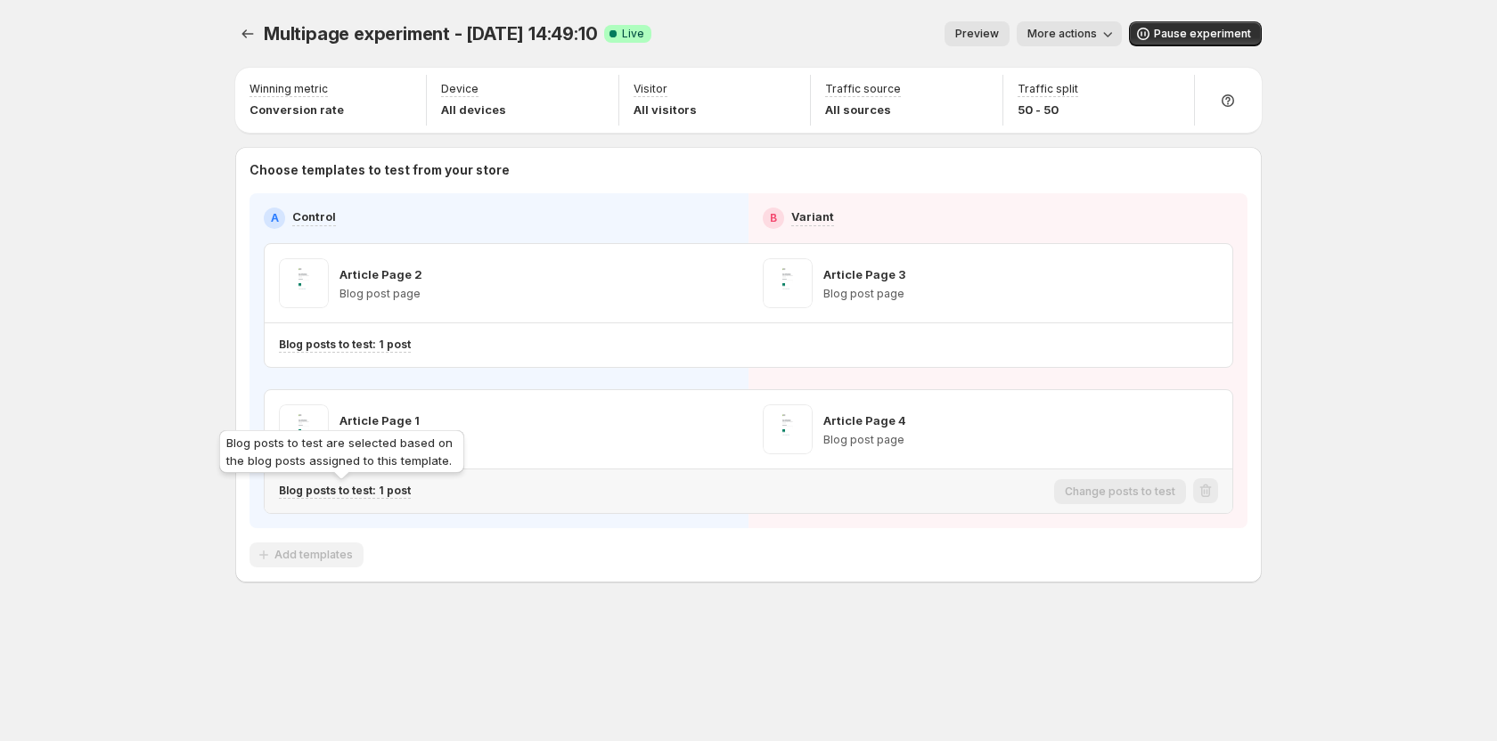
click at [335, 492] on p "Blog posts to test: 1 post" at bounding box center [345, 491] width 132 height 14
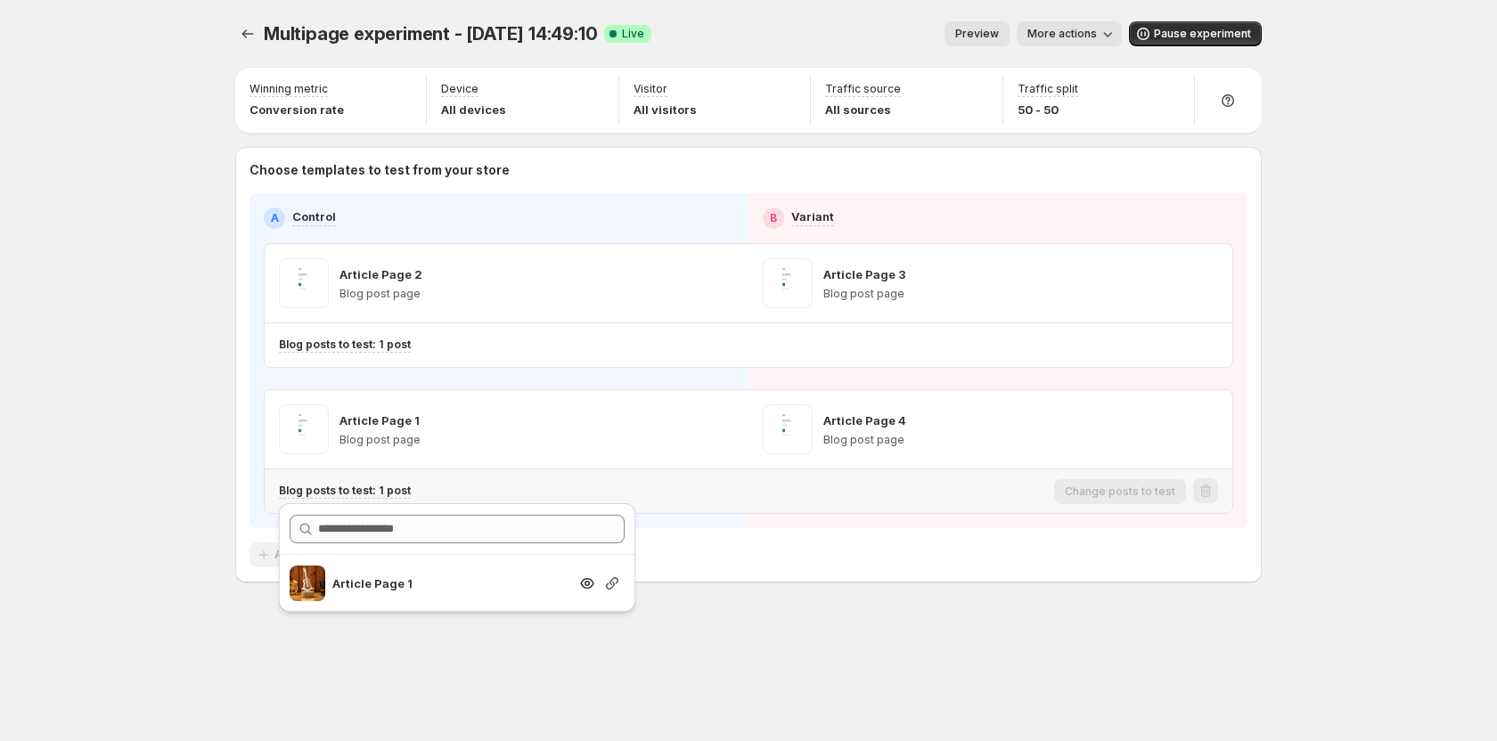
click at [609, 584] on icon "button" at bounding box center [612, 583] width 12 height 12
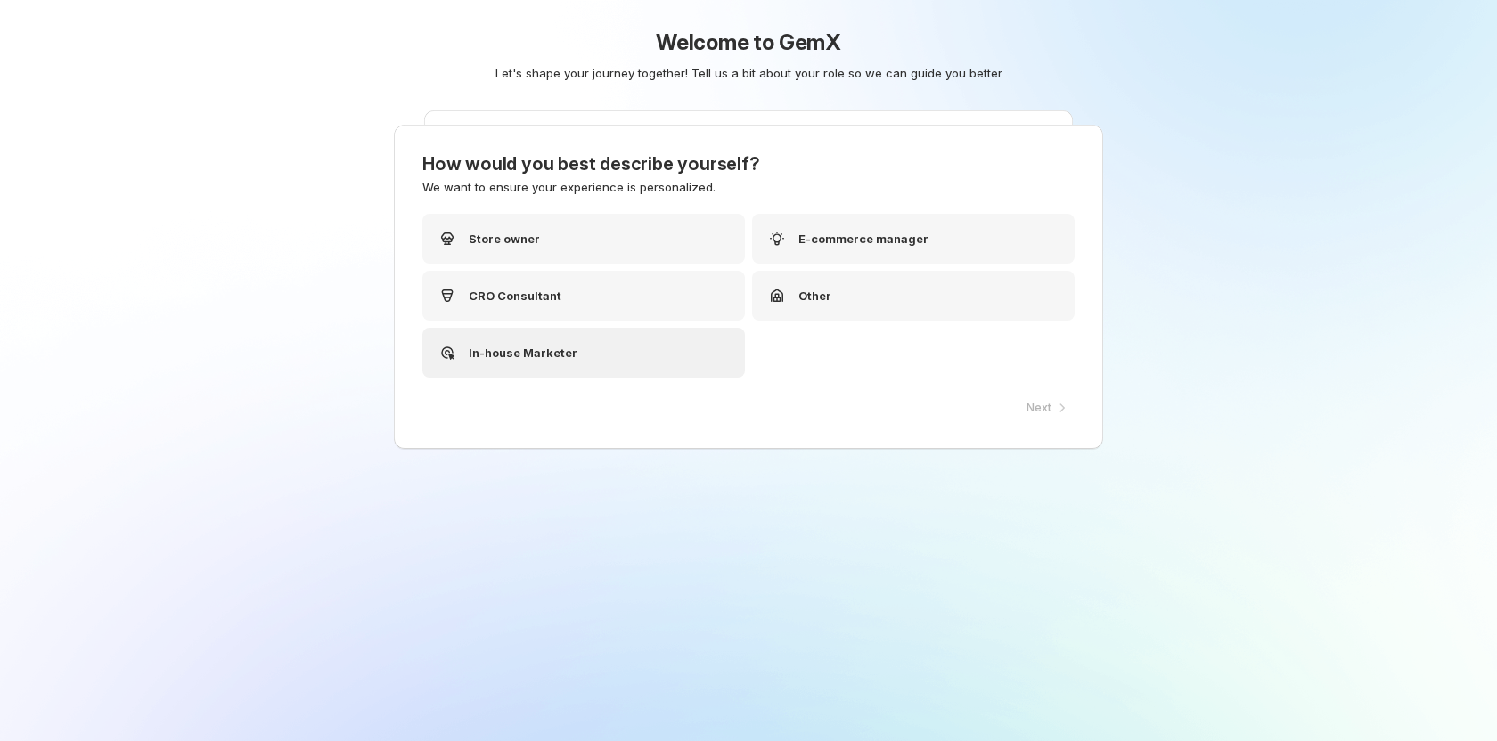
click at [584, 331] on div "In-house Marketer" at bounding box center [583, 353] width 323 height 50
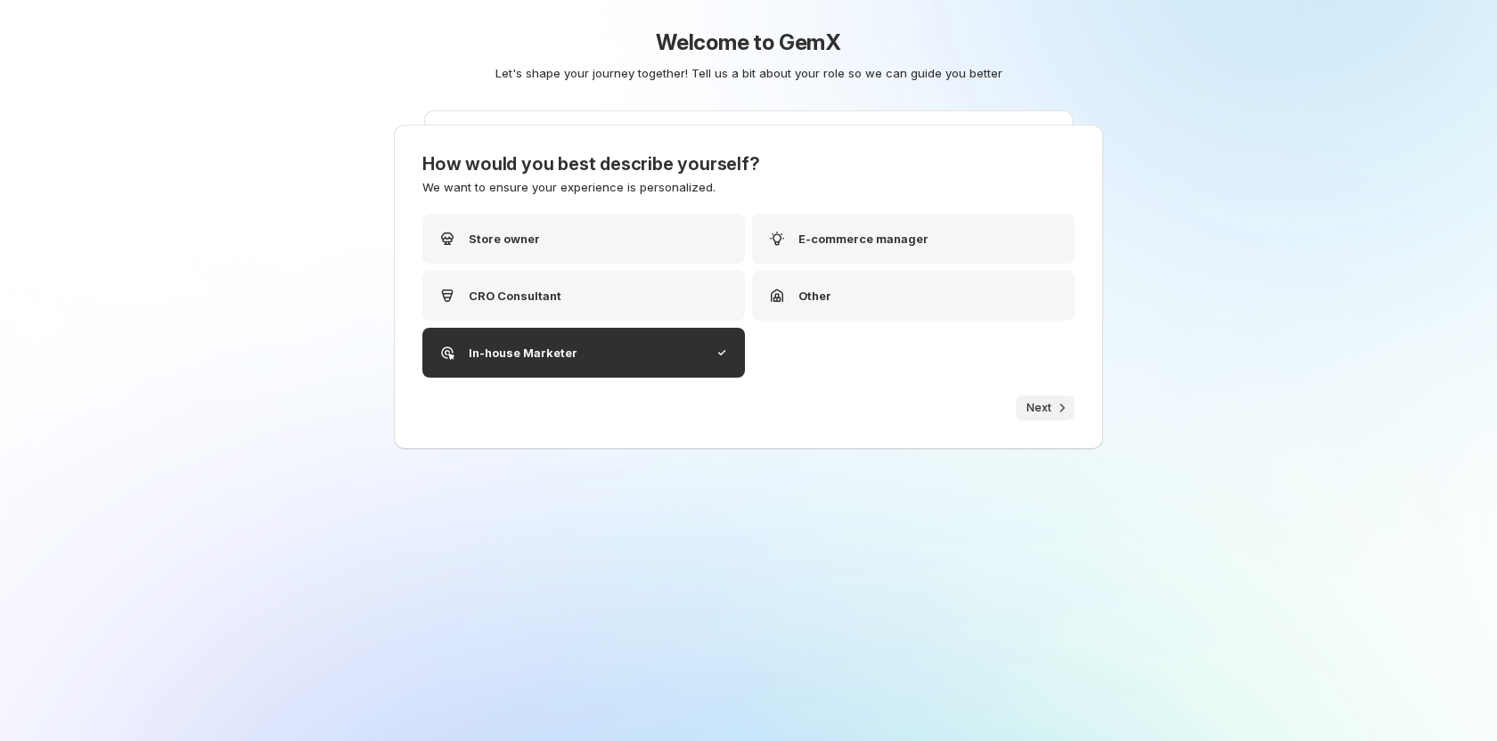
click at [1017, 413] on button "Next" at bounding box center [1045, 408] width 59 height 25
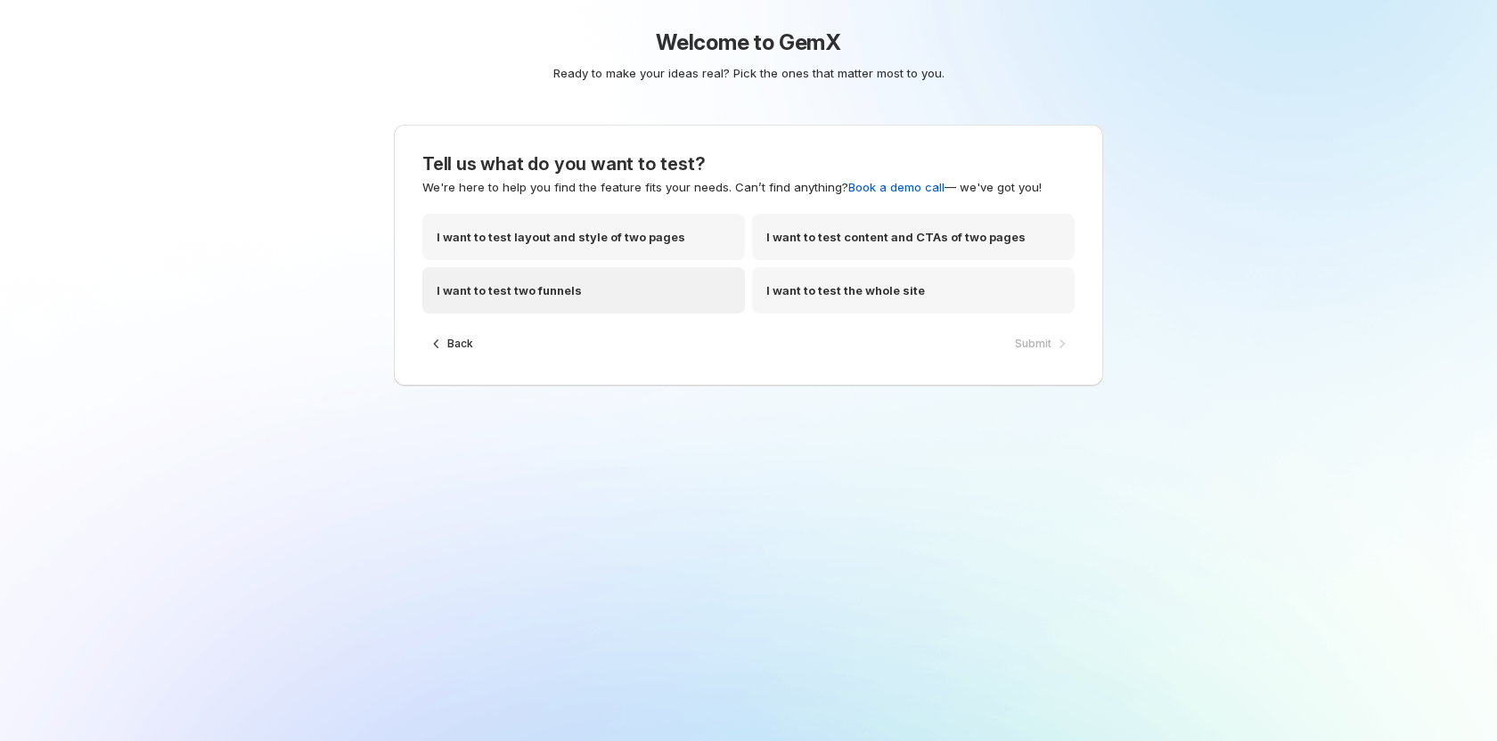
click at [558, 291] on p "I want to test two funnels" at bounding box center [509, 291] width 145 height 18
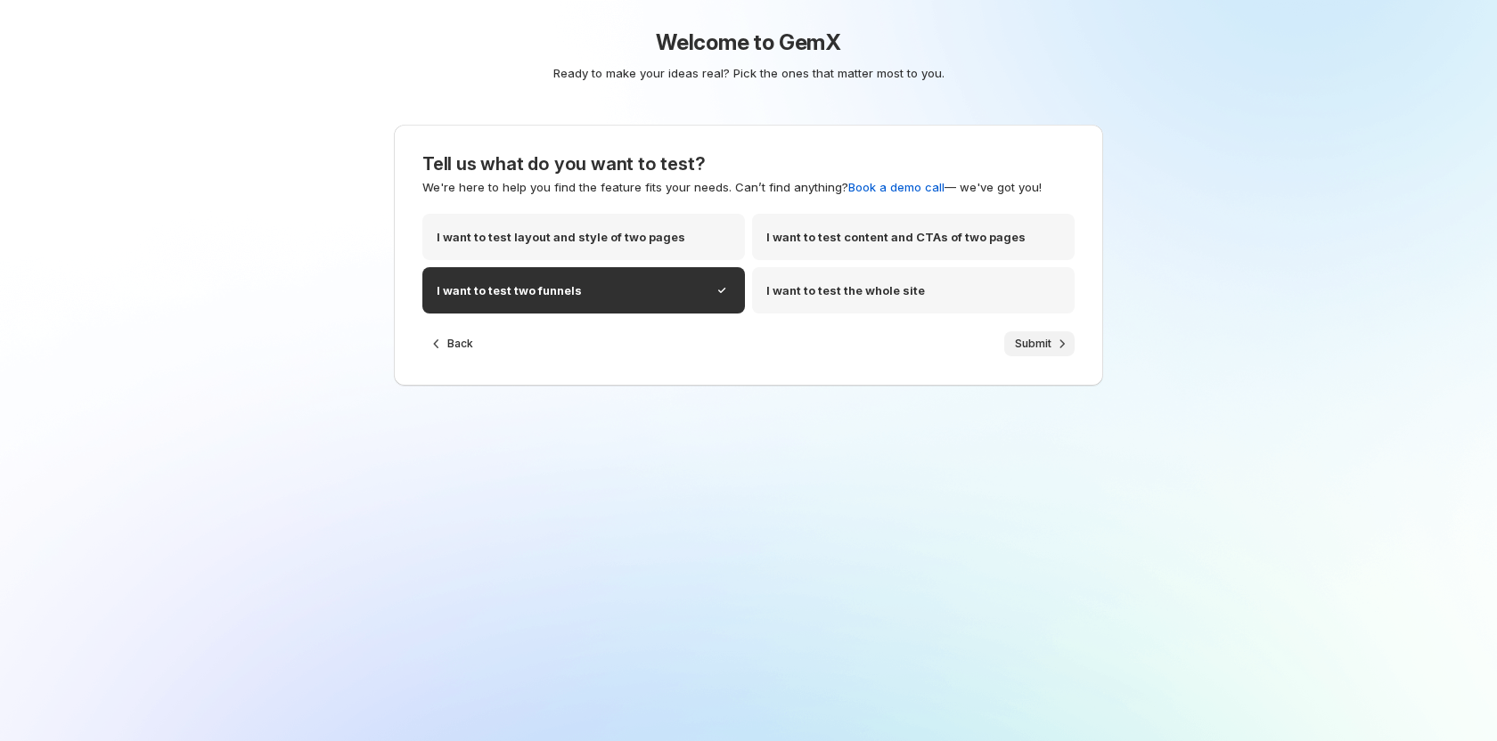
click at [1037, 345] on span "Submit" at bounding box center [1033, 344] width 37 height 14
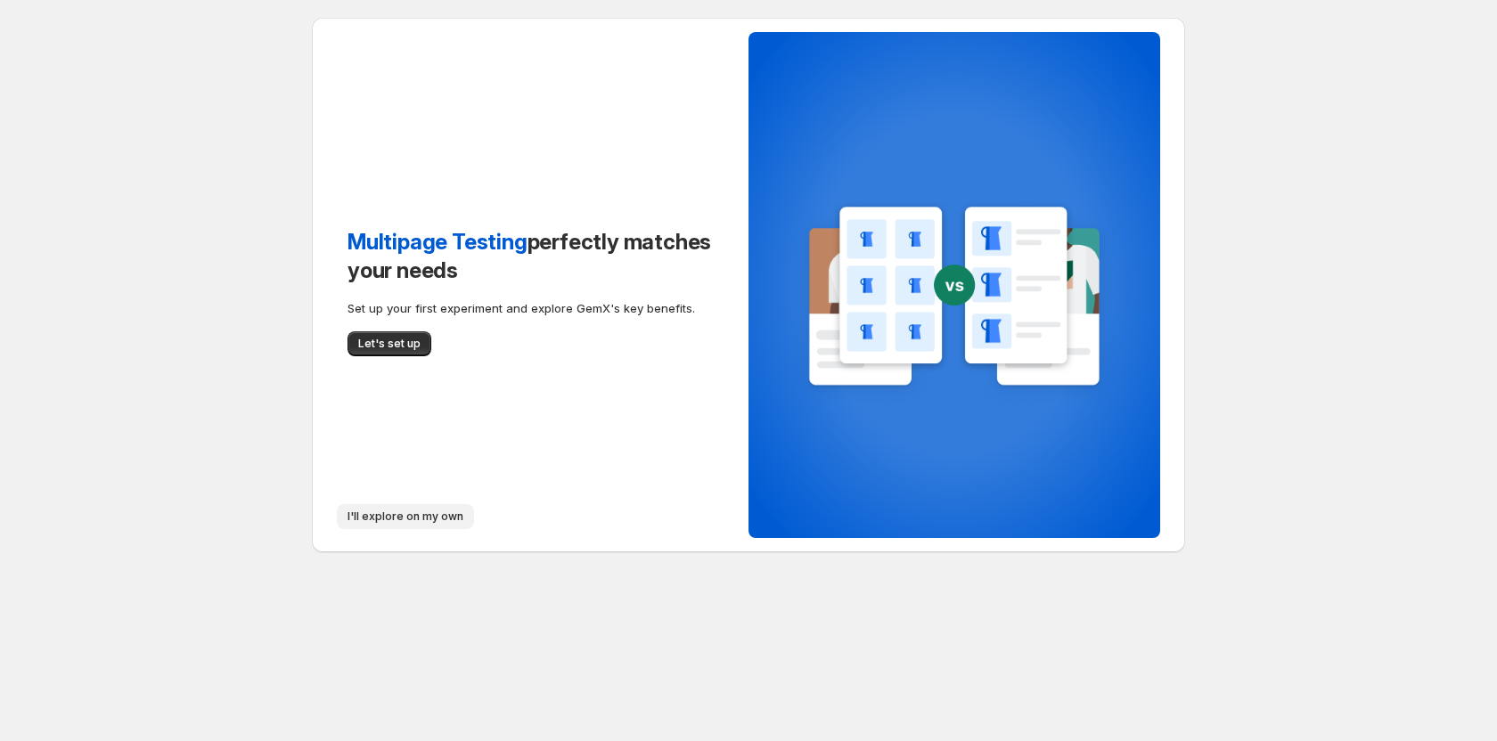
click at [413, 519] on span "I'll explore on my own" at bounding box center [405, 517] width 116 height 14
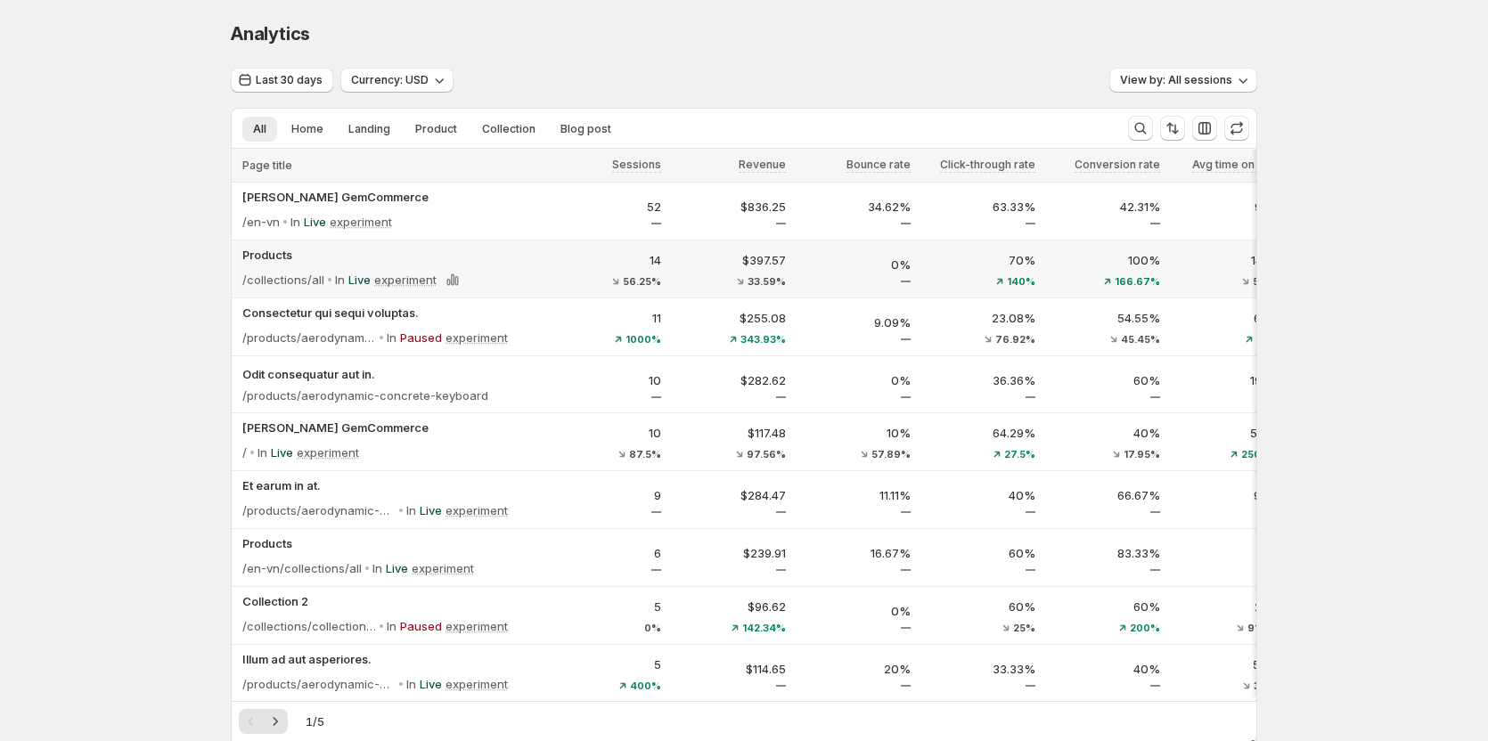
click at [345, 278] on p "In" at bounding box center [340, 280] width 10 height 18
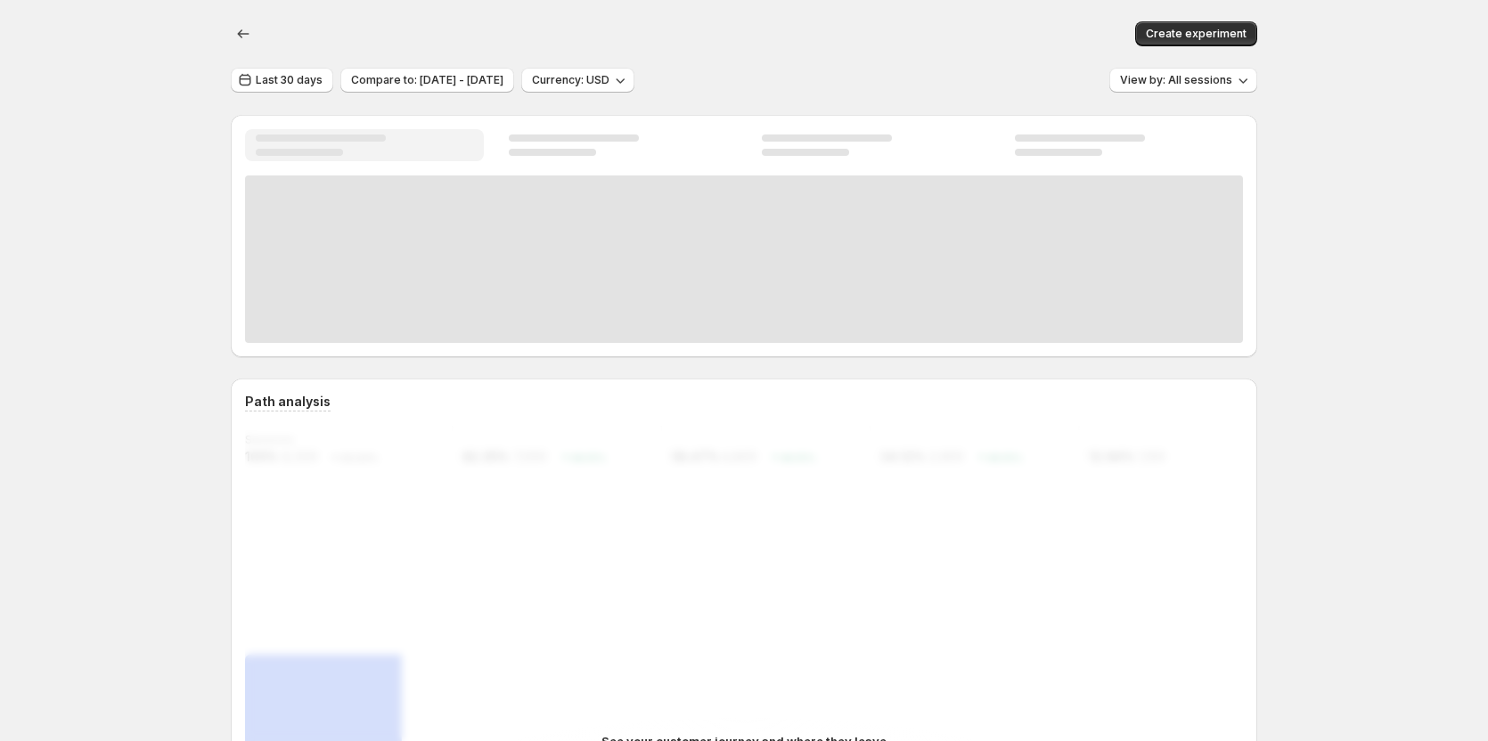
click at [355, 280] on div at bounding box center [744, 259] width 998 height 167
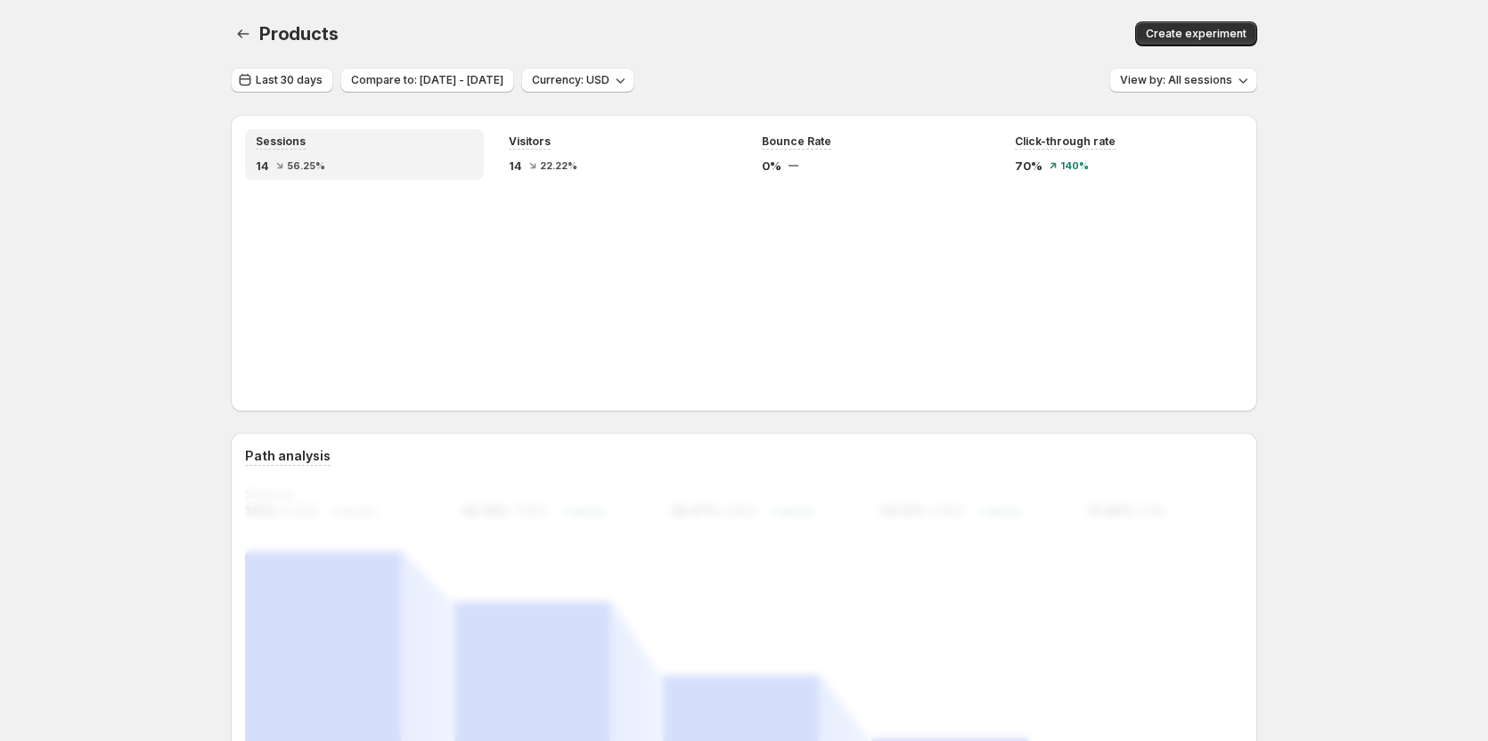
click at [244, 28] on icon "button" at bounding box center [243, 34] width 18 height 18
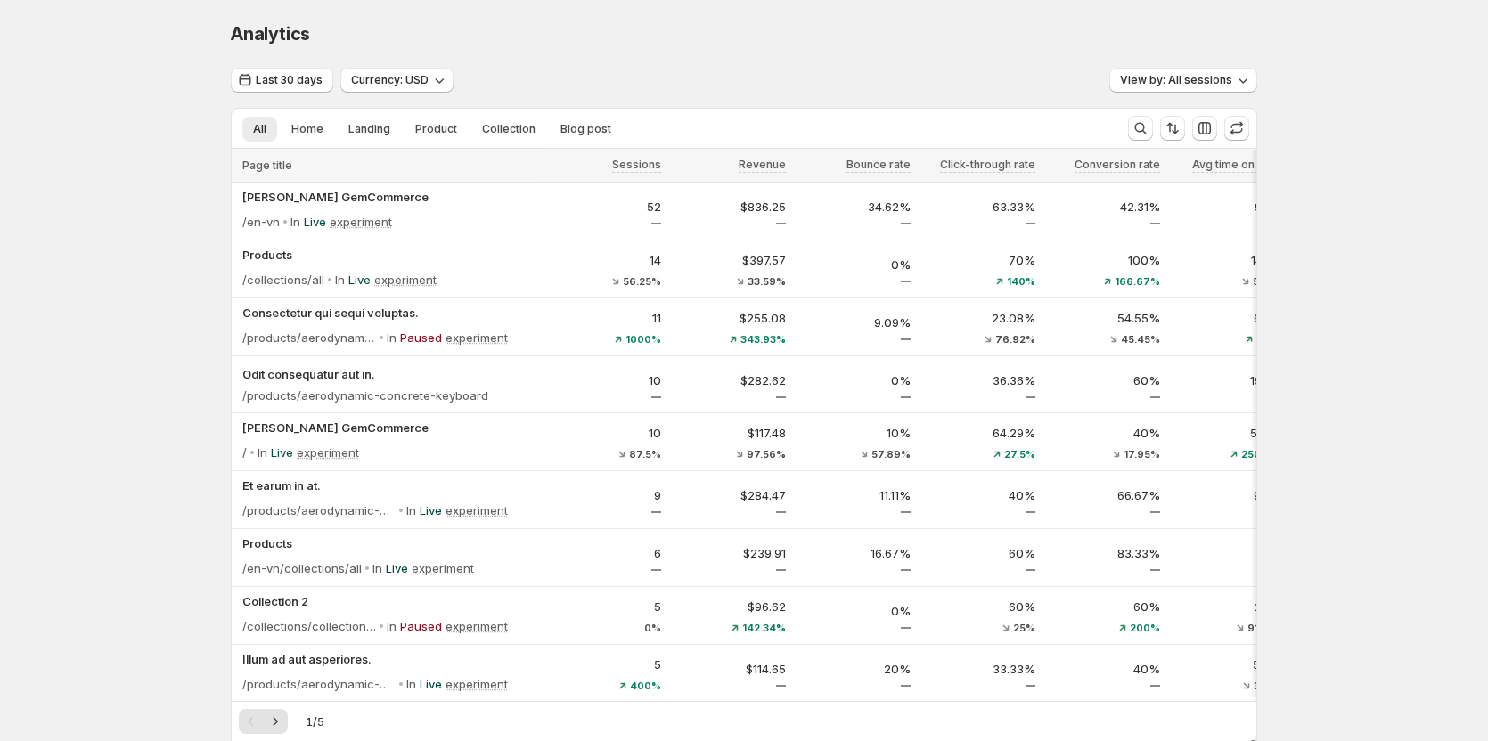
click at [120, 291] on div "Analytics. This page is ready Analytics Last 30 days Currency: USD View by: All…" at bounding box center [744, 451] width 1488 height 902
